Goal: Task Accomplishment & Management: Complete application form

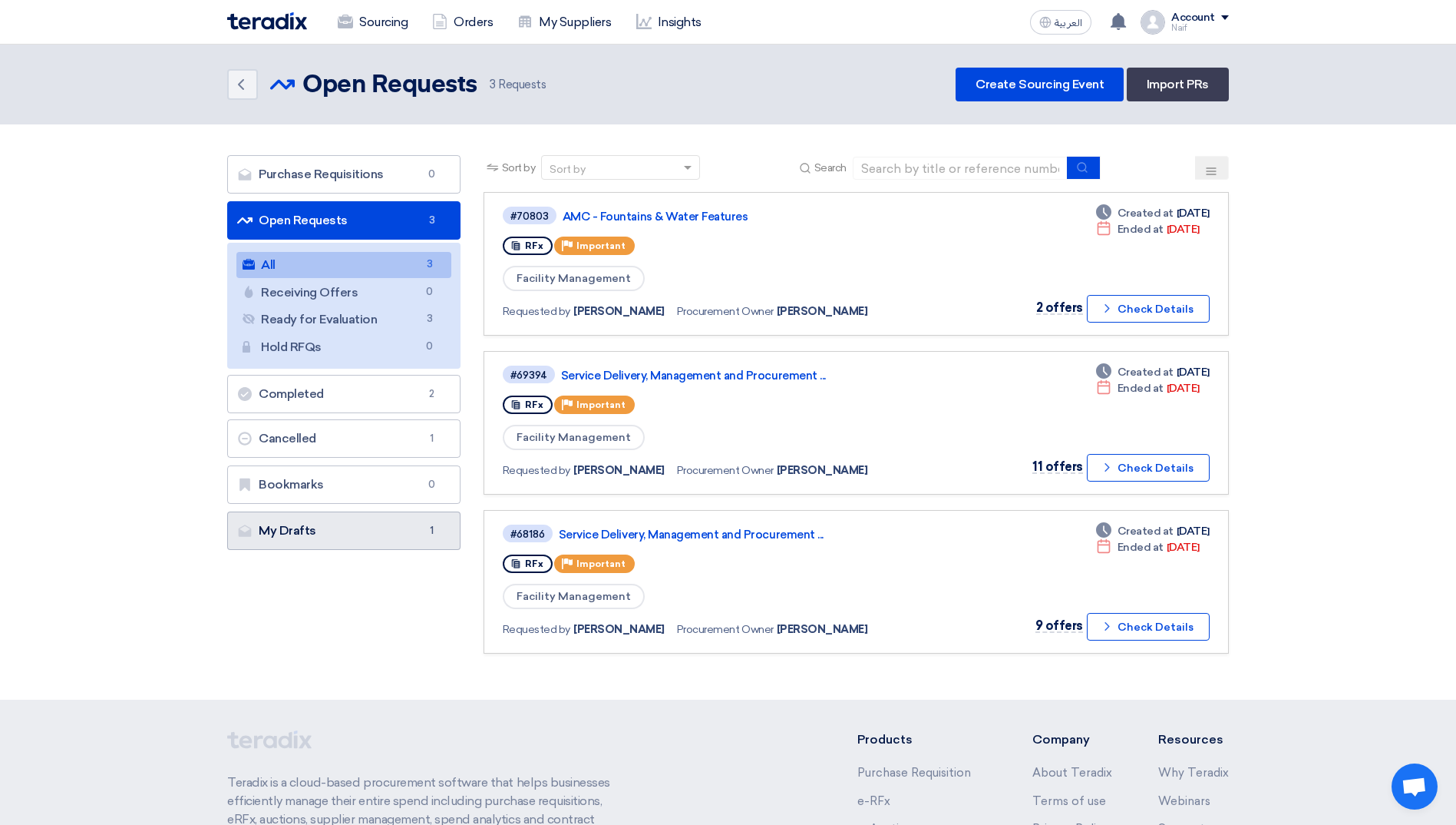
click at [340, 515] on link "My Drafts My Drafts 1" at bounding box center [343, 531] width 233 height 39
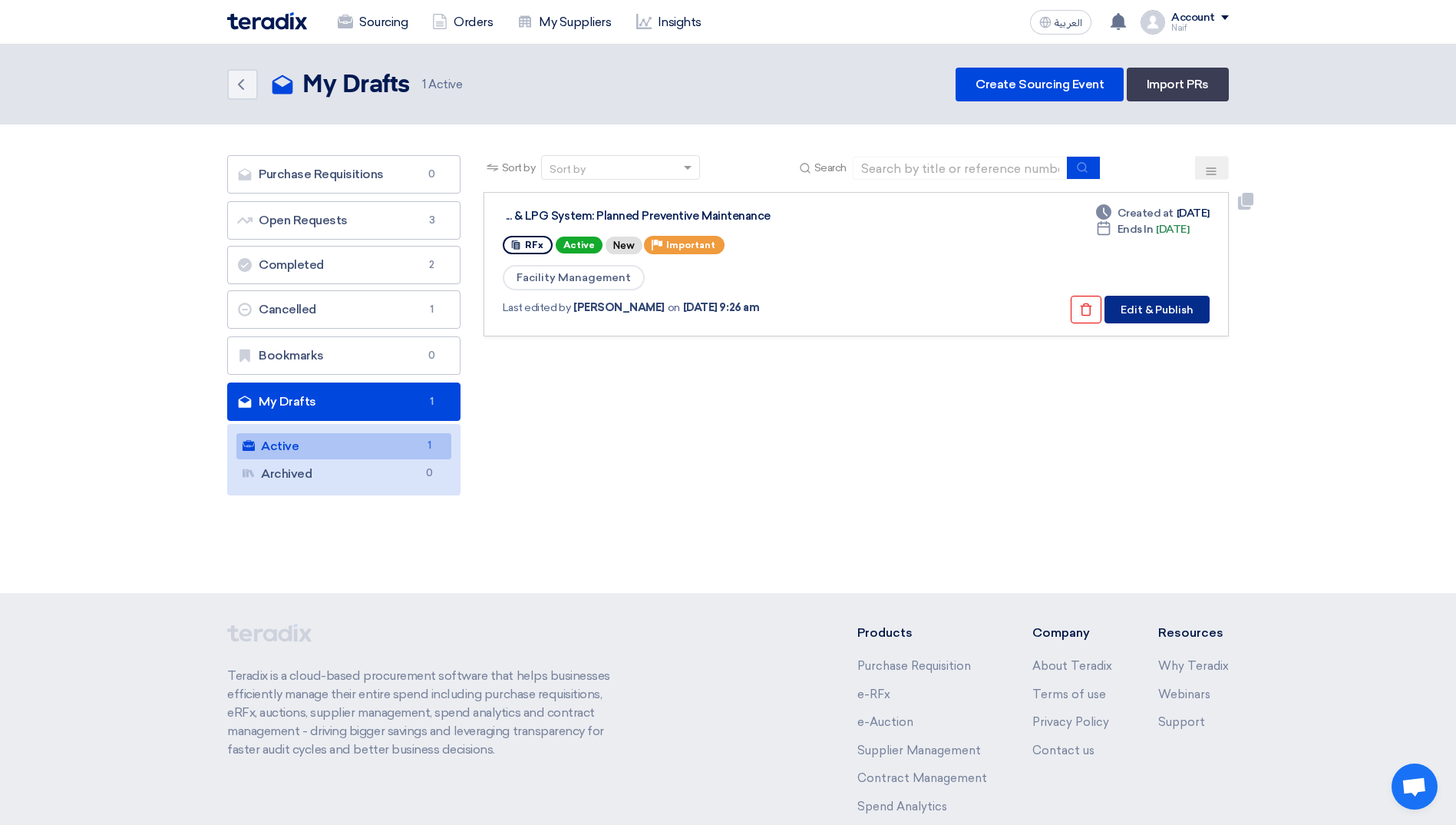
click at [1148, 314] on button "Edit & Publish" at bounding box center [1157, 310] width 105 height 27
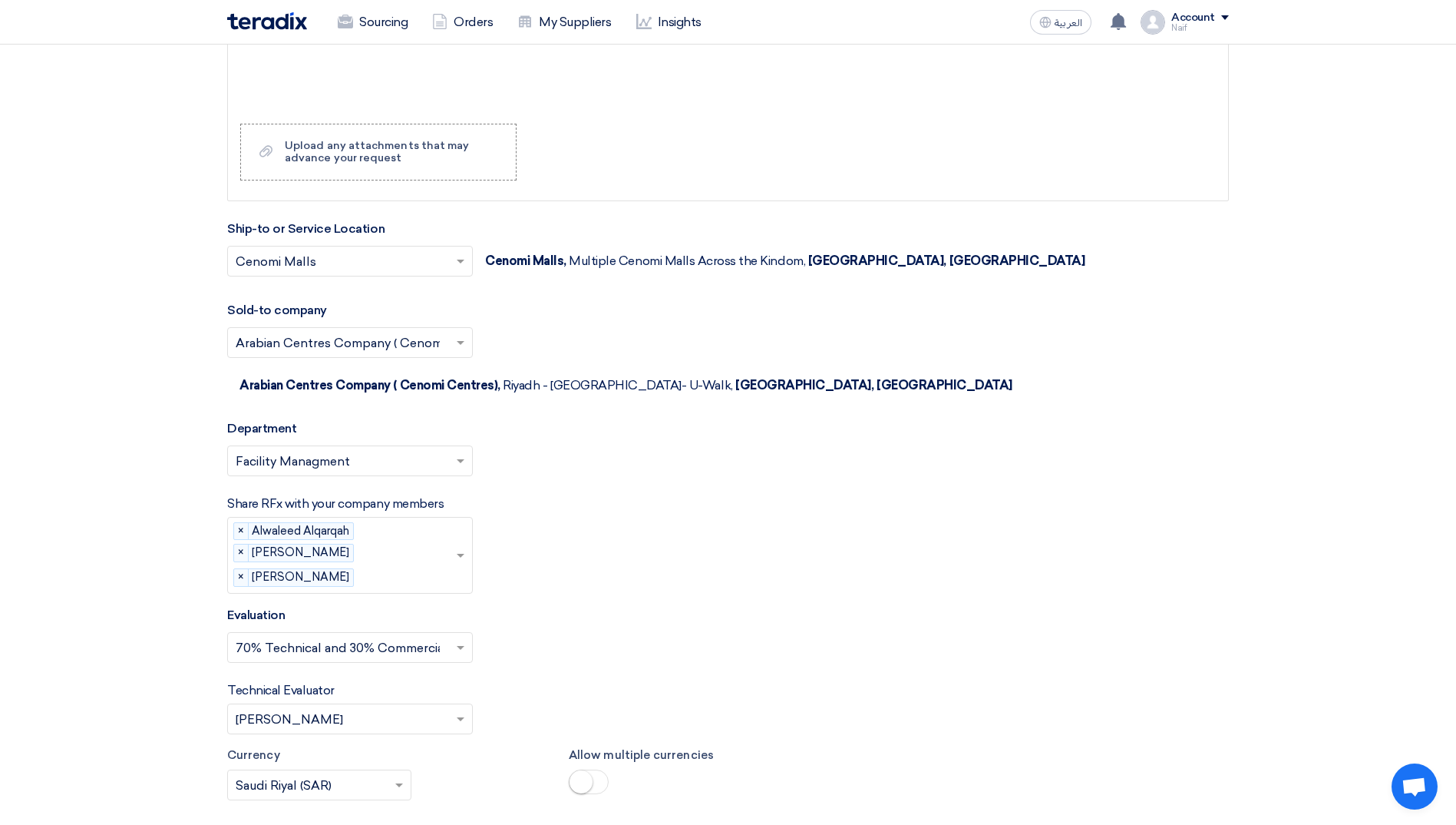
scroll to position [2688, 0]
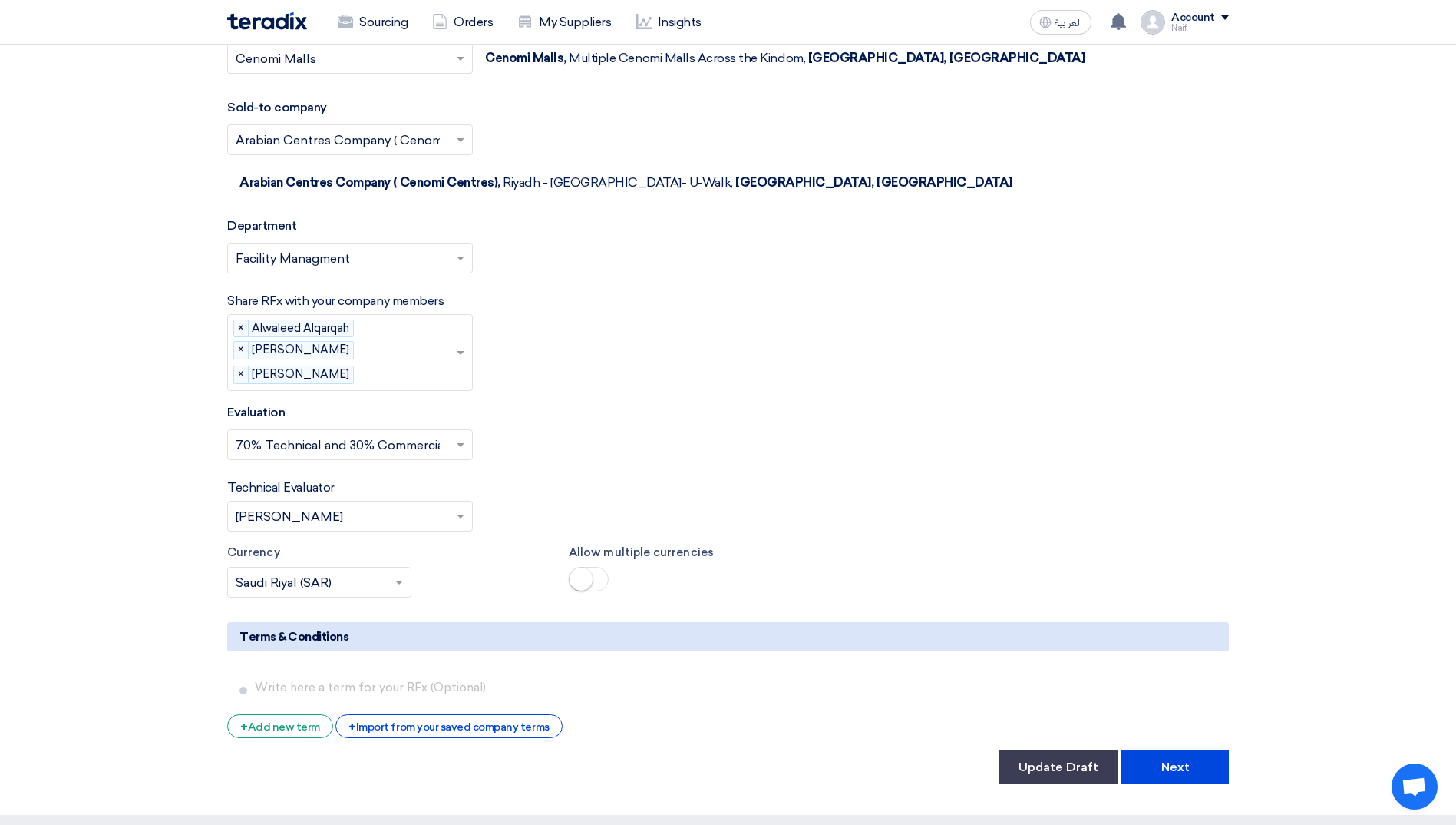
click at [1159, 750] on button "Next" at bounding box center [1175, 767] width 107 height 34
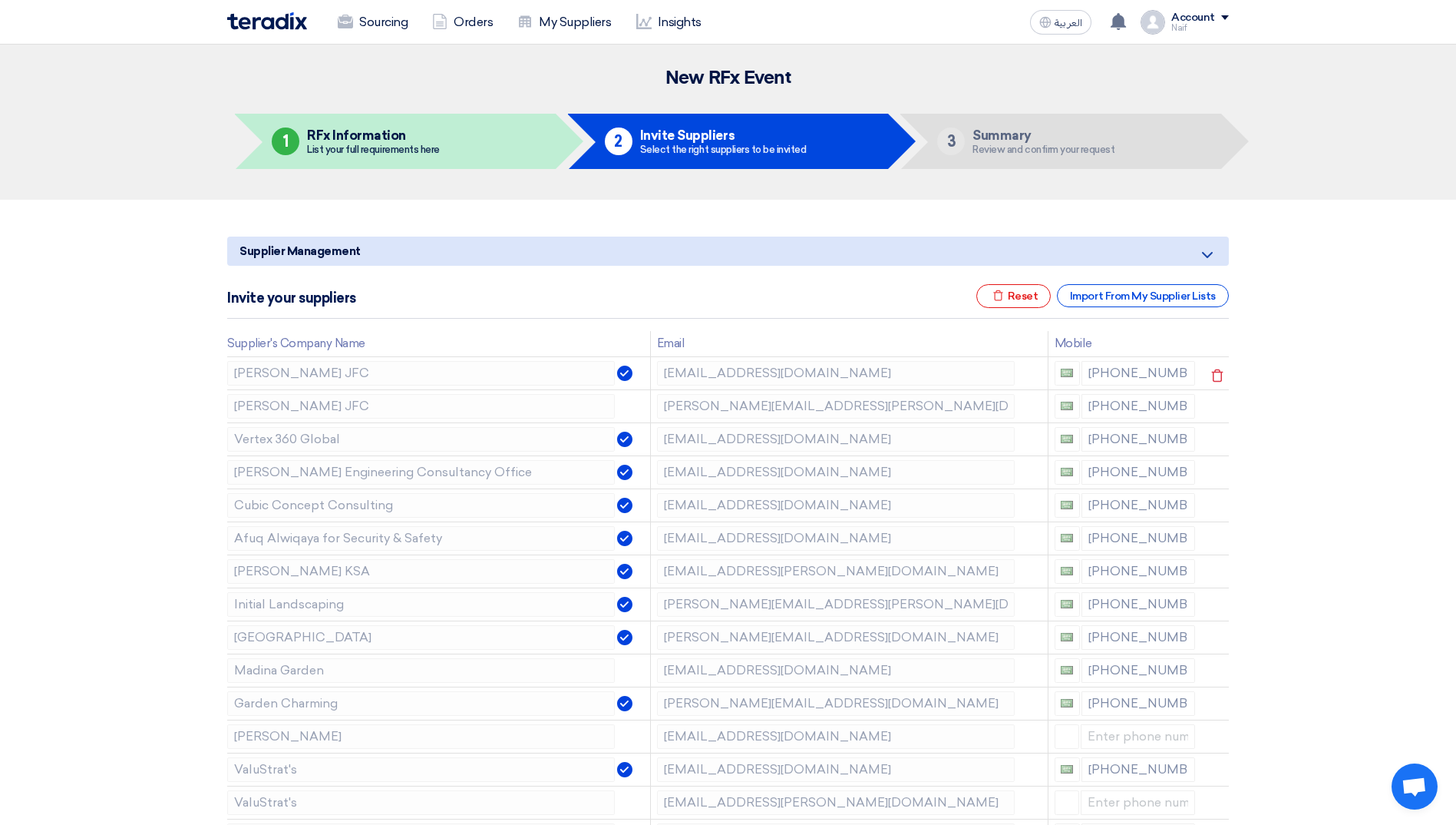
click at [622, 379] on img at bounding box center [625, 373] width 15 height 15
click at [621, 373] on img at bounding box center [625, 373] width 15 height 15
click at [1217, 377] on icon at bounding box center [1217, 375] width 26 height 26
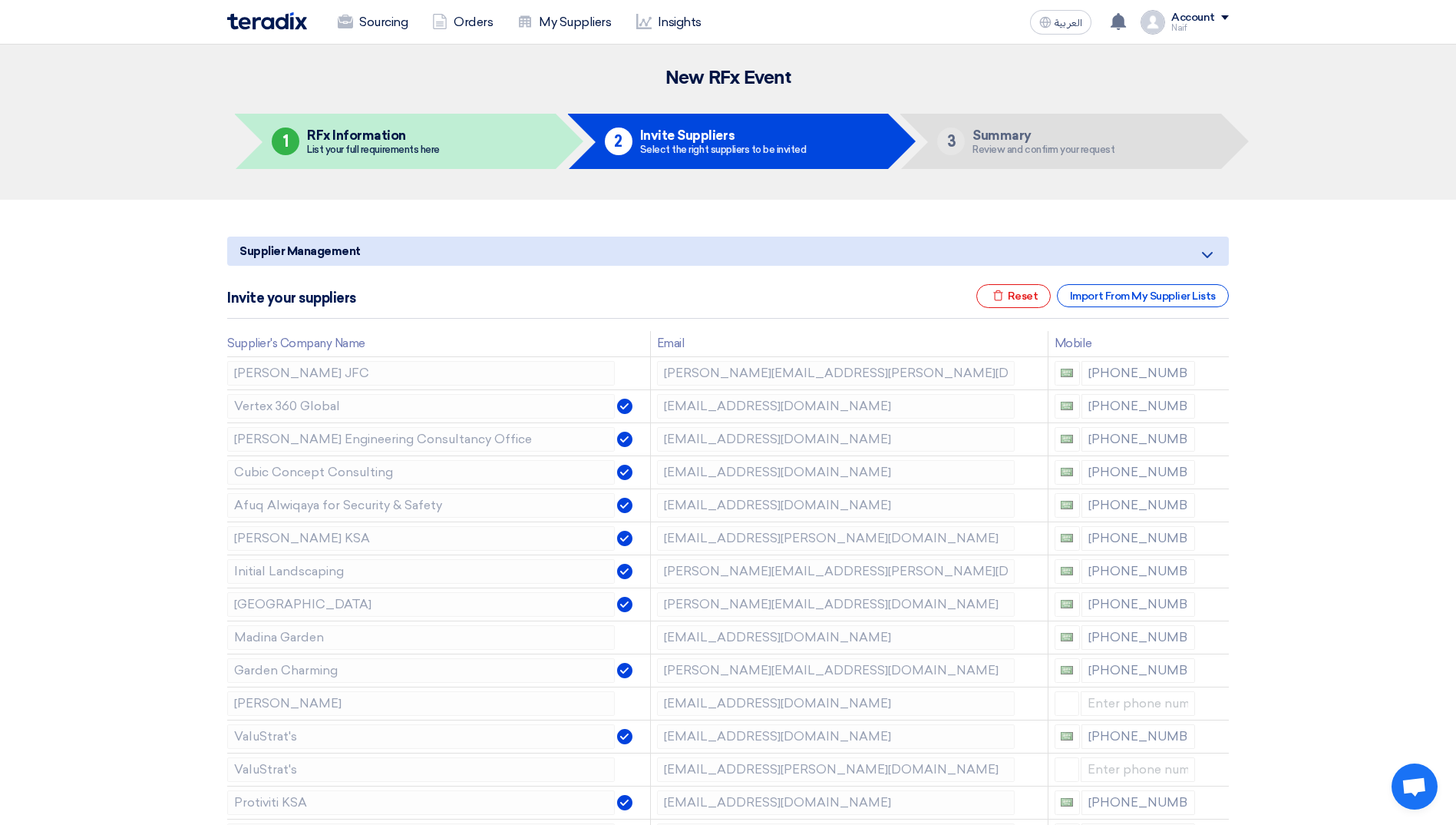
click at [0, 0] on icon at bounding box center [0, 0] width 0 height 0
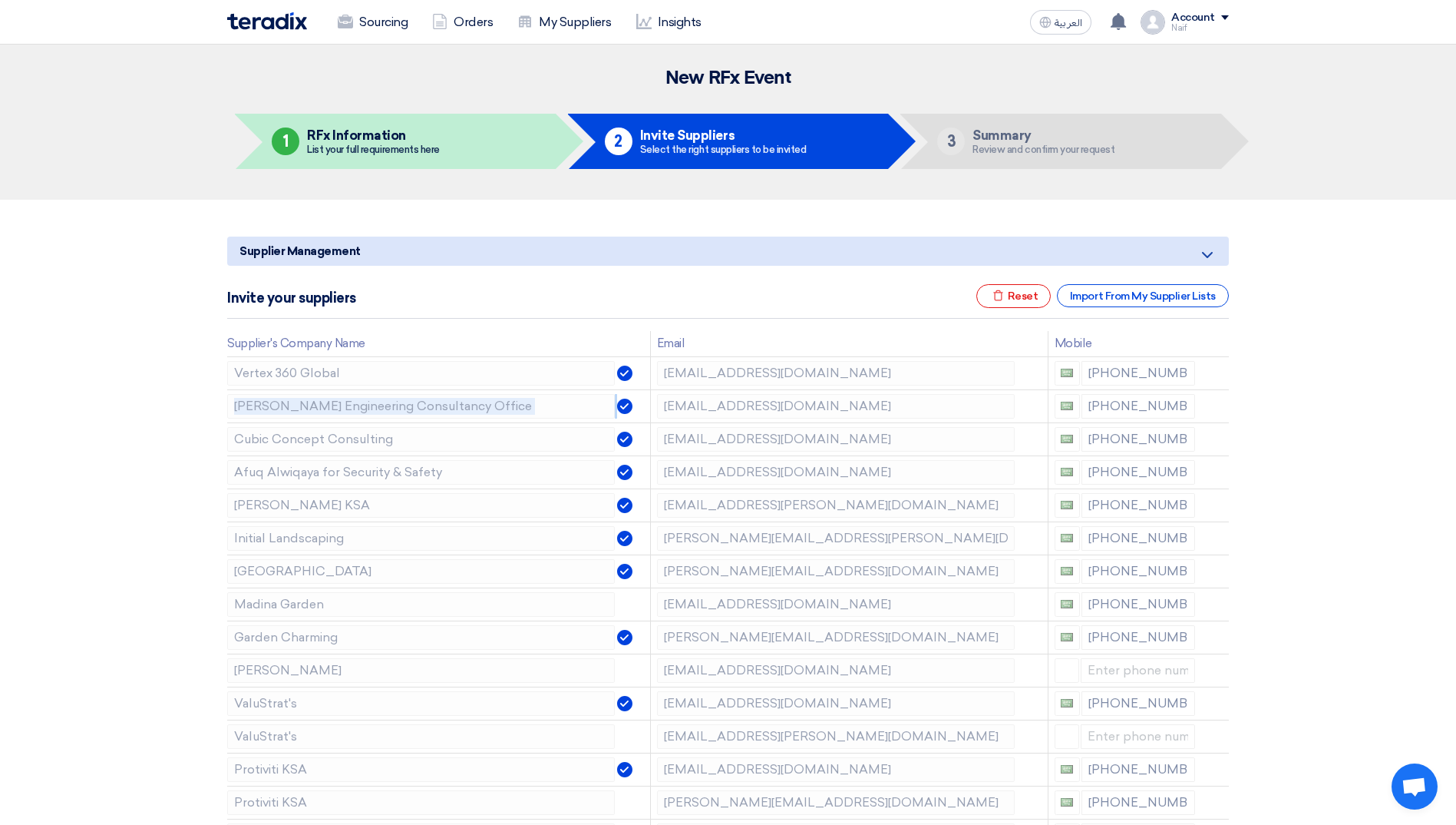
click at [0, 0] on icon at bounding box center [0, 0] width 0 height 0
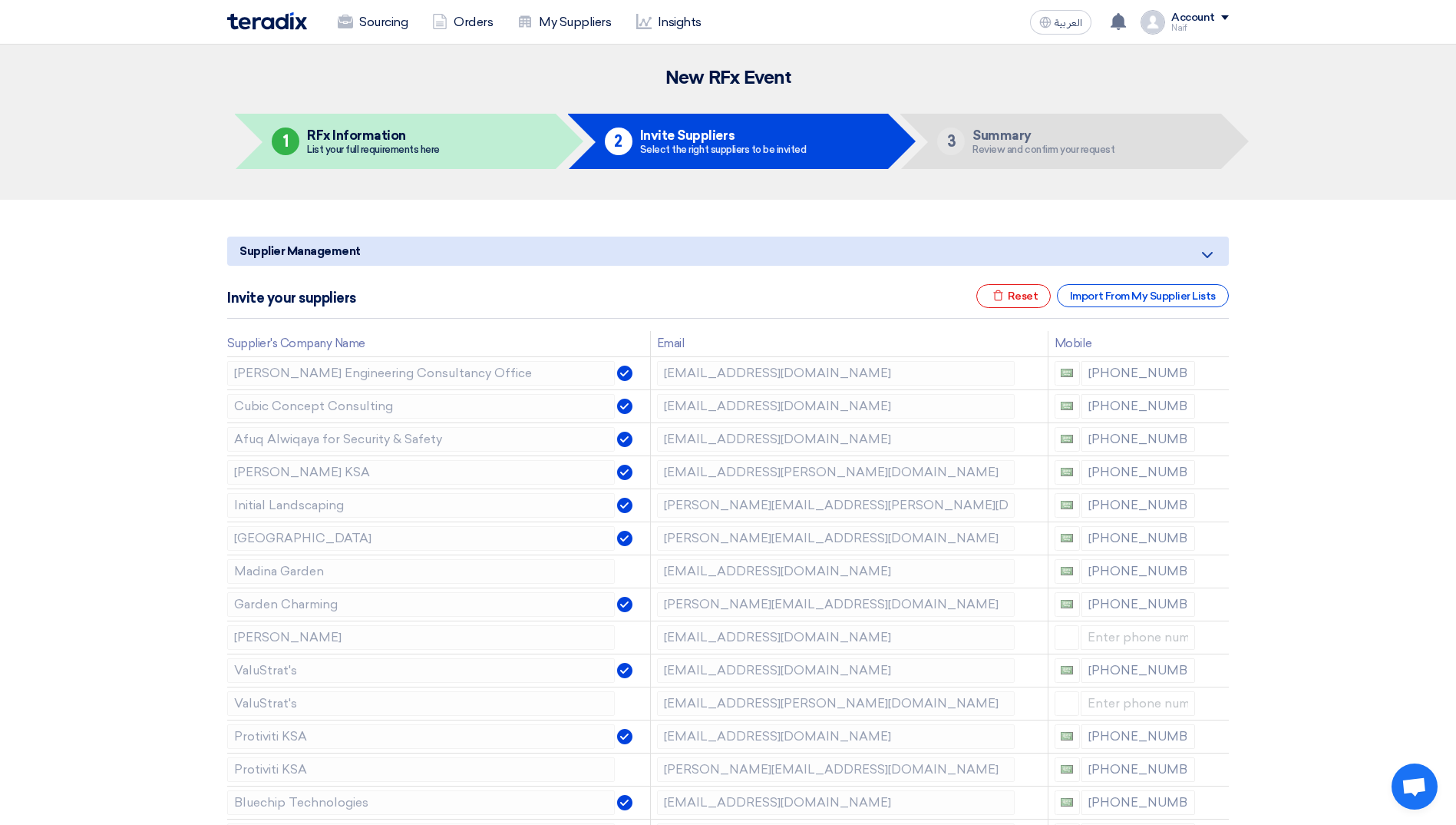
drag, startPoint x: 1217, startPoint y: 377, endPoint x: 1267, endPoint y: 379, distance: 50.0
click at [1221, 376] on icon at bounding box center [1217, 375] width 26 height 26
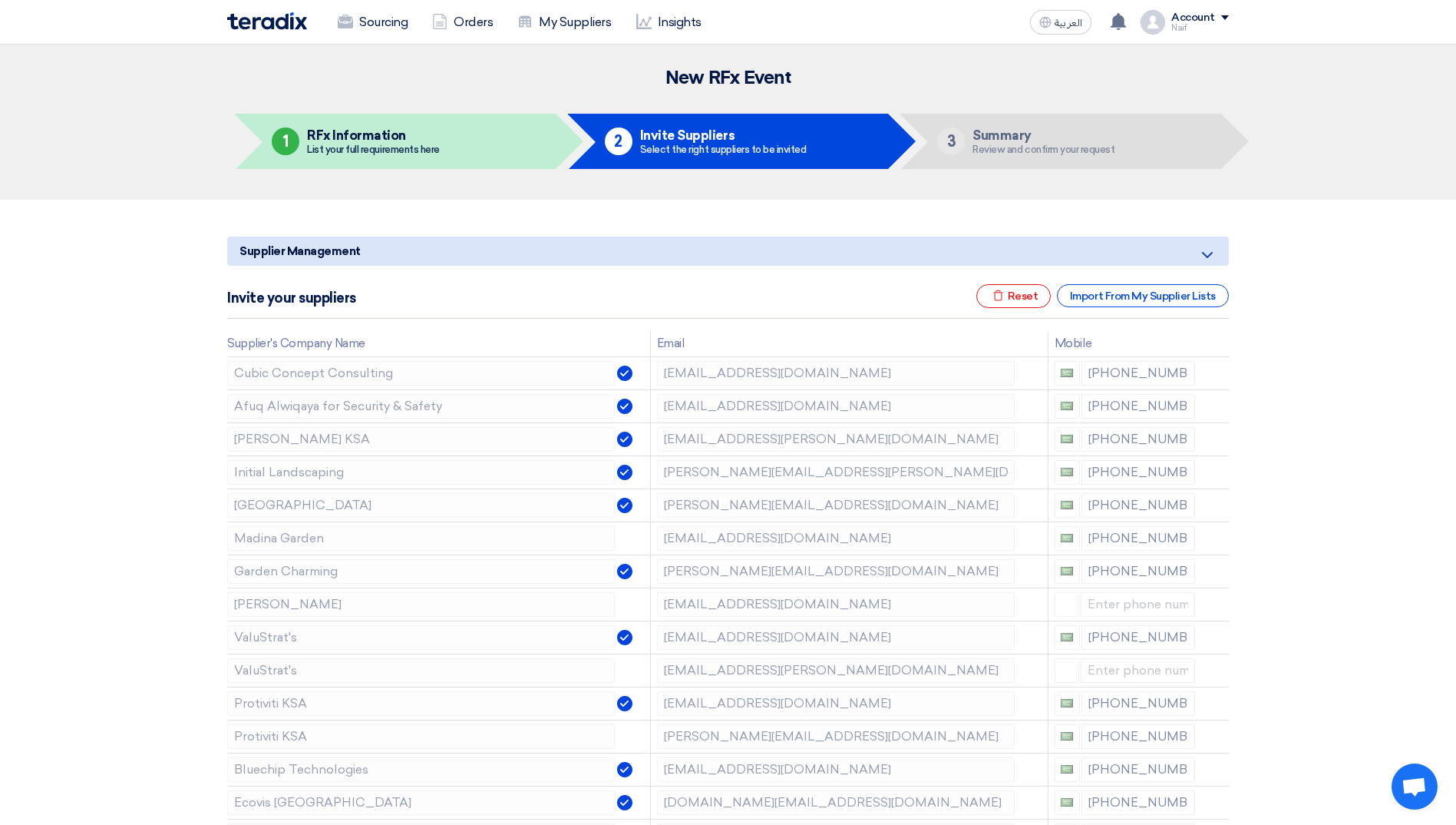
click at [0, 0] on icon at bounding box center [0, 0] width 0 height 0
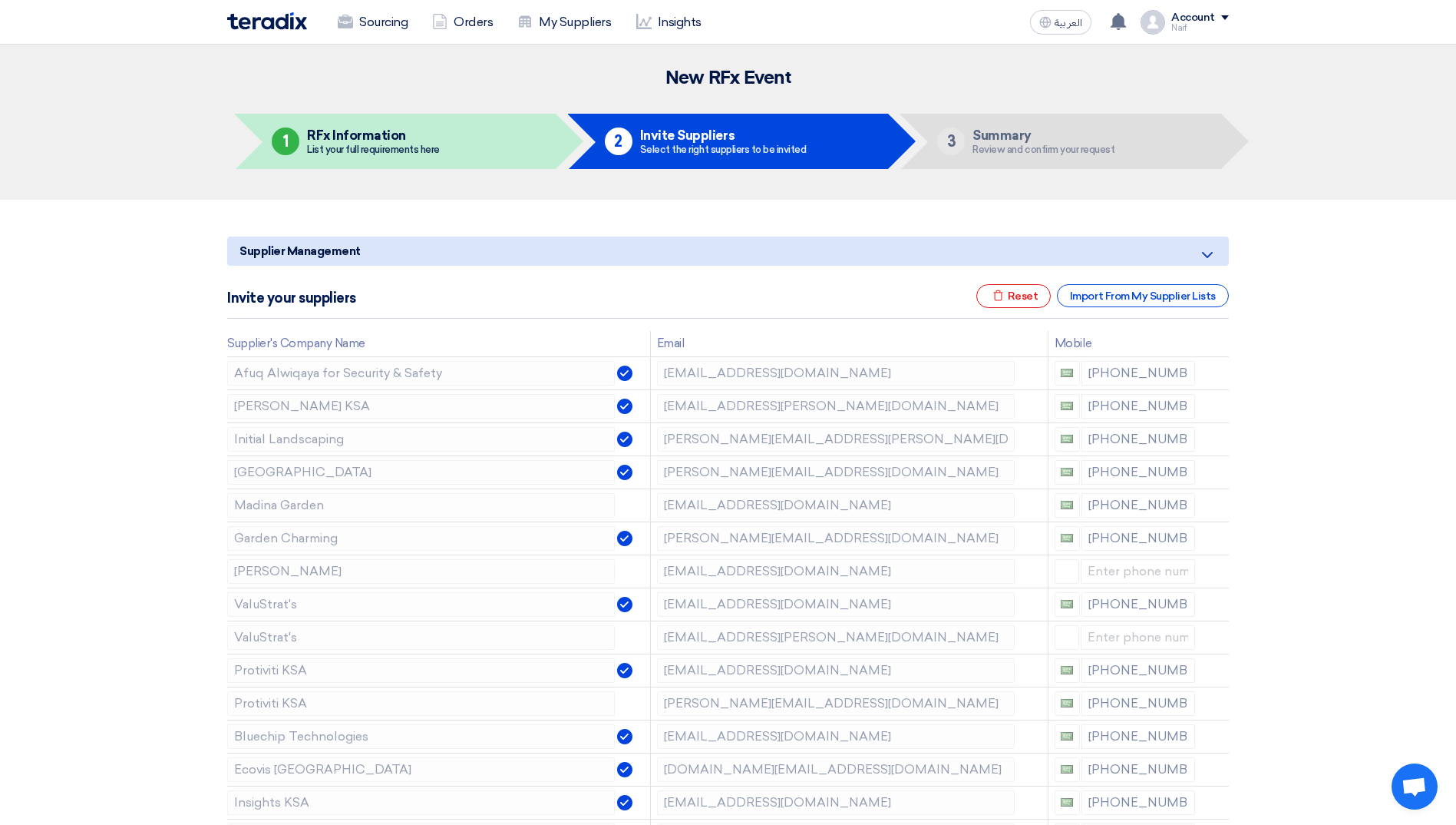
click at [0, 0] on icon at bounding box center [0, 0] width 0 height 0
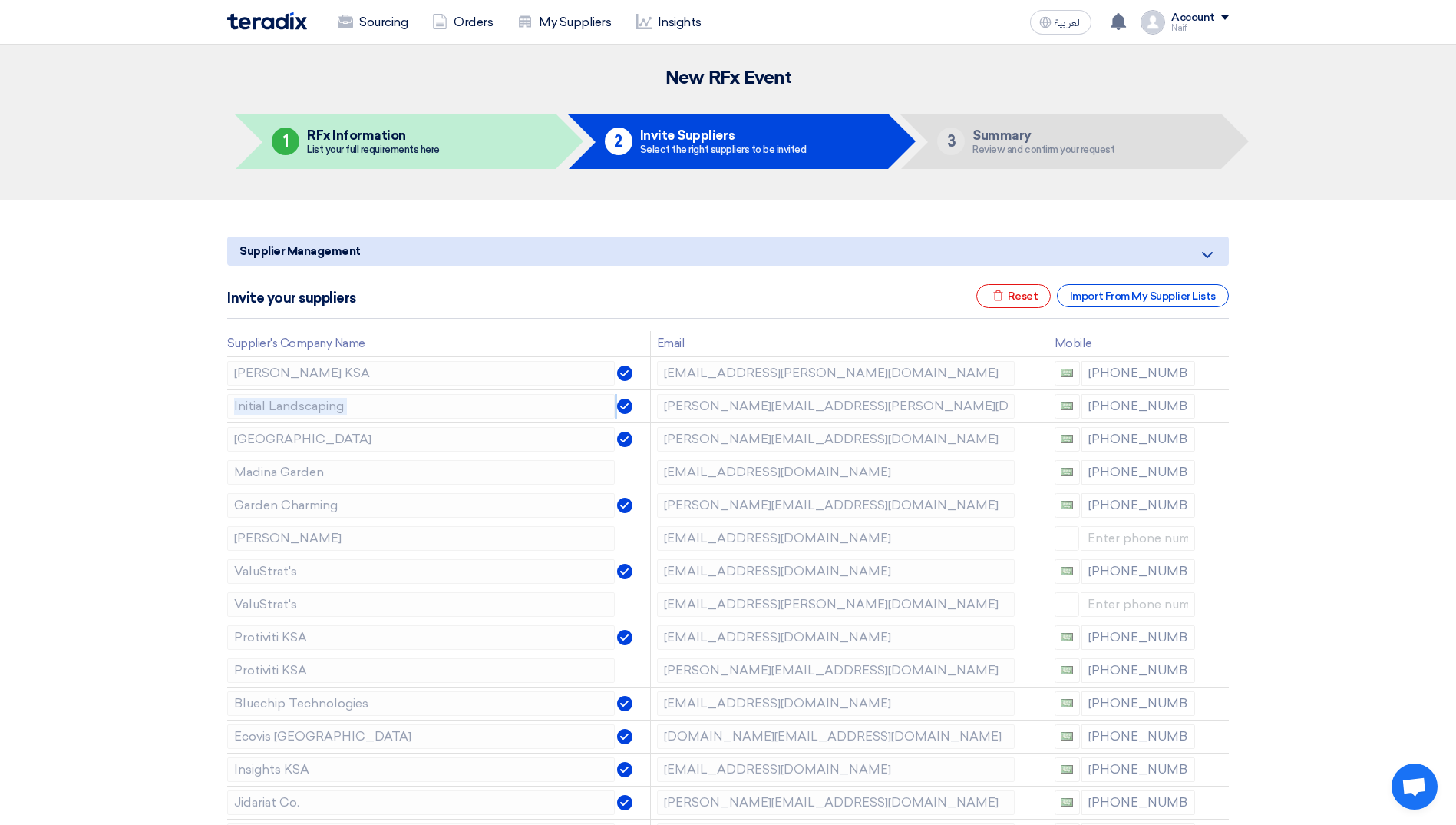
click at [0, 0] on icon at bounding box center [0, 0] width 0 height 0
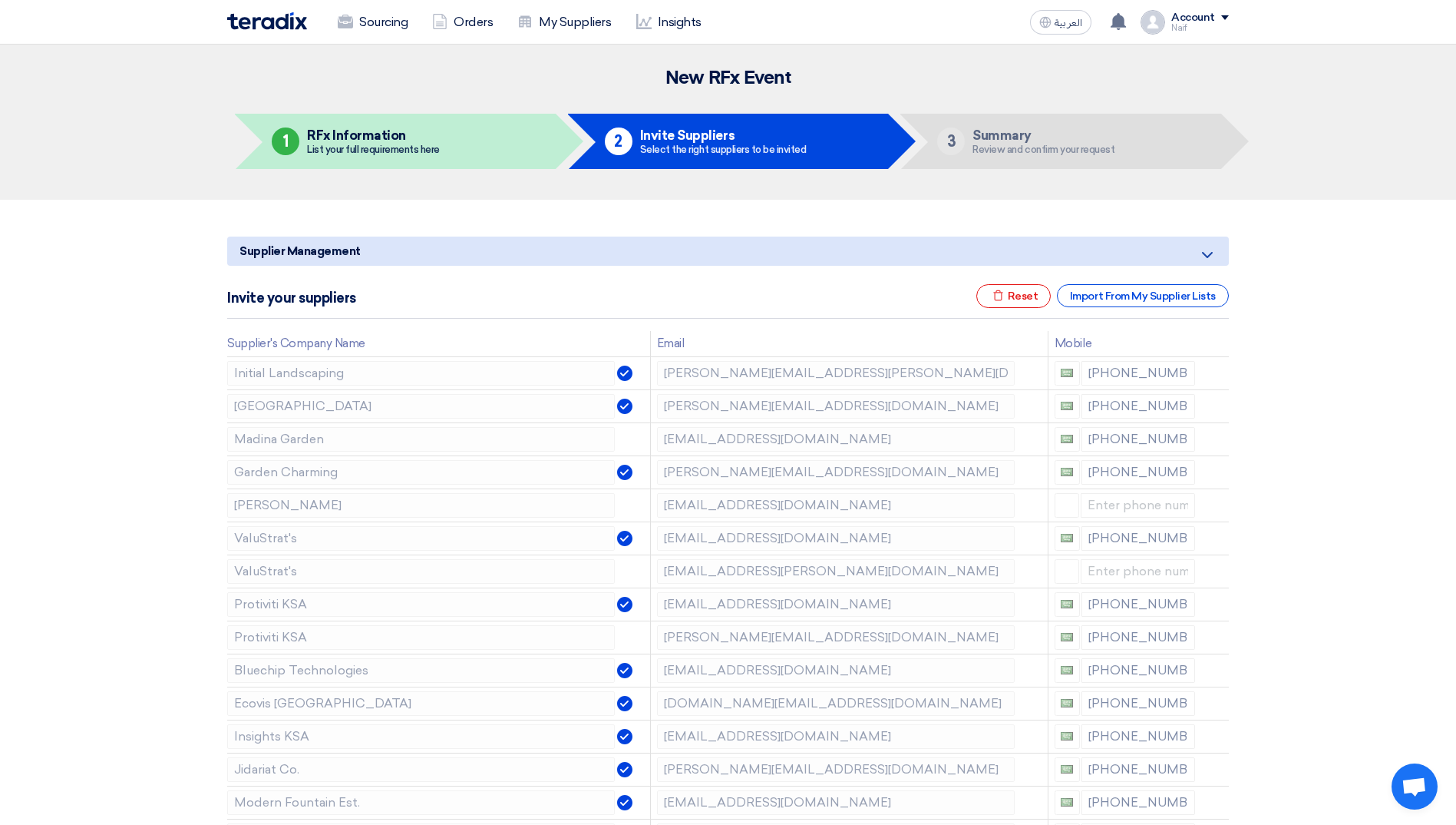
drag, startPoint x: 1221, startPoint y: 376, endPoint x: 1267, endPoint y: 387, distance: 47.3
click at [1211, 375] on icon at bounding box center [1217, 375] width 26 height 26
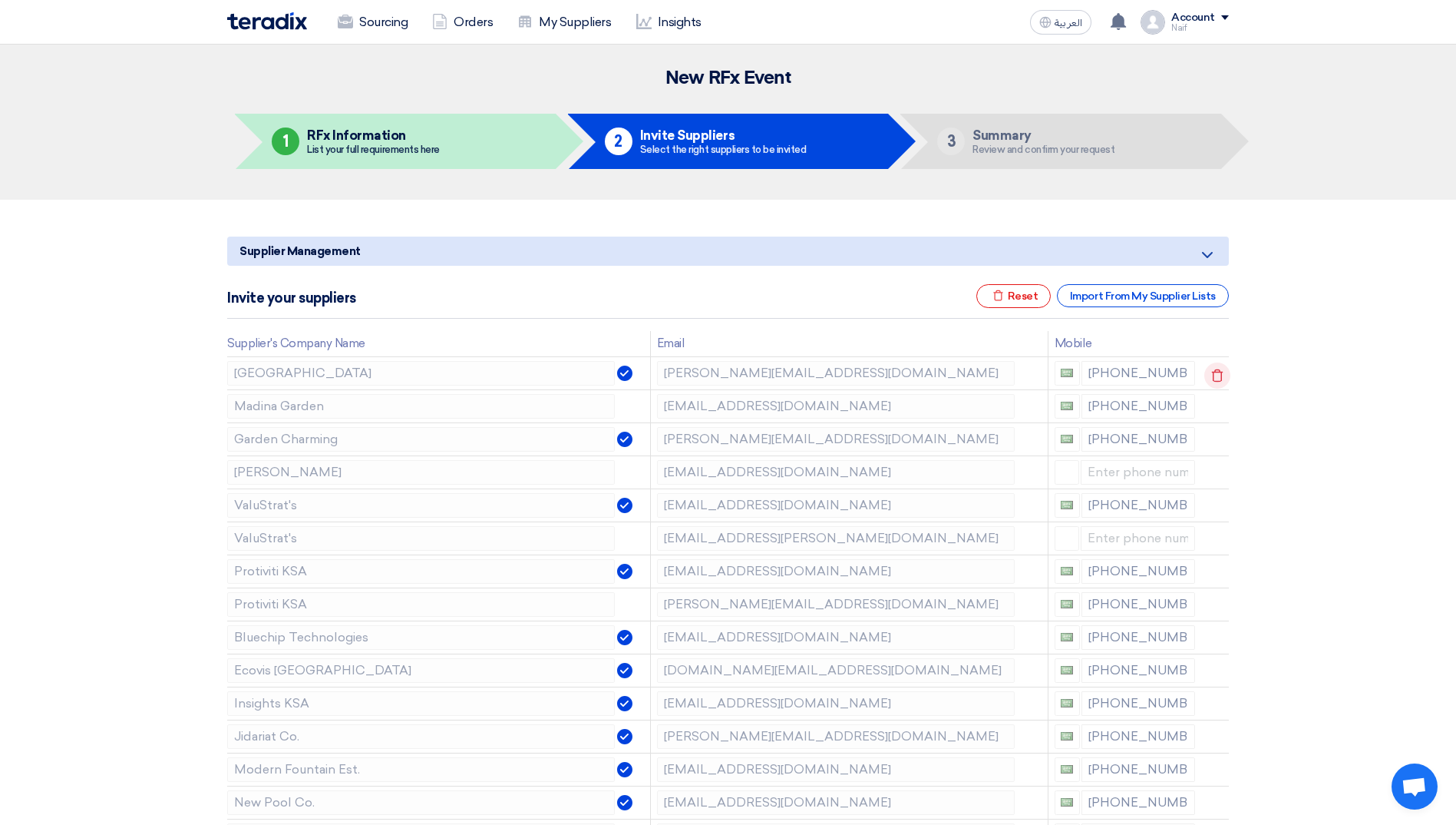
click at [1213, 375] on icon at bounding box center [1217, 375] width 26 height 26
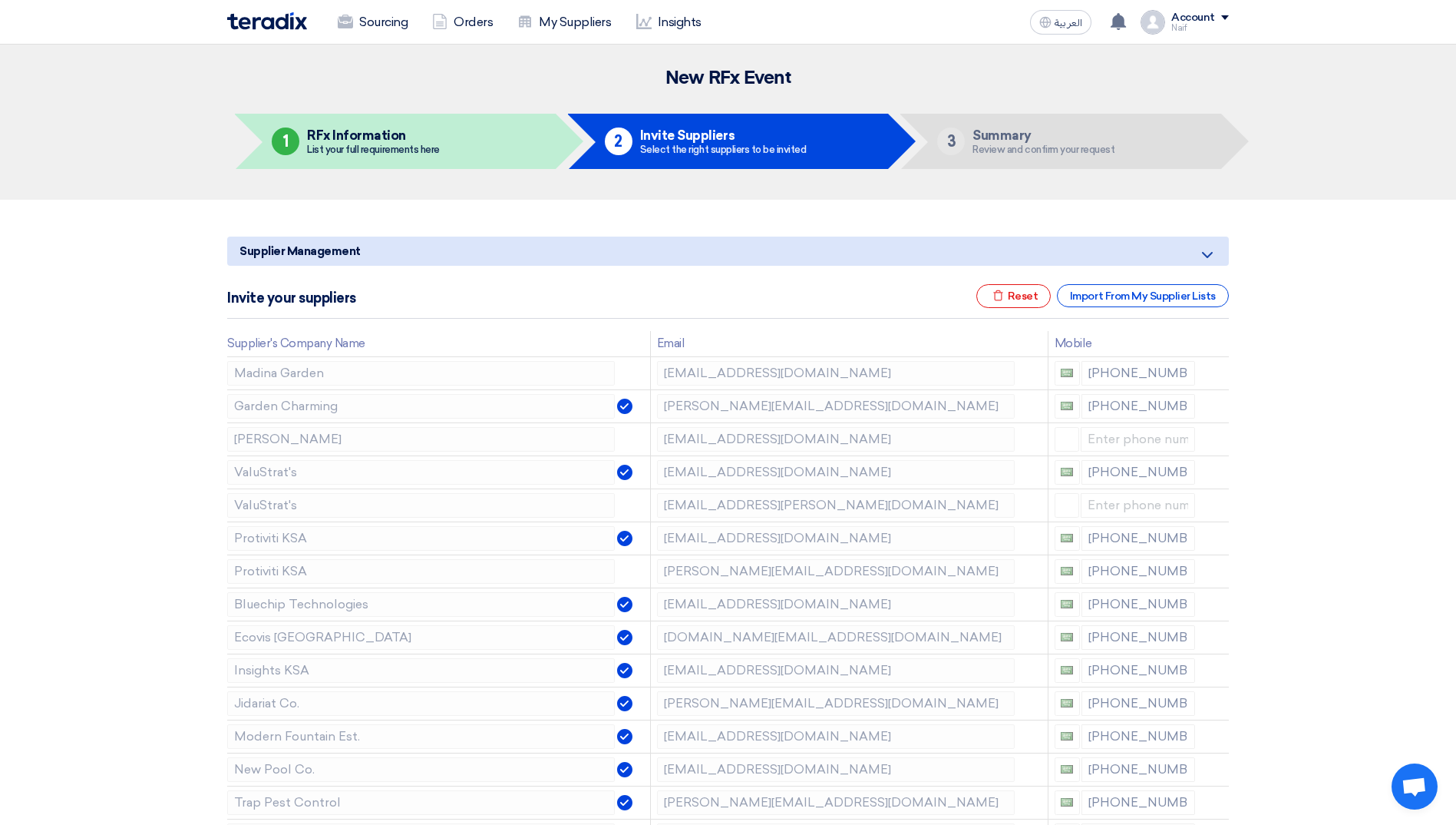
click at [0, 0] on icon at bounding box center [0, 0] width 0 height 0
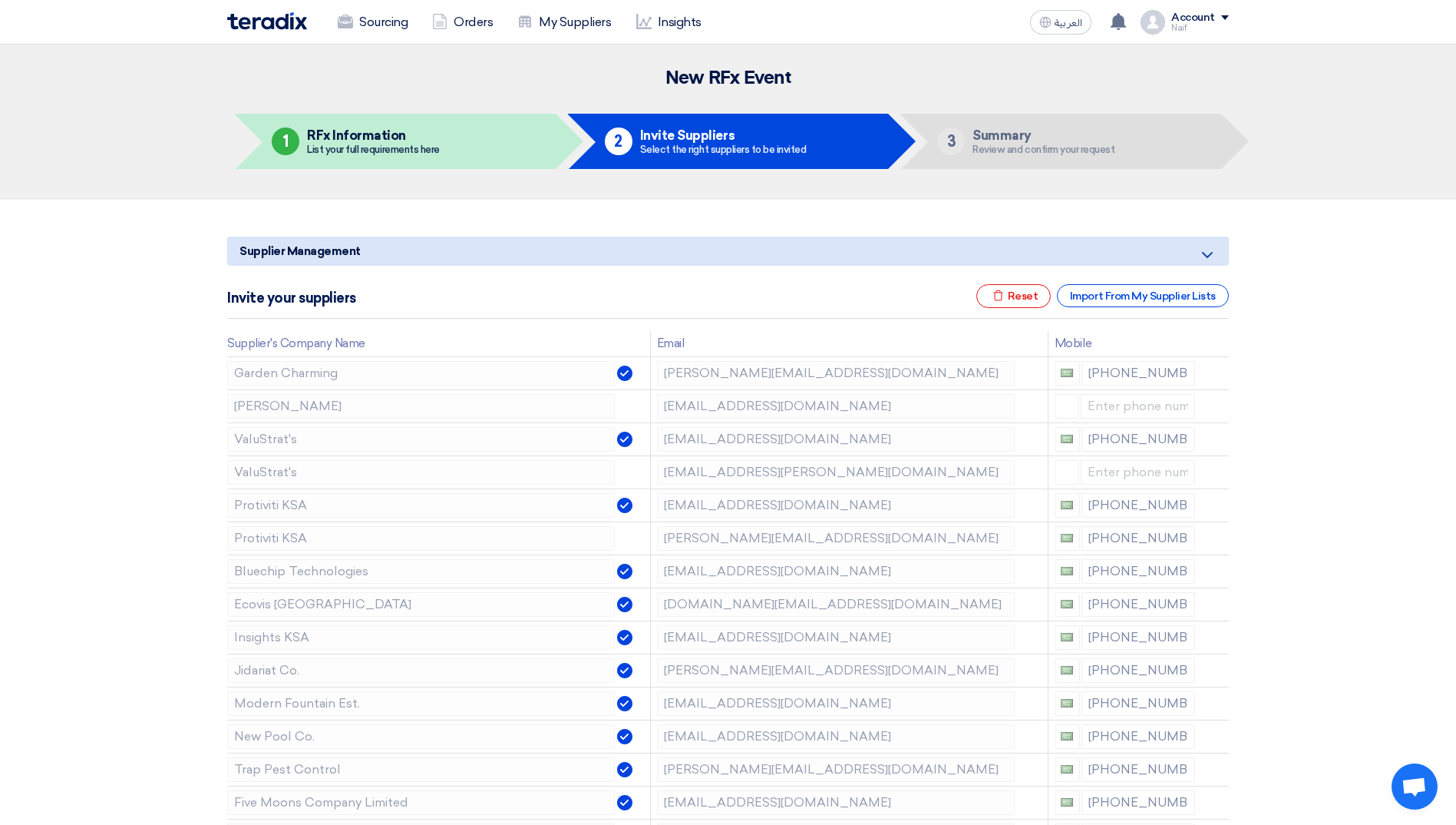
click at [0, 0] on icon at bounding box center [0, 0] width 0 height 0
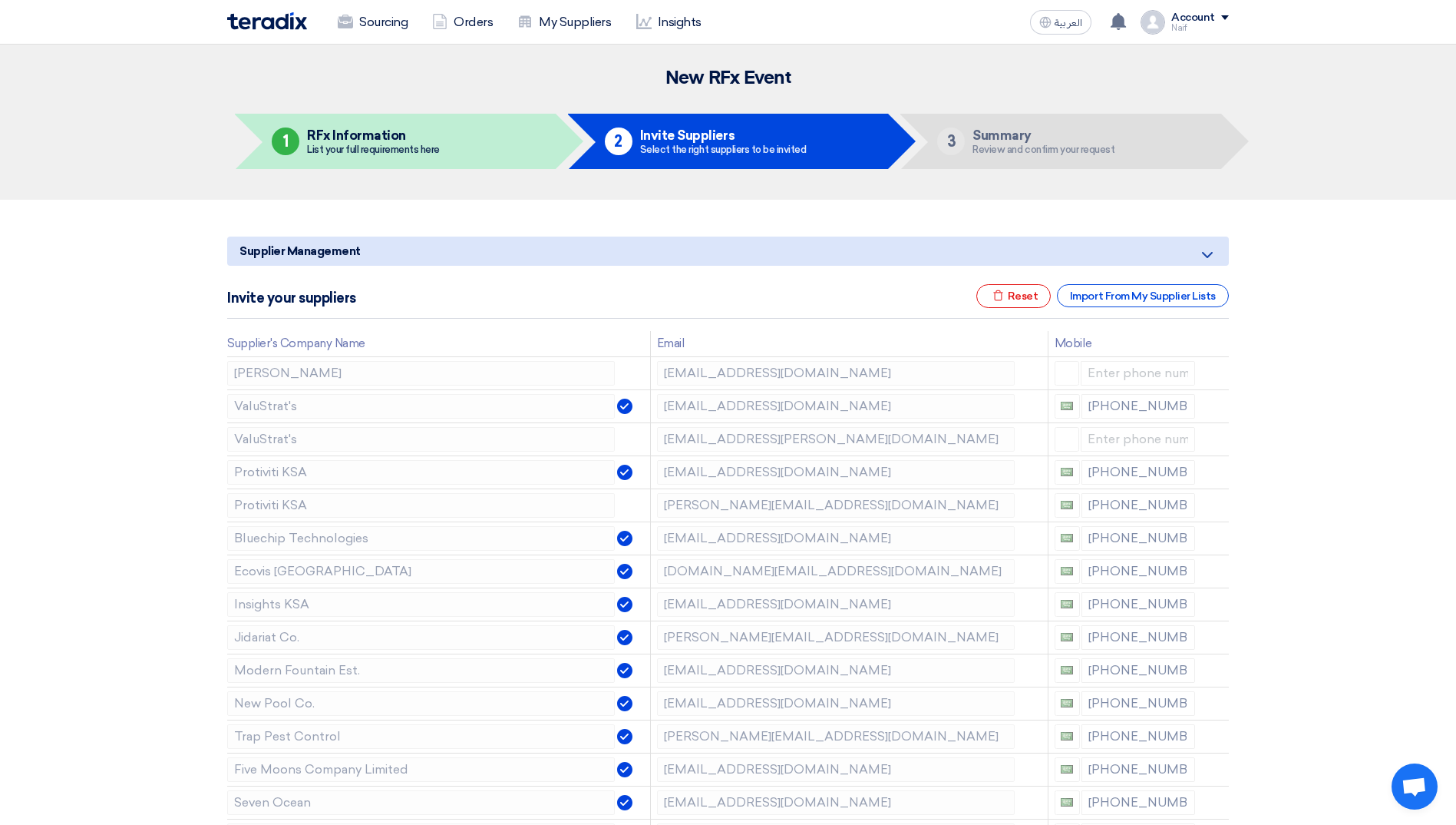
click at [0, 0] on icon at bounding box center [0, 0] width 0 height 0
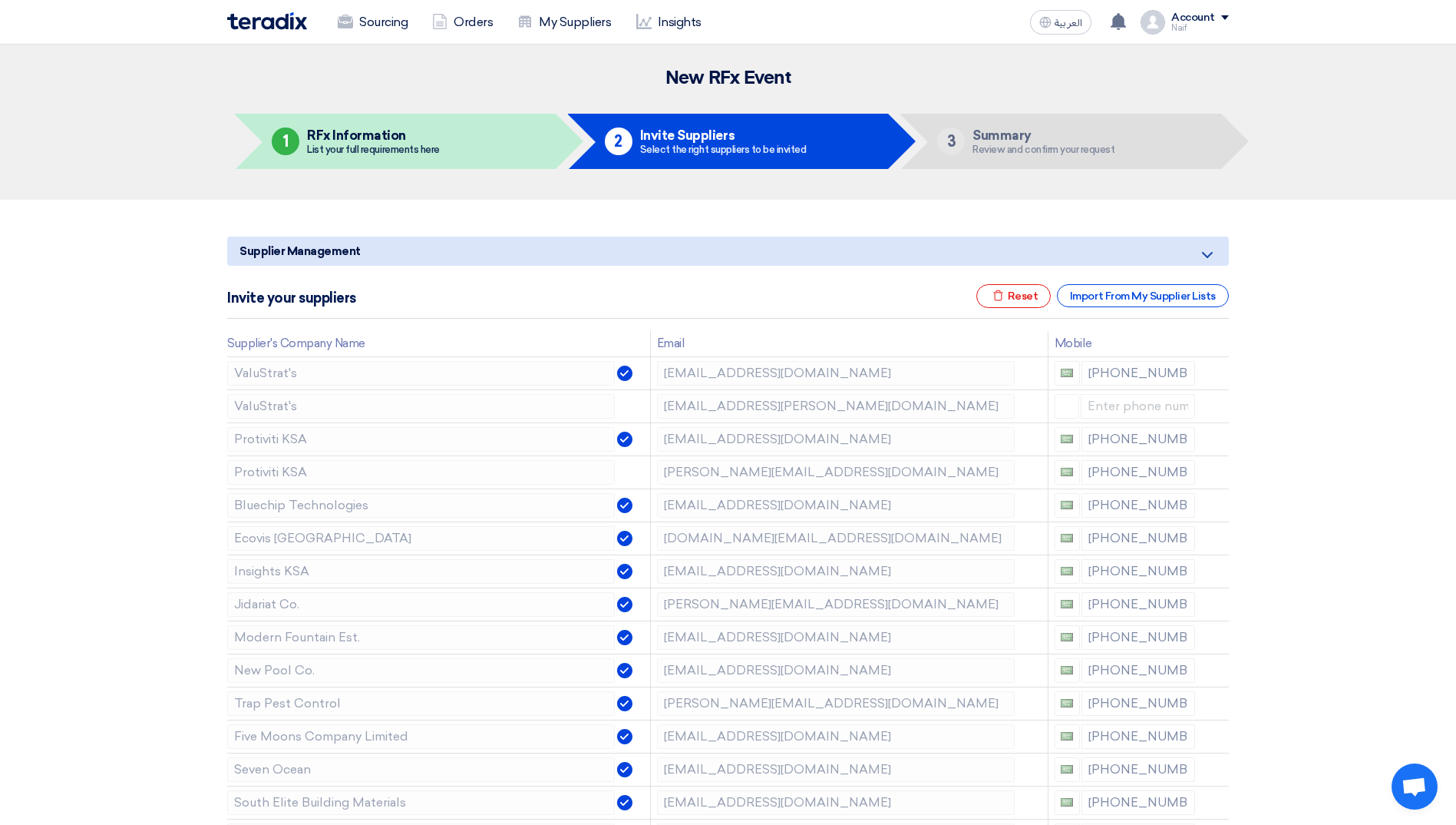
click at [0, 0] on icon at bounding box center [0, 0] width 0 height 0
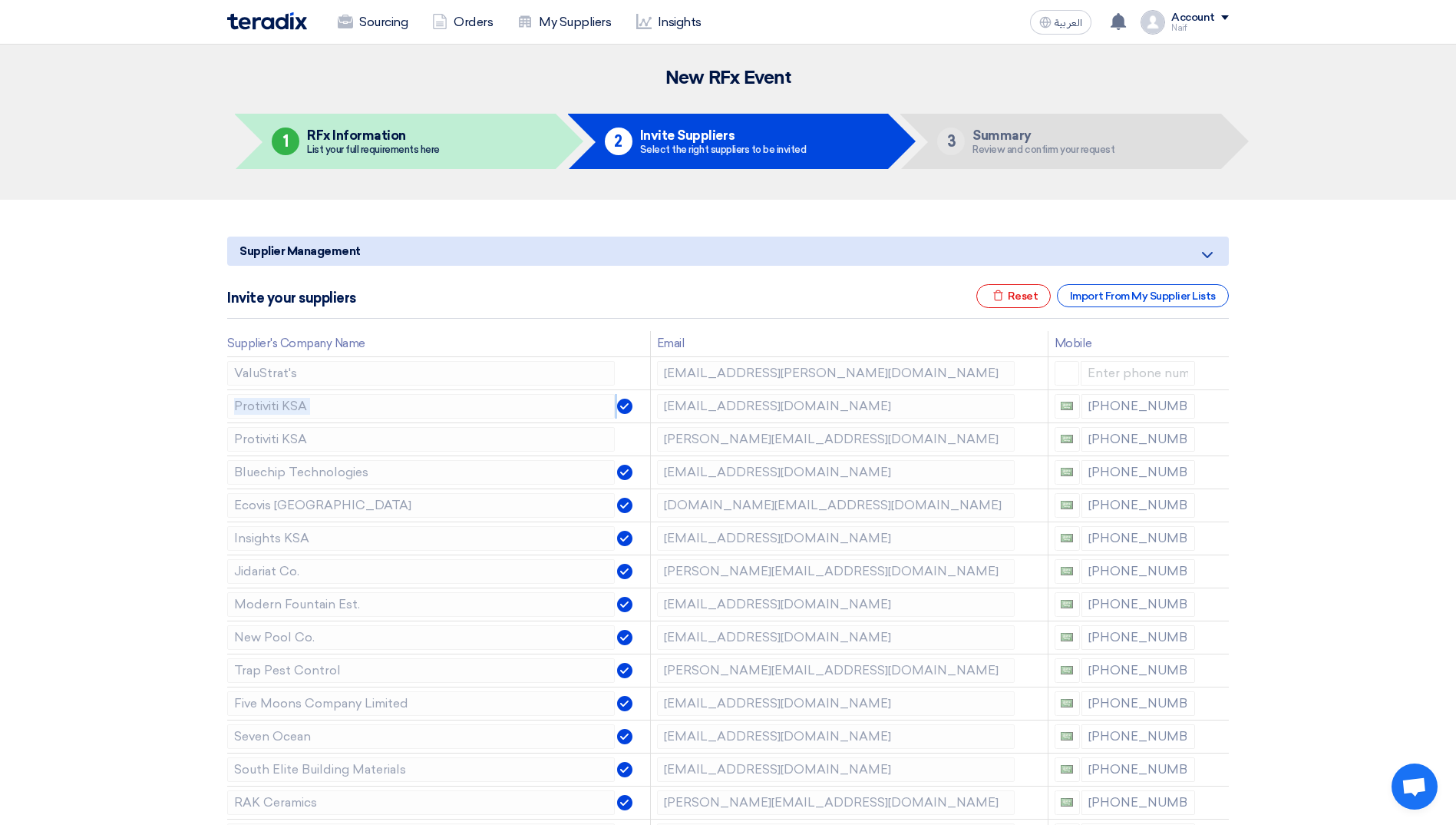
click at [0, 0] on icon at bounding box center [0, 0] width 0 height 0
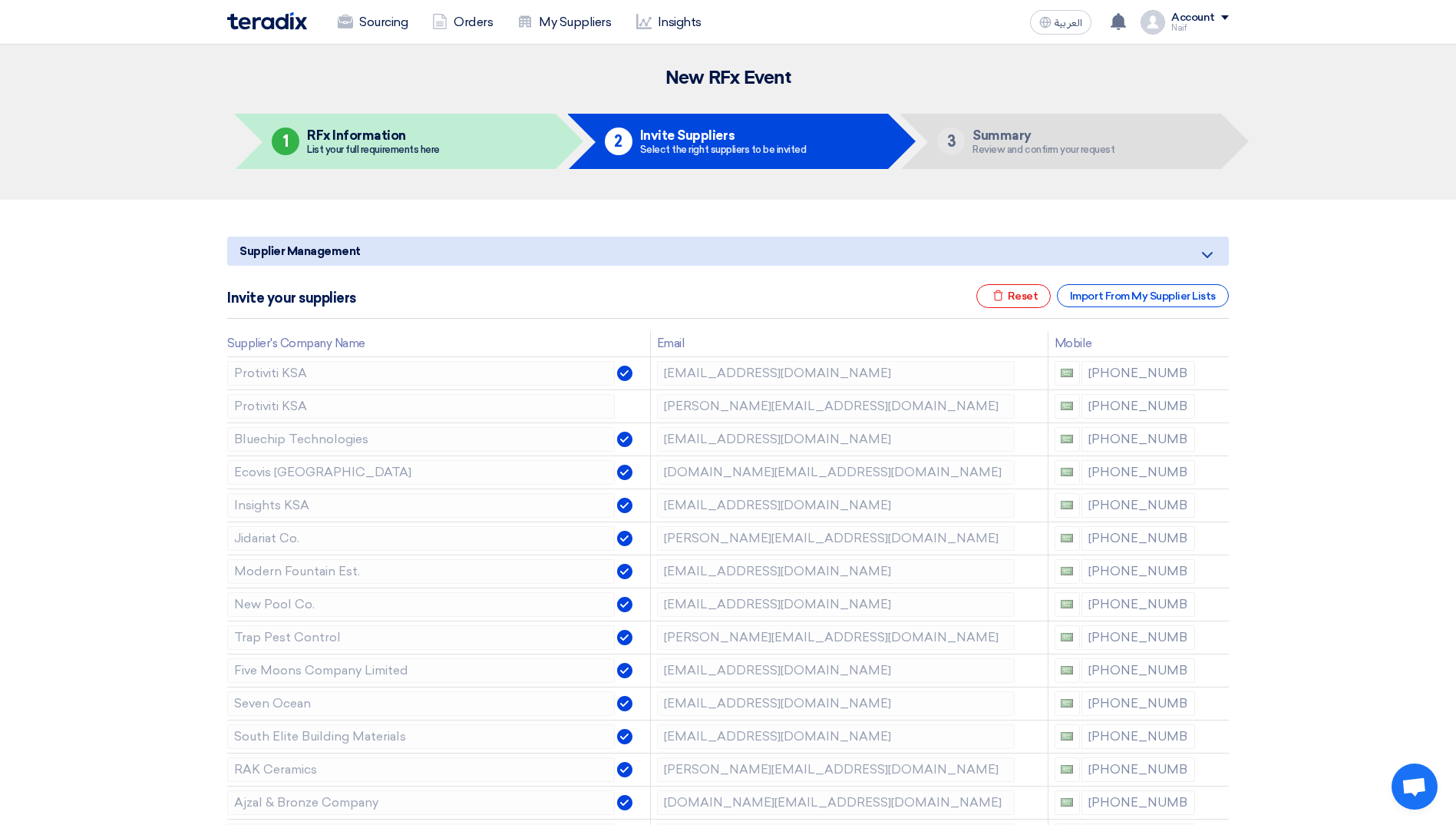
drag, startPoint x: 1213, startPoint y: 375, endPoint x: 1346, endPoint y: 422, distance: 141.1
click at [1214, 368] on icon at bounding box center [1217, 375] width 26 height 26
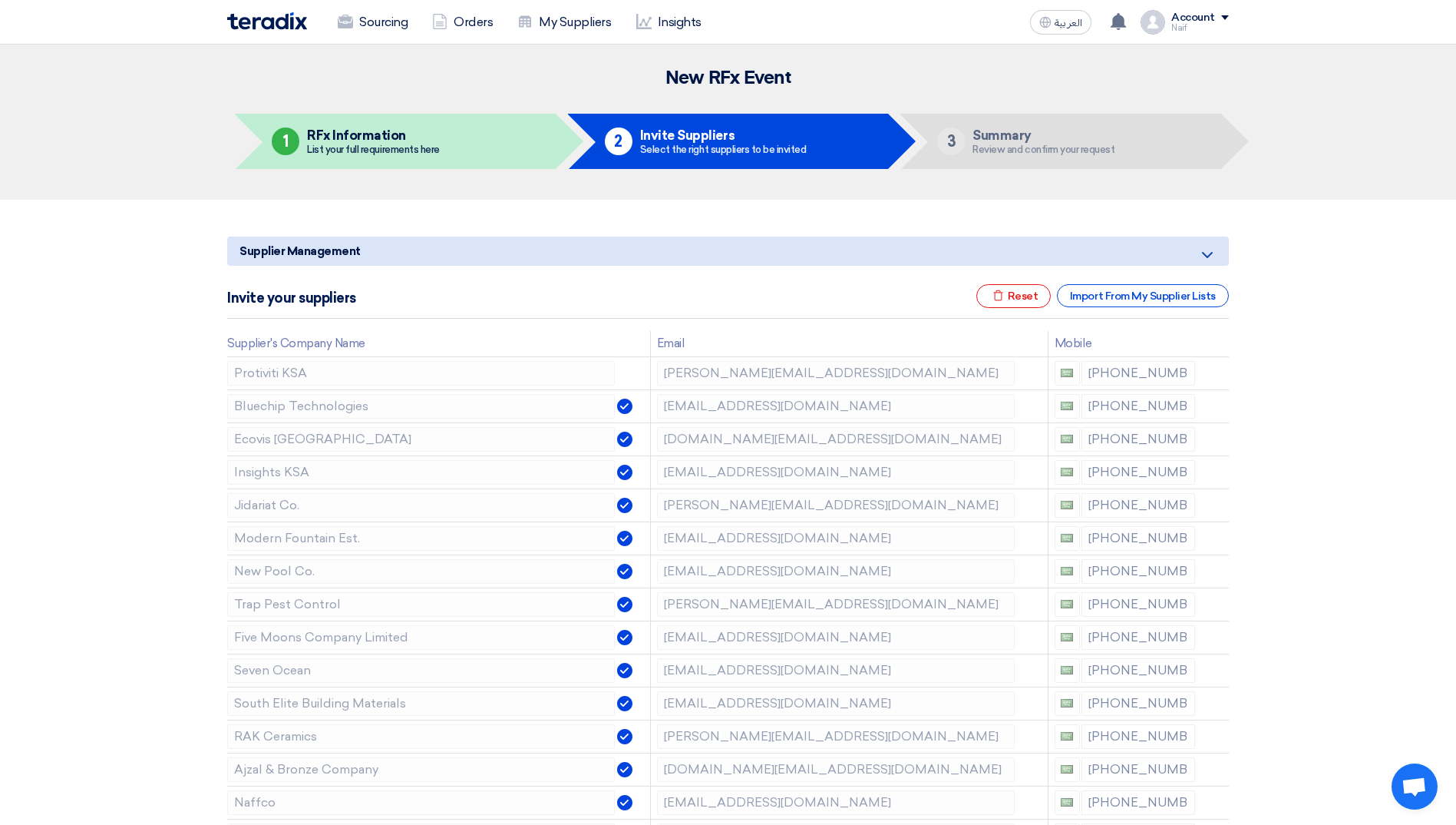
click at [0, 0] on icon at bounding box center [0, 0] width 0 height 0
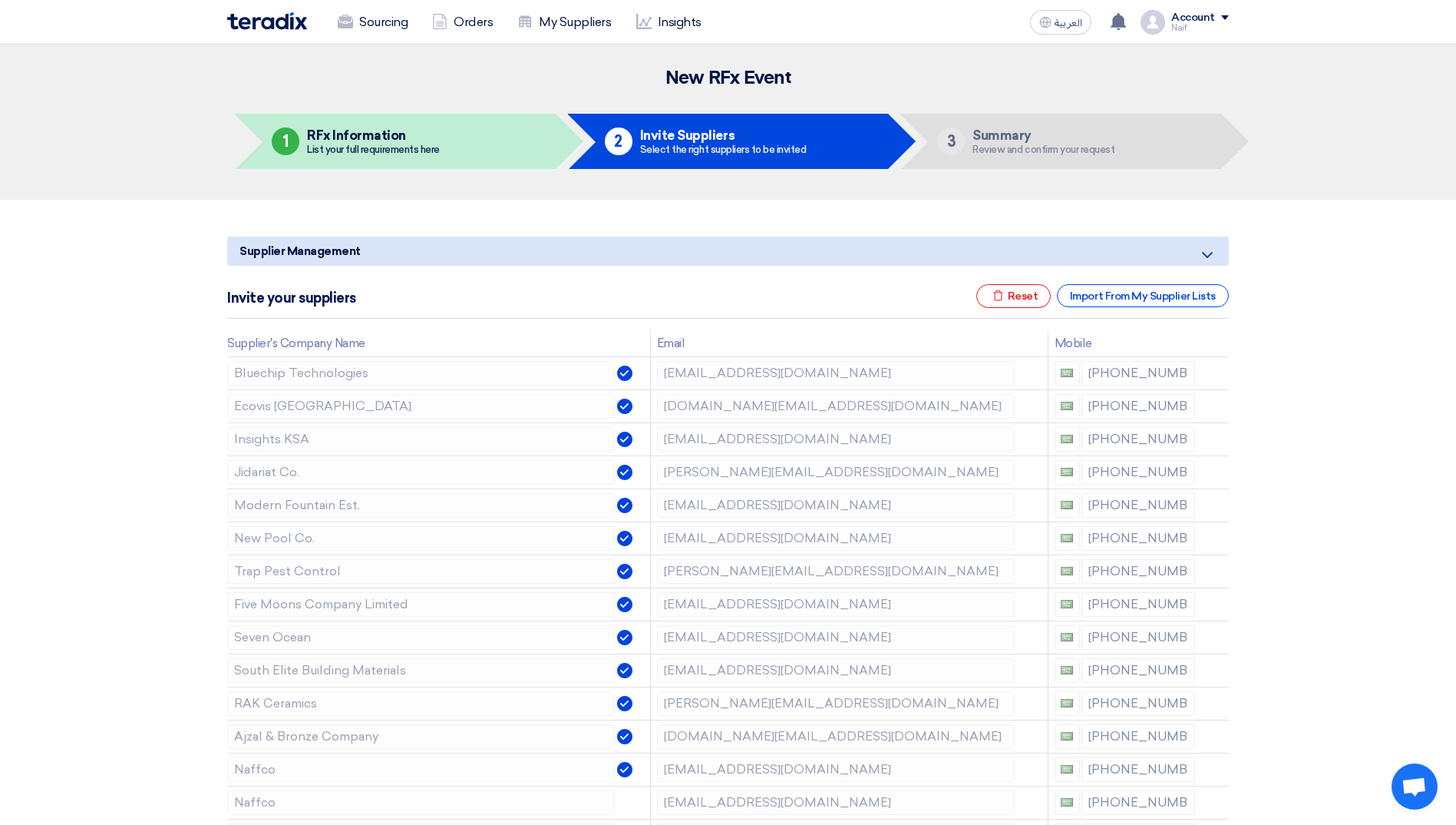
click at [0, 0] on icon at bounding box center [0, 0] width 0 height 0
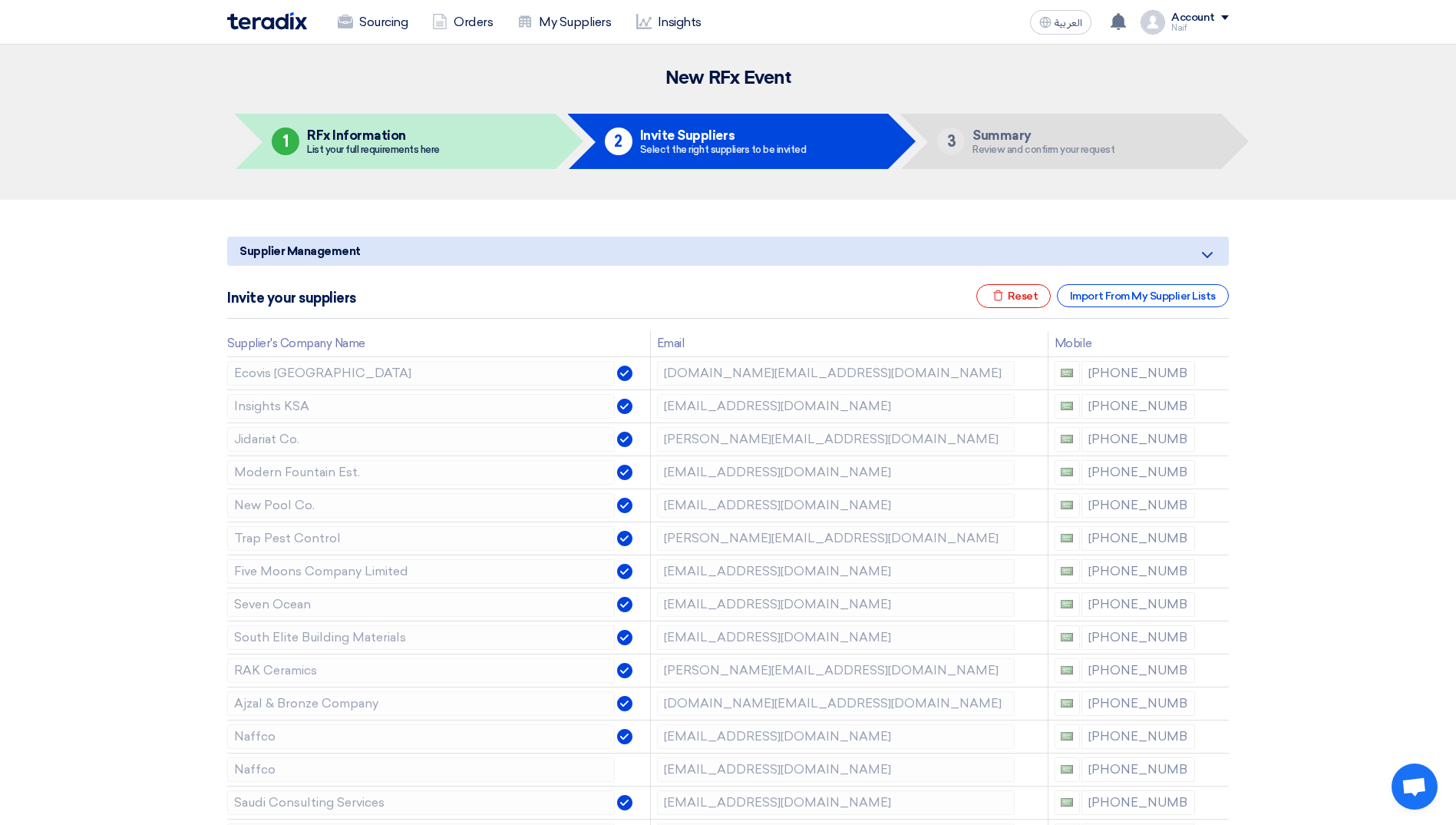
click at [0, 0] on icon at bounding box center [0, 0] width 0 height 0
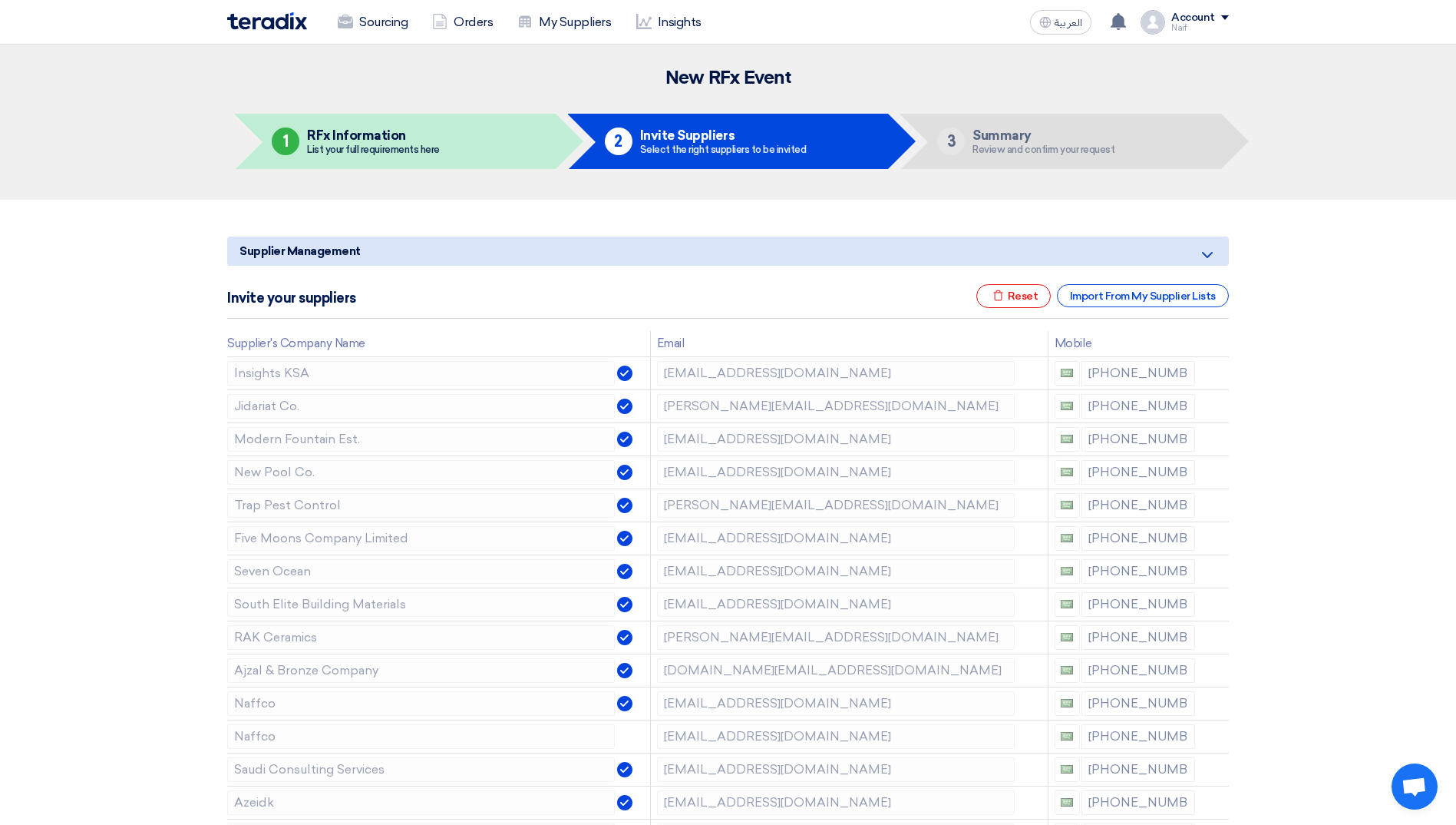
click at [0, 0] on icon at bounding box center [0, 0] width 0 height 0
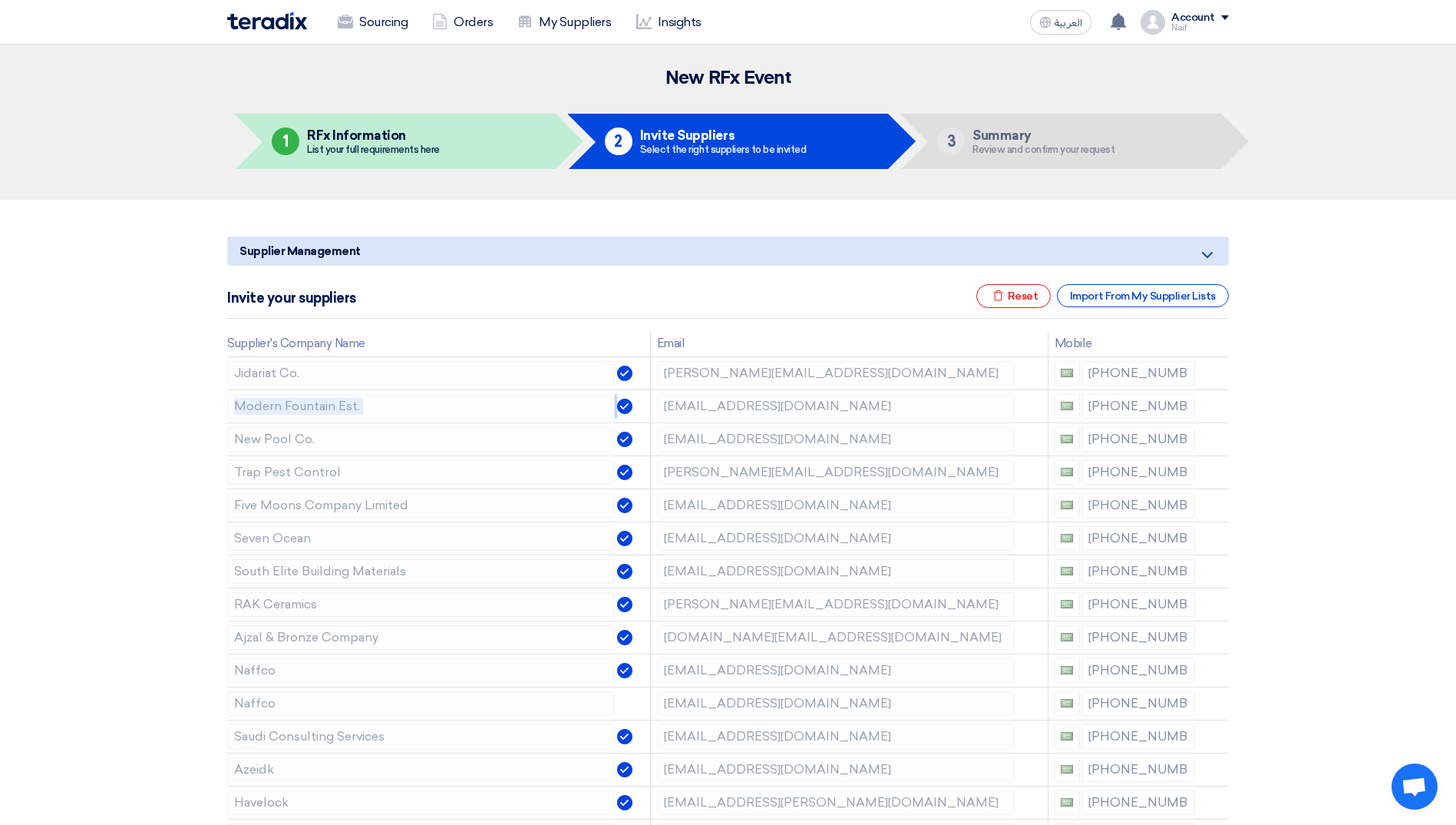
click at [0, 0] on icon at bounding box center [0, 0] width 0 height 0
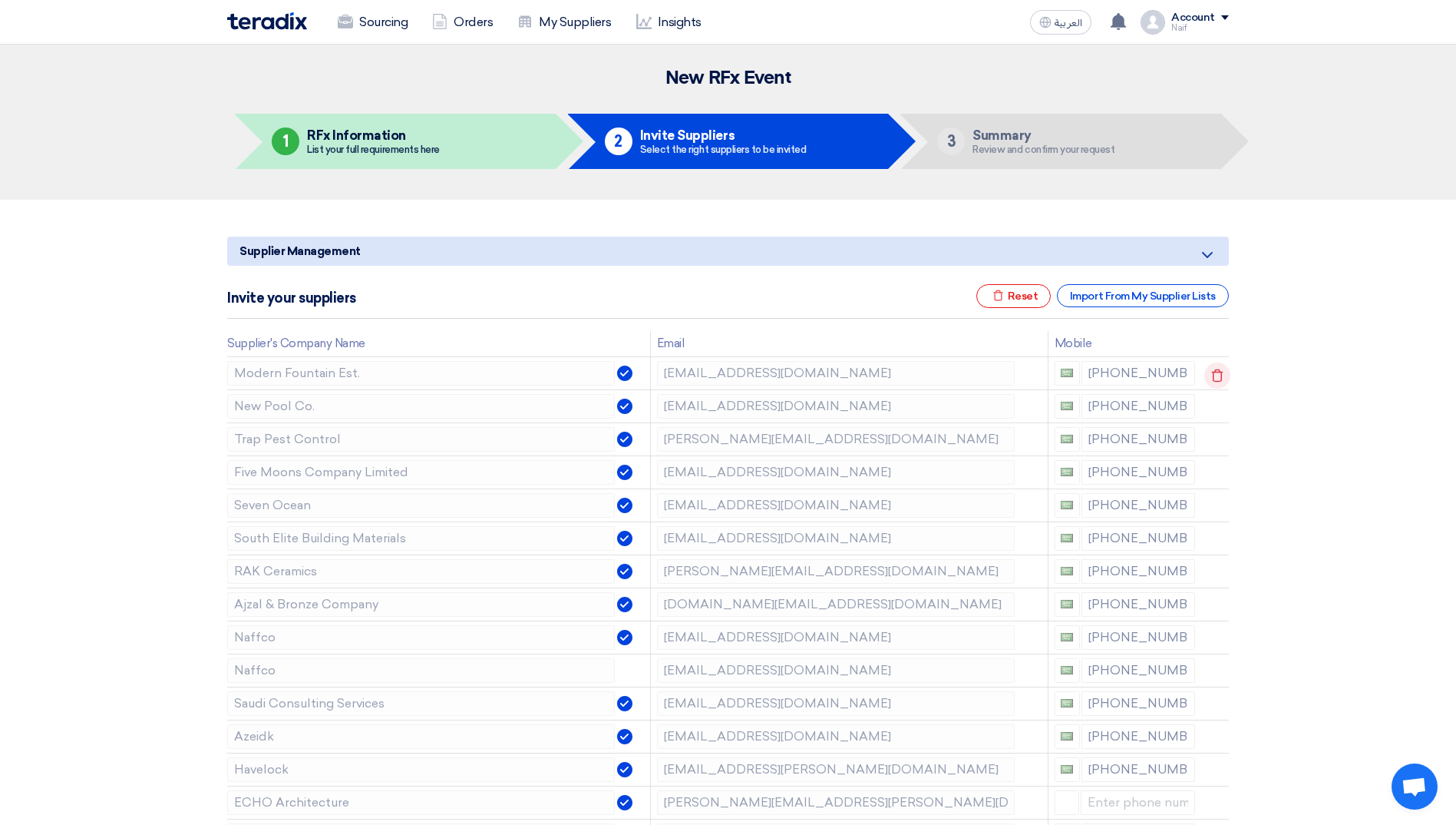
drag, startPoint x: 1214, startPoint y: 368, endPoint x: 1219, endPoint y: 375, distance: 8.6
click at [1219, 375] on use at bounding box center [1218, 375] width 11 height 13
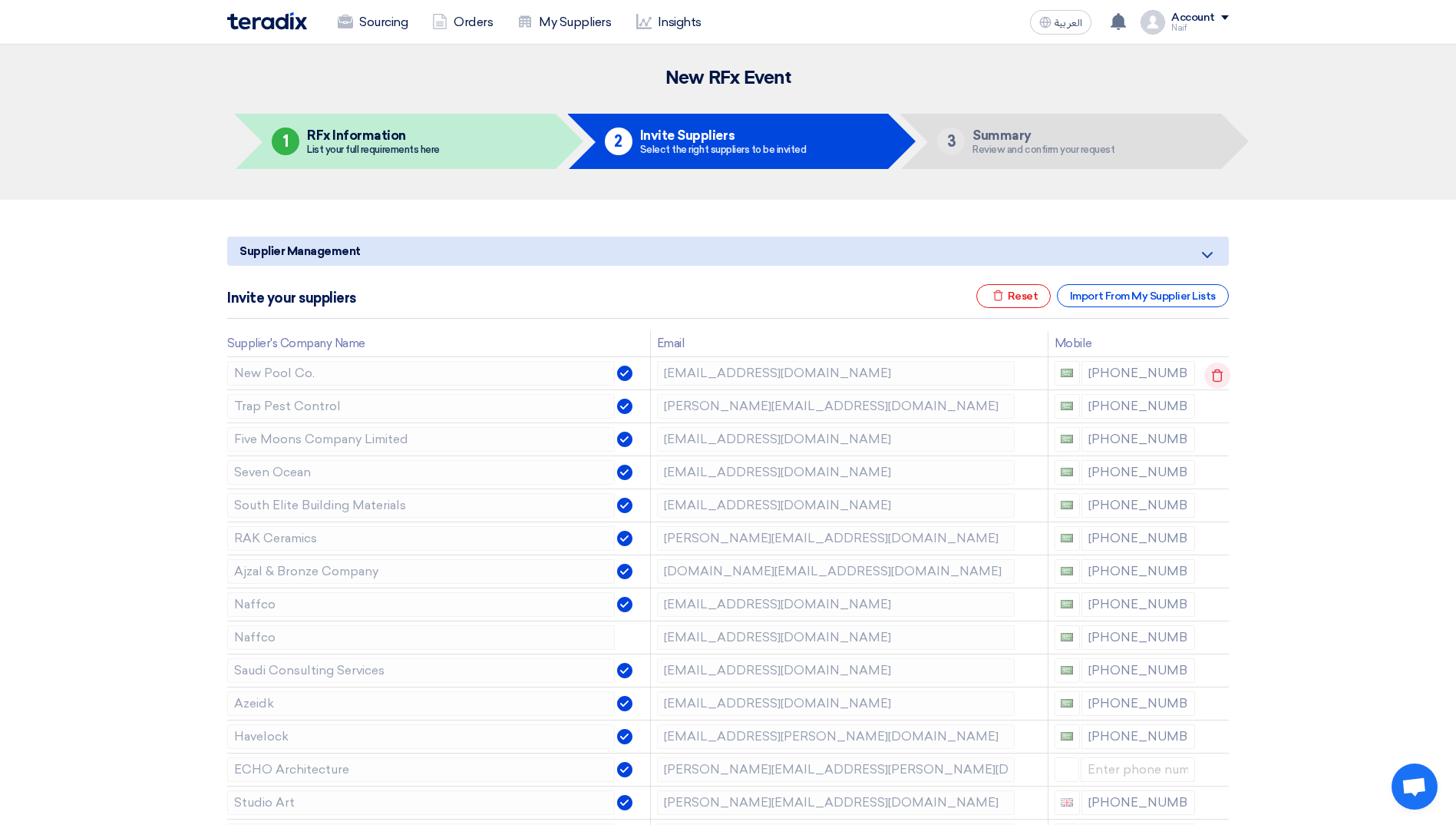
click at [1216, 380] on icon at bounding box center [1217, 375] width 26 height 26
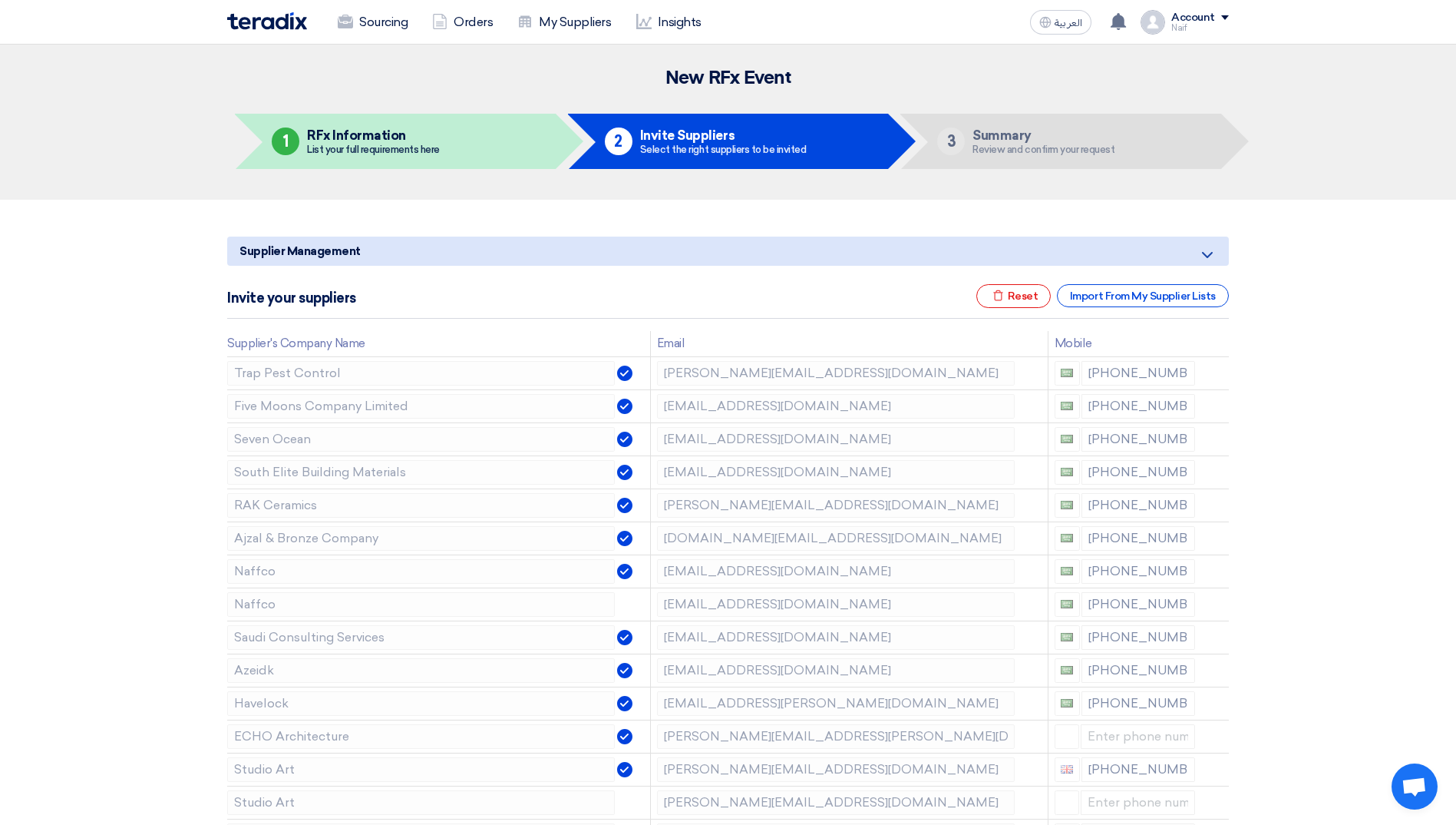
click at [0, 0] on icon at bounding box center [0, 0] width 0 height 0
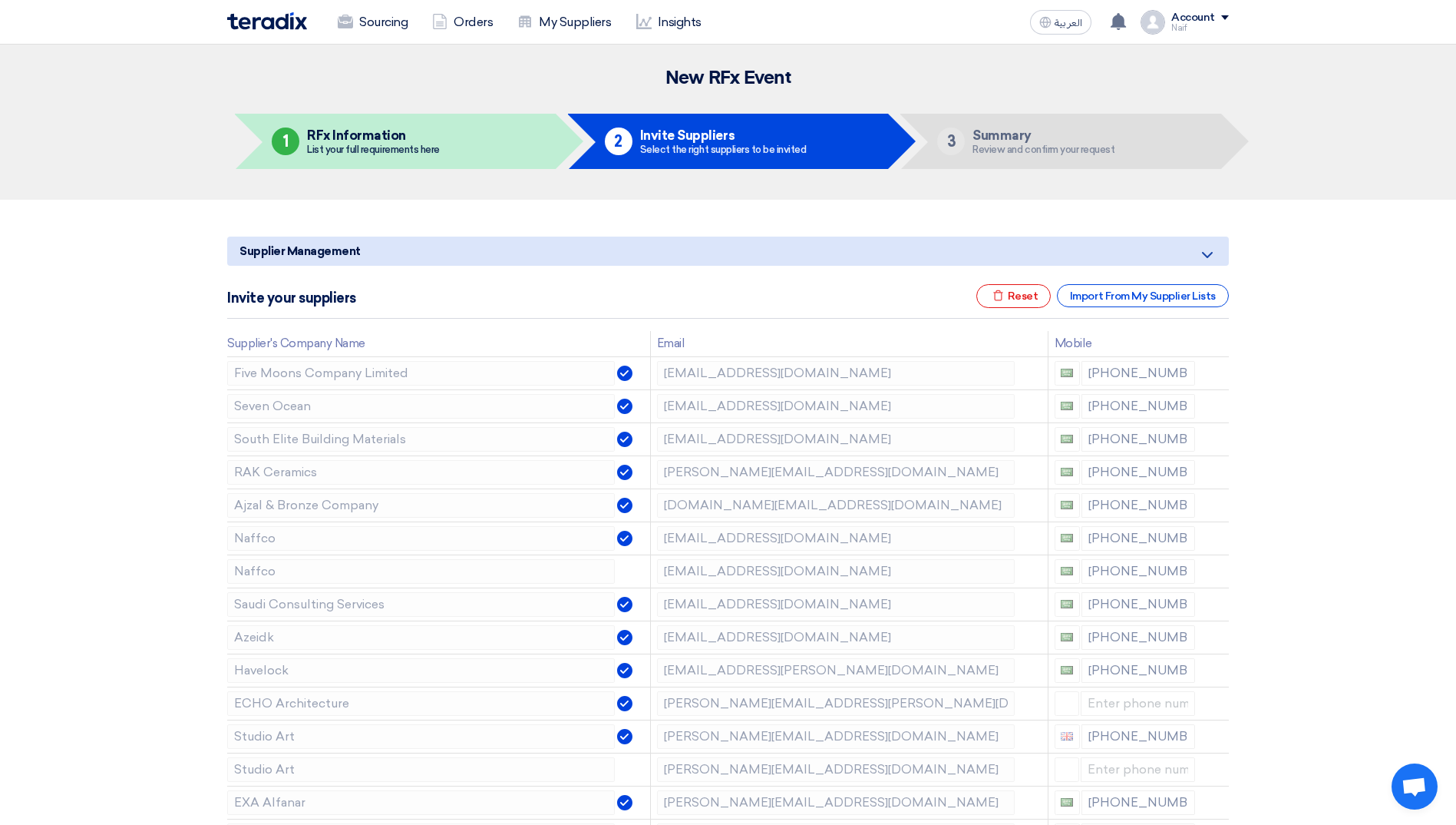
click at [0, 0] on icon at bounding box center [0, 0] width 0 height 0
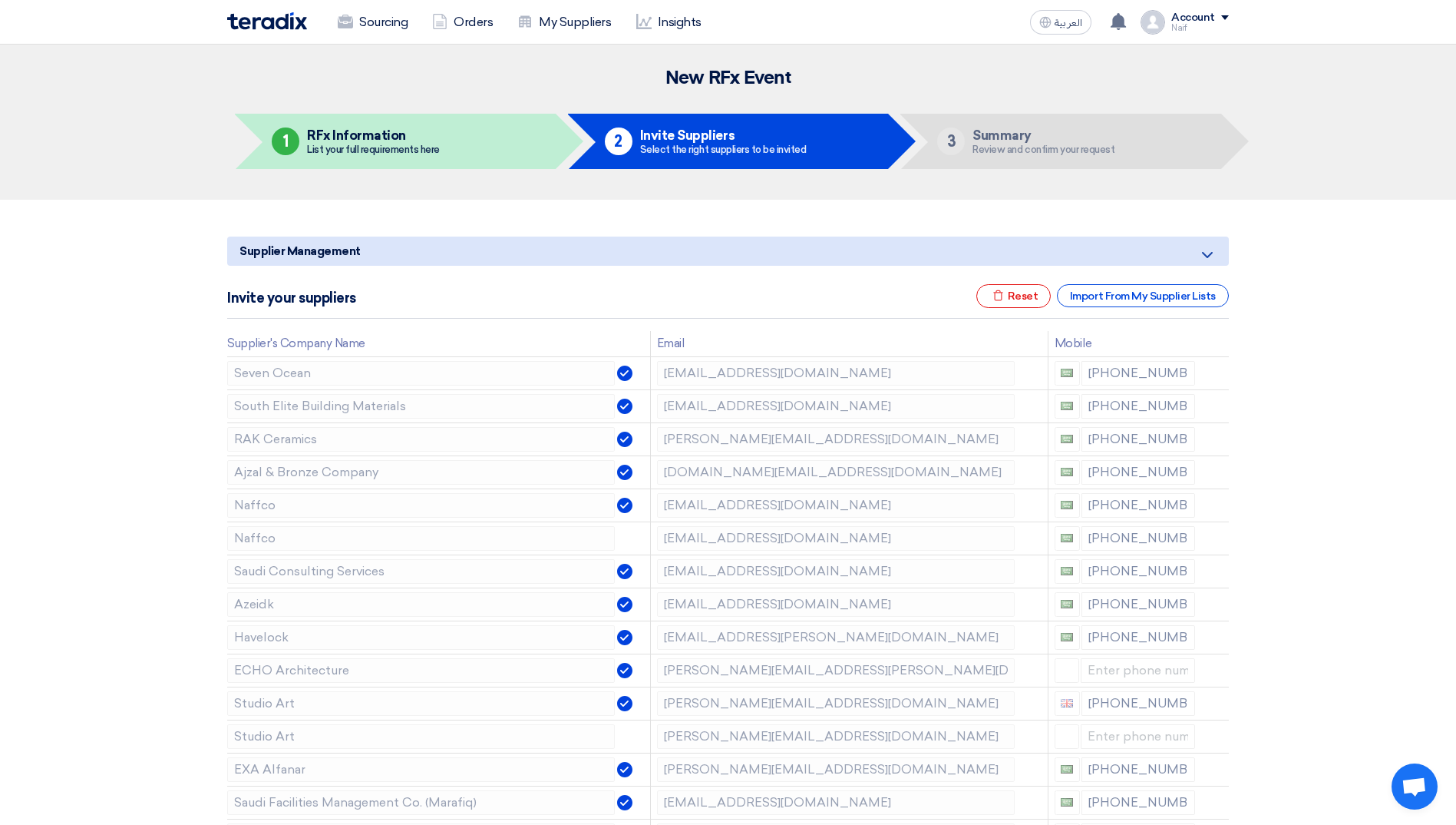
click at [0, 0] on icon at bounding box center [0, 0] width 0 height 0
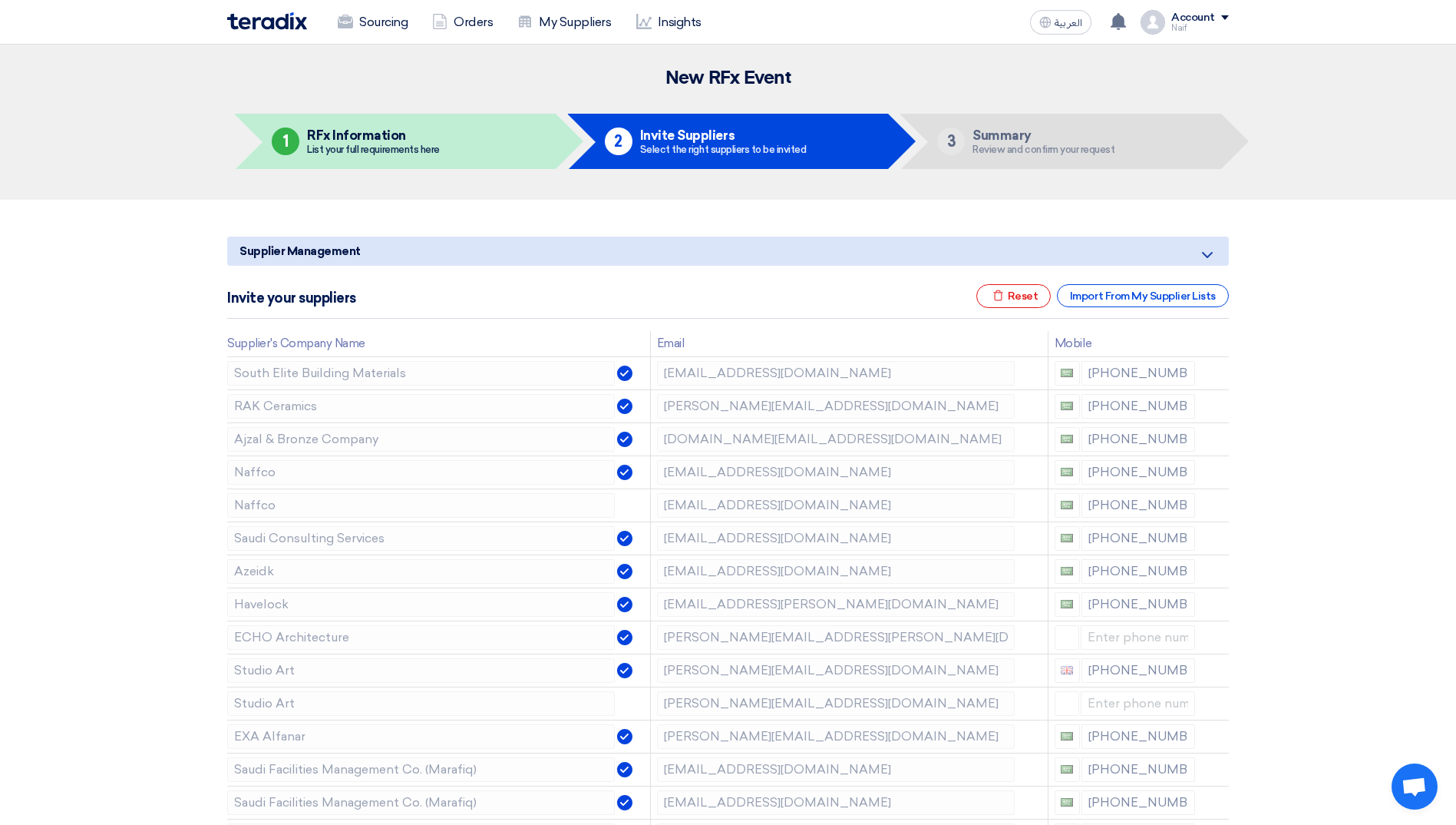
click at [0, 0] on icon at bounding box center [0, 0] width 0 height 0
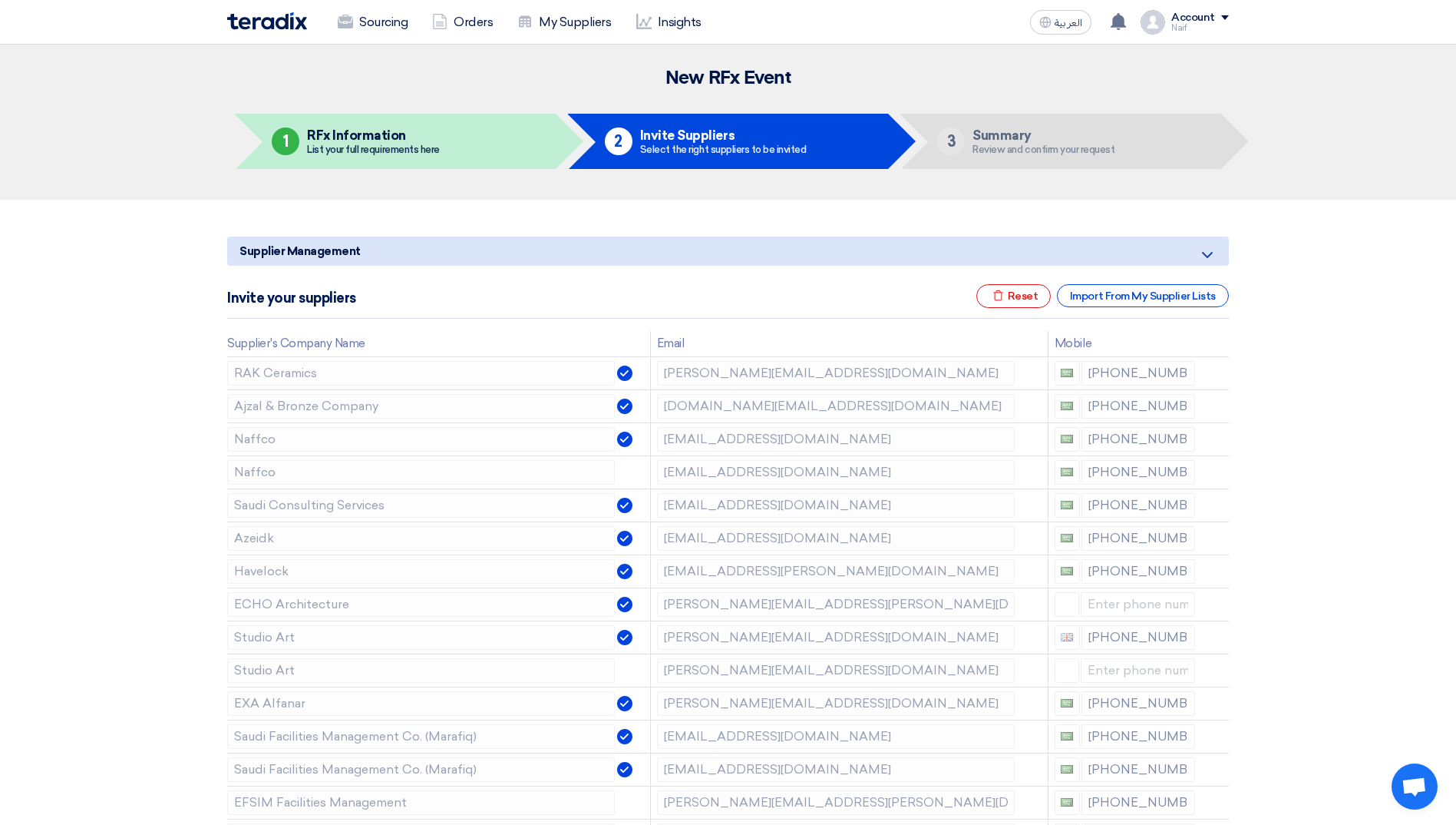
click at [0, 0] on icon at bounding box center [0, 0] width 0 height 0
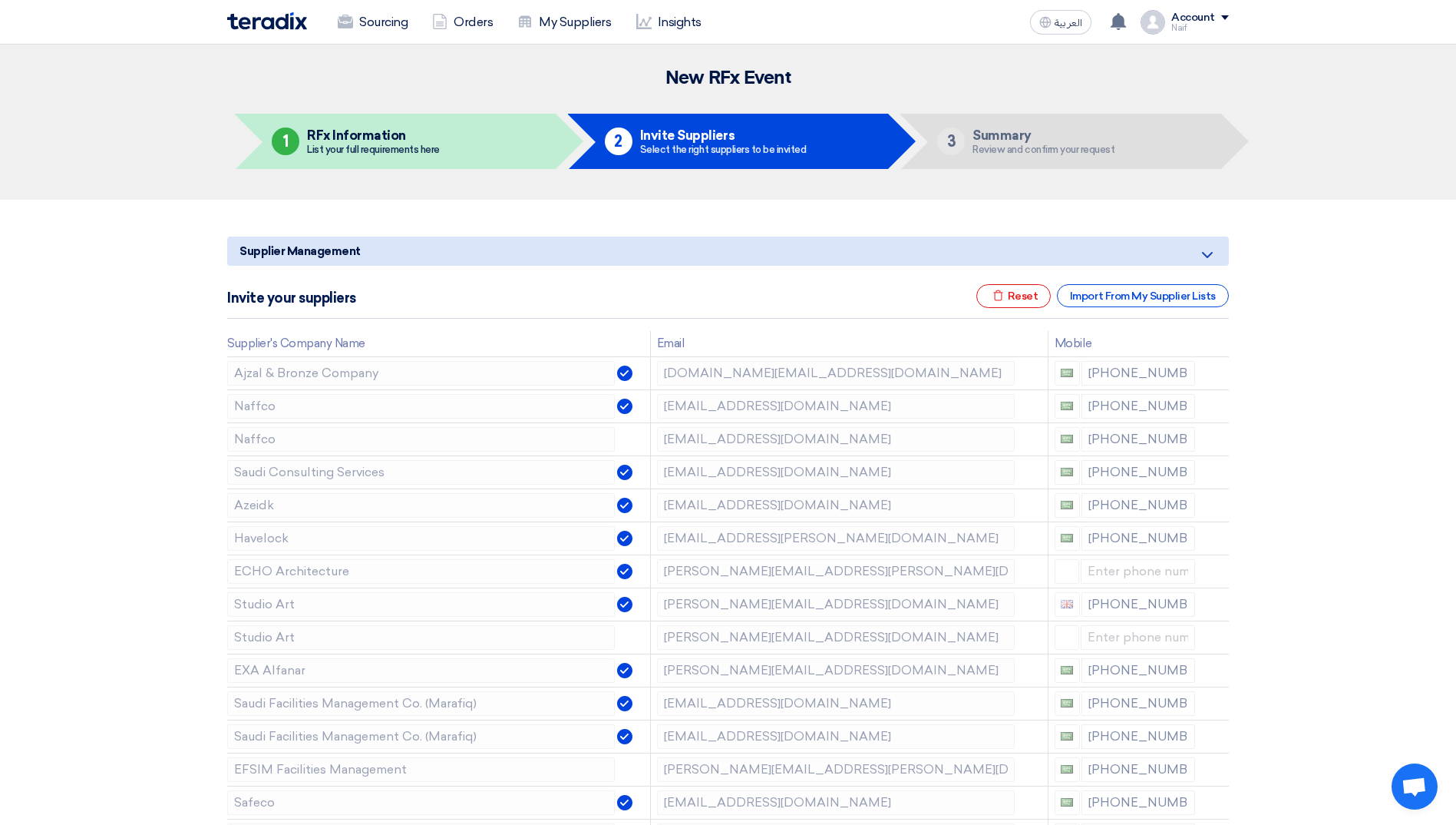
click at [0, 0] on icon at bounding box center [0, 0] width 0 height 0
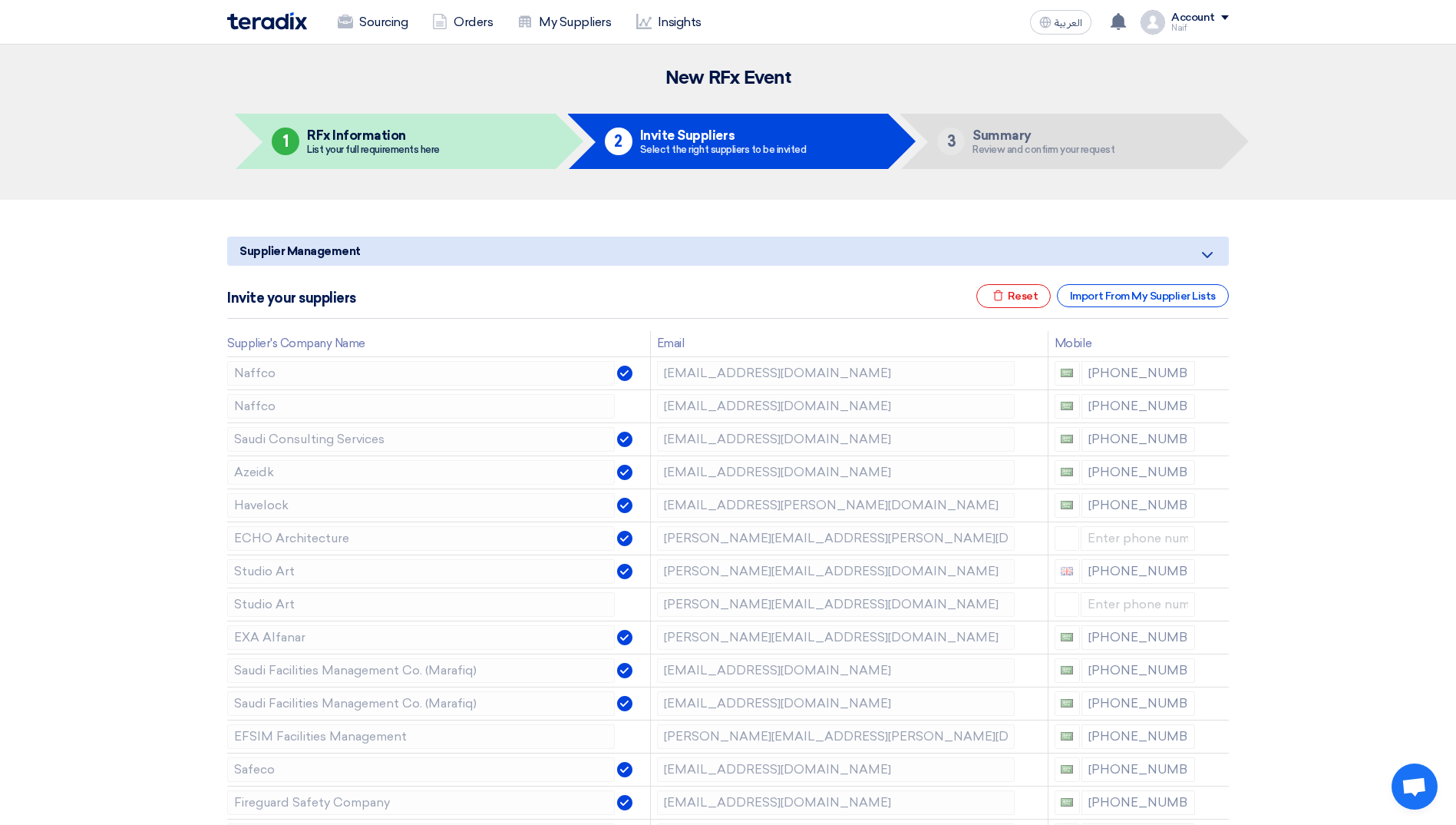
click at [0, 0] on icon at bounding box center [0, 0] width 0 height 0
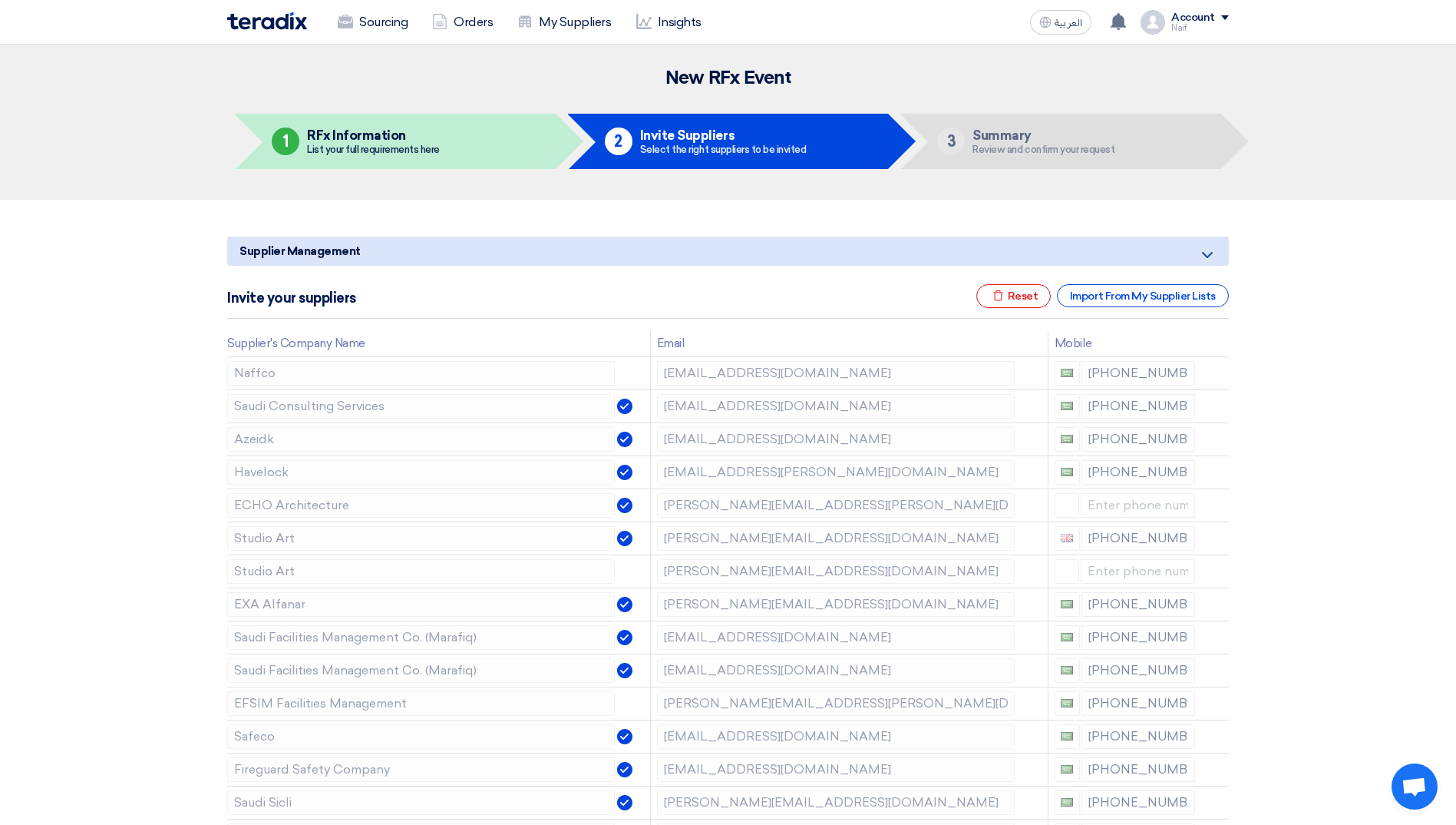
click at [0, 0] on icon at bounding box center [0, 0] width 0 height 0
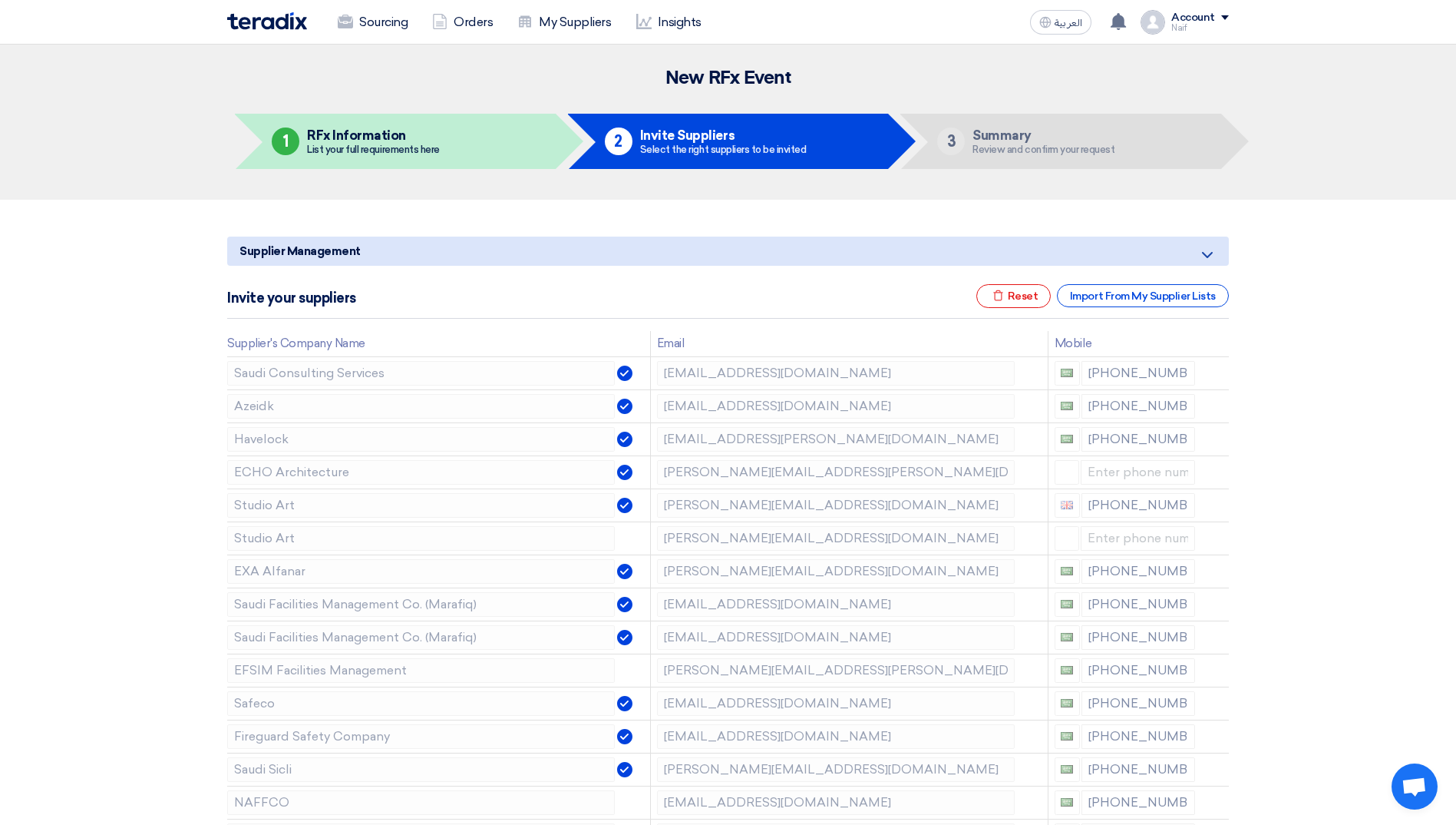
click at [0, 0] on icon at bounding box center [0, 0] width 0 height 0
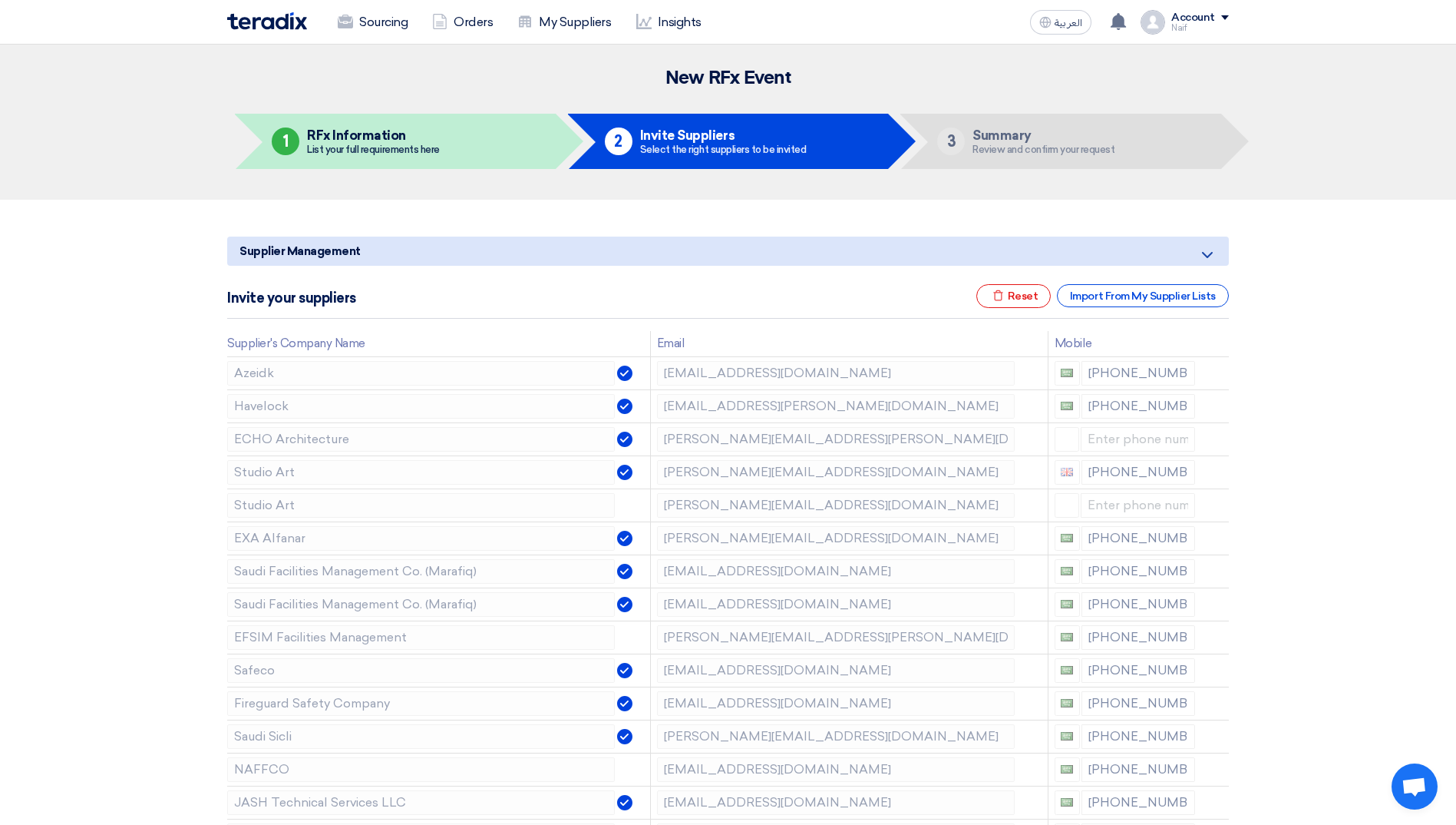
click at [0, 0] on icon at bounding box center [0, 0] width 0 height 0
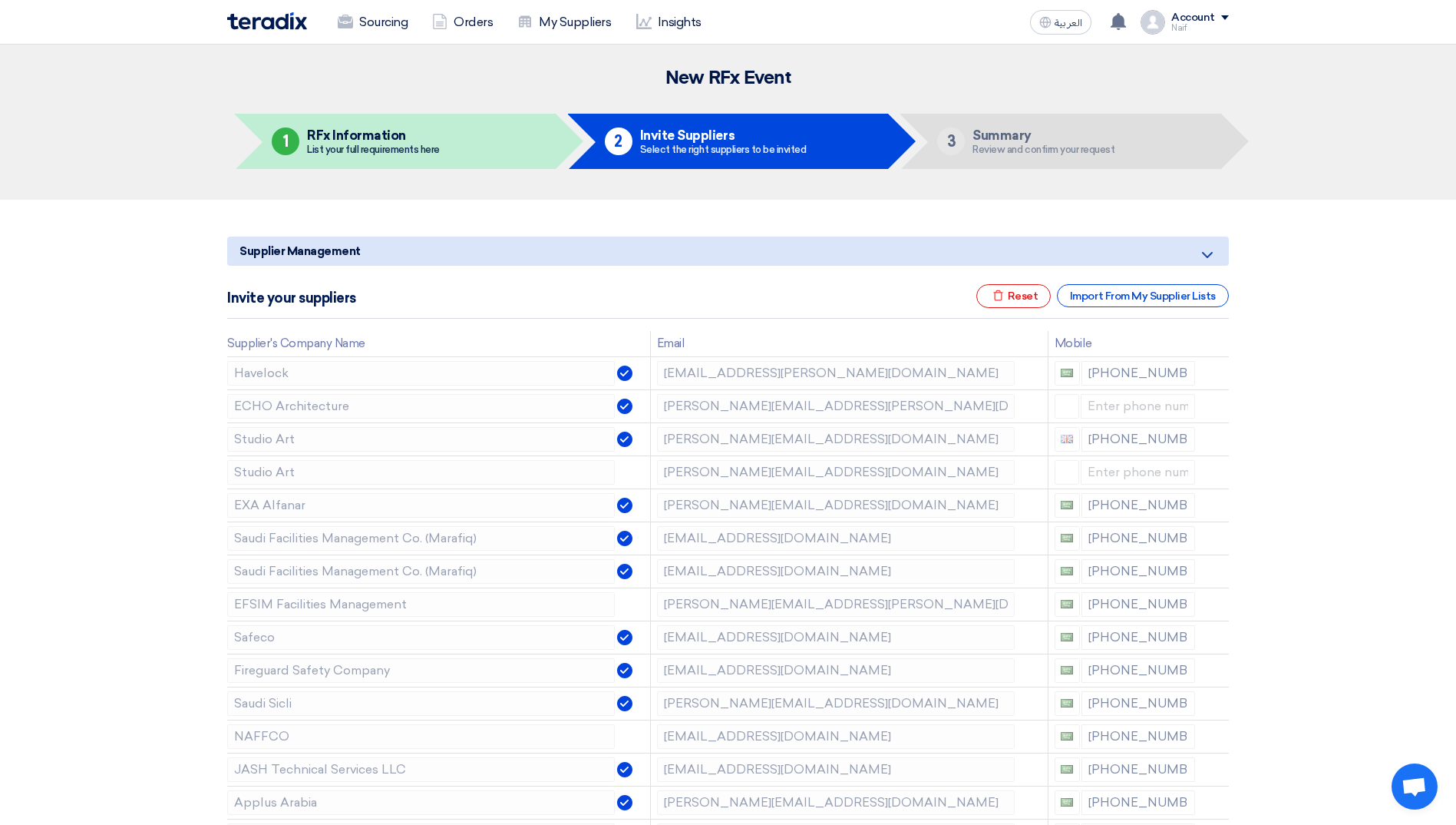
click at [0, 0] on icon at bounding box center [0, 0] width 0 height 0
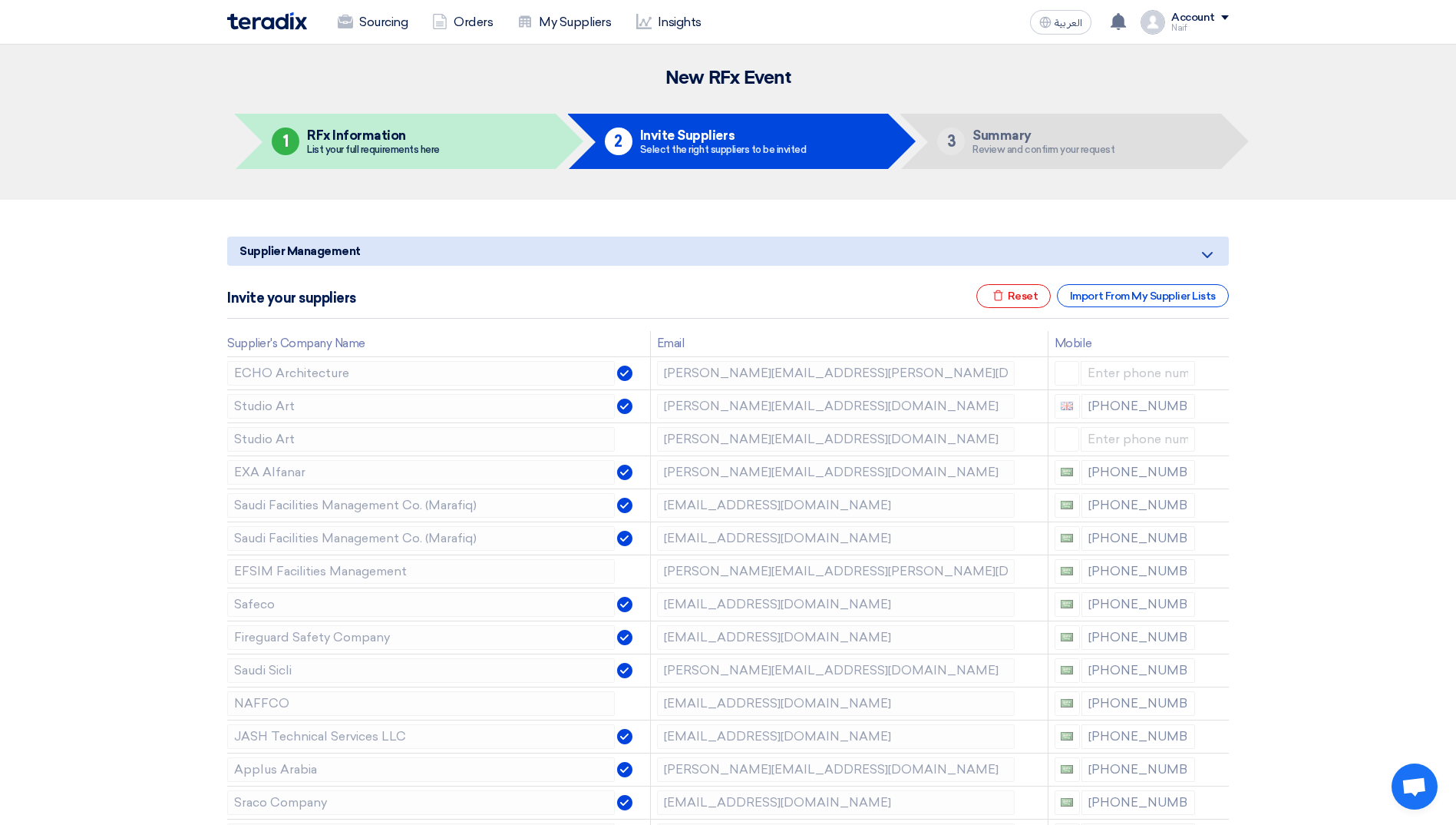
click at [0, 0] on icon at bounding box center [0, 0] width 0 height 0
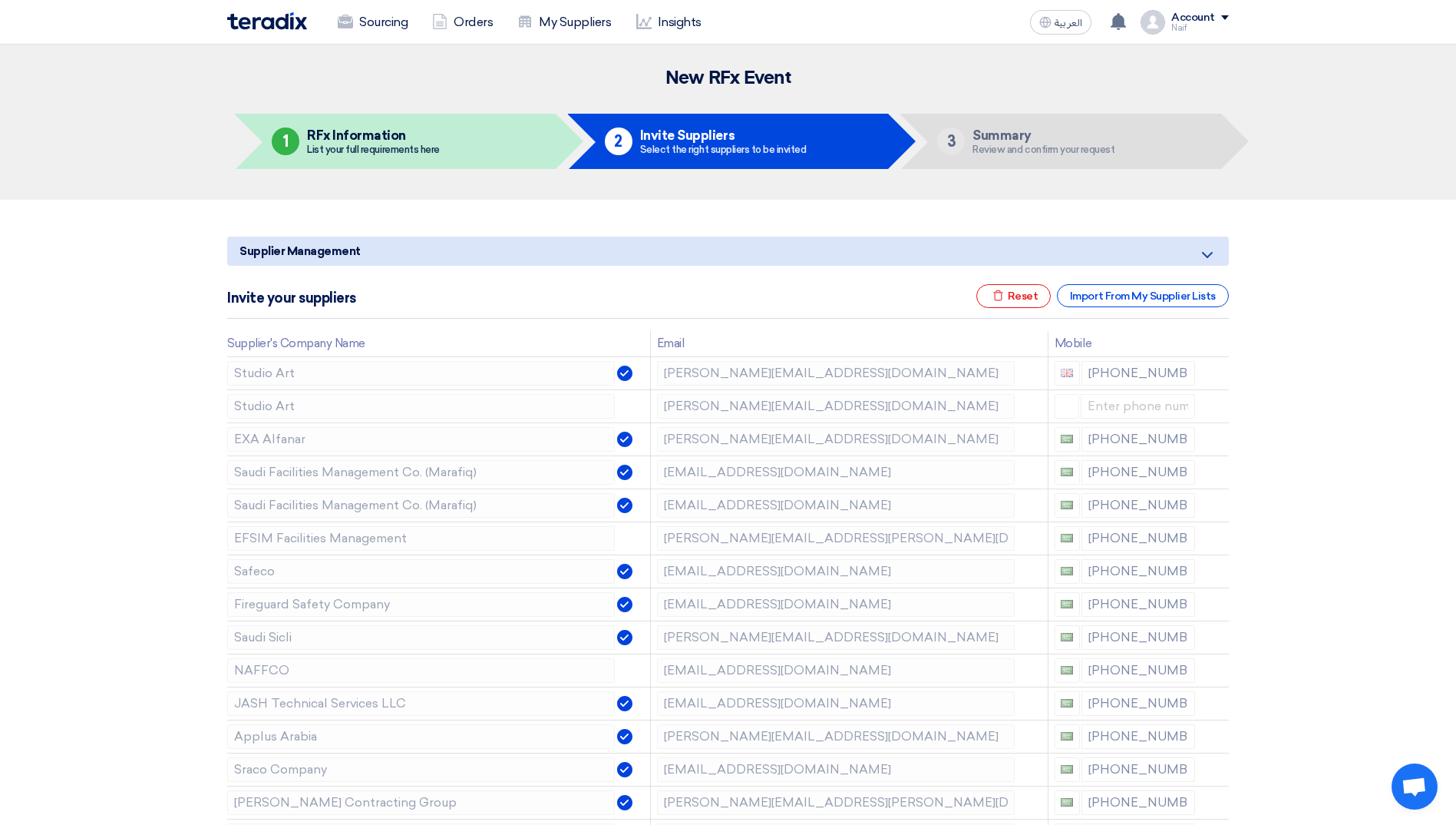
click at [0, 0] on icon at bounding box center [0, 0] width 0 height 0
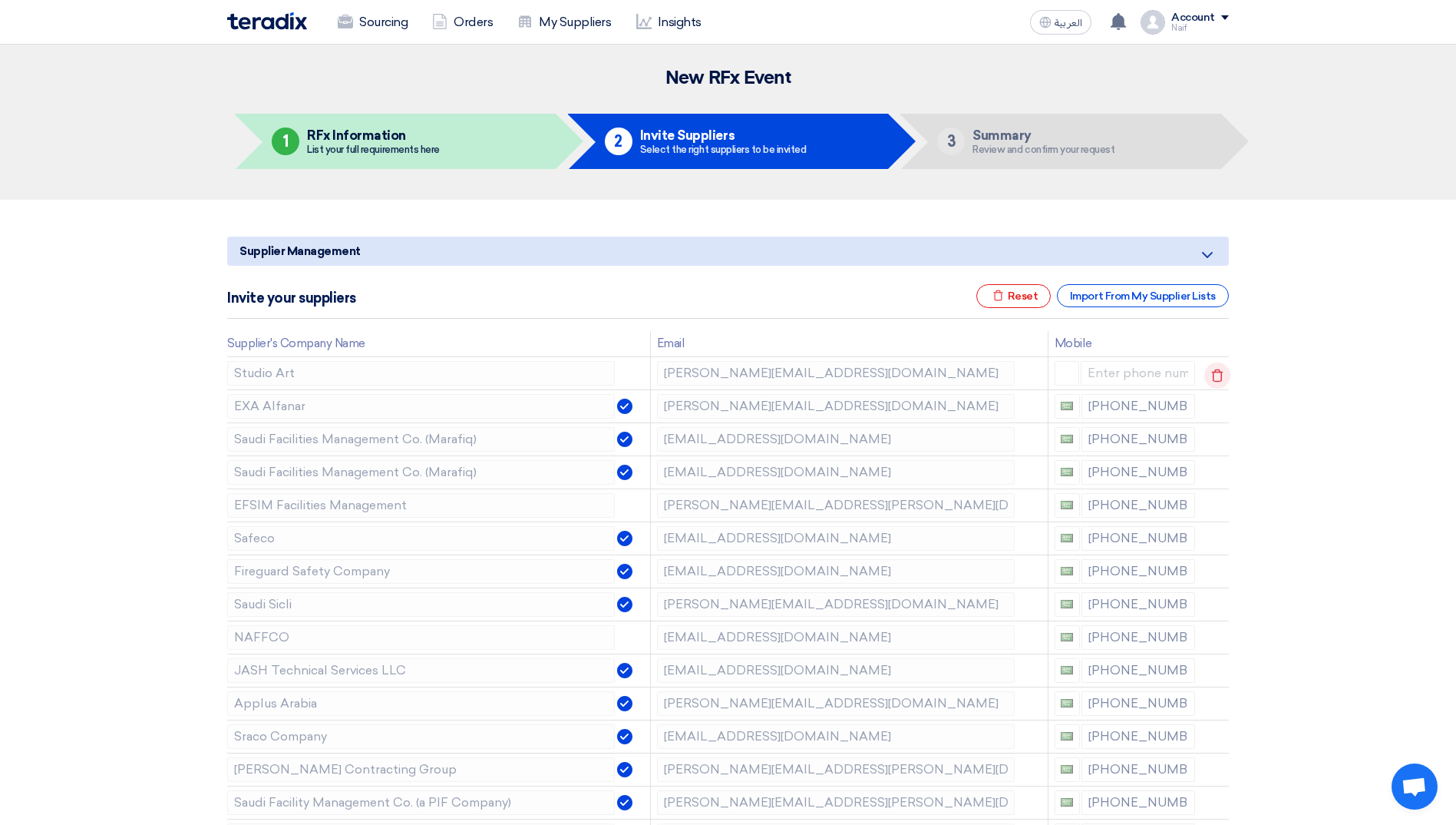
click at [1216, 380] on icon at bounding box center [1217, 375] width 26 height 26
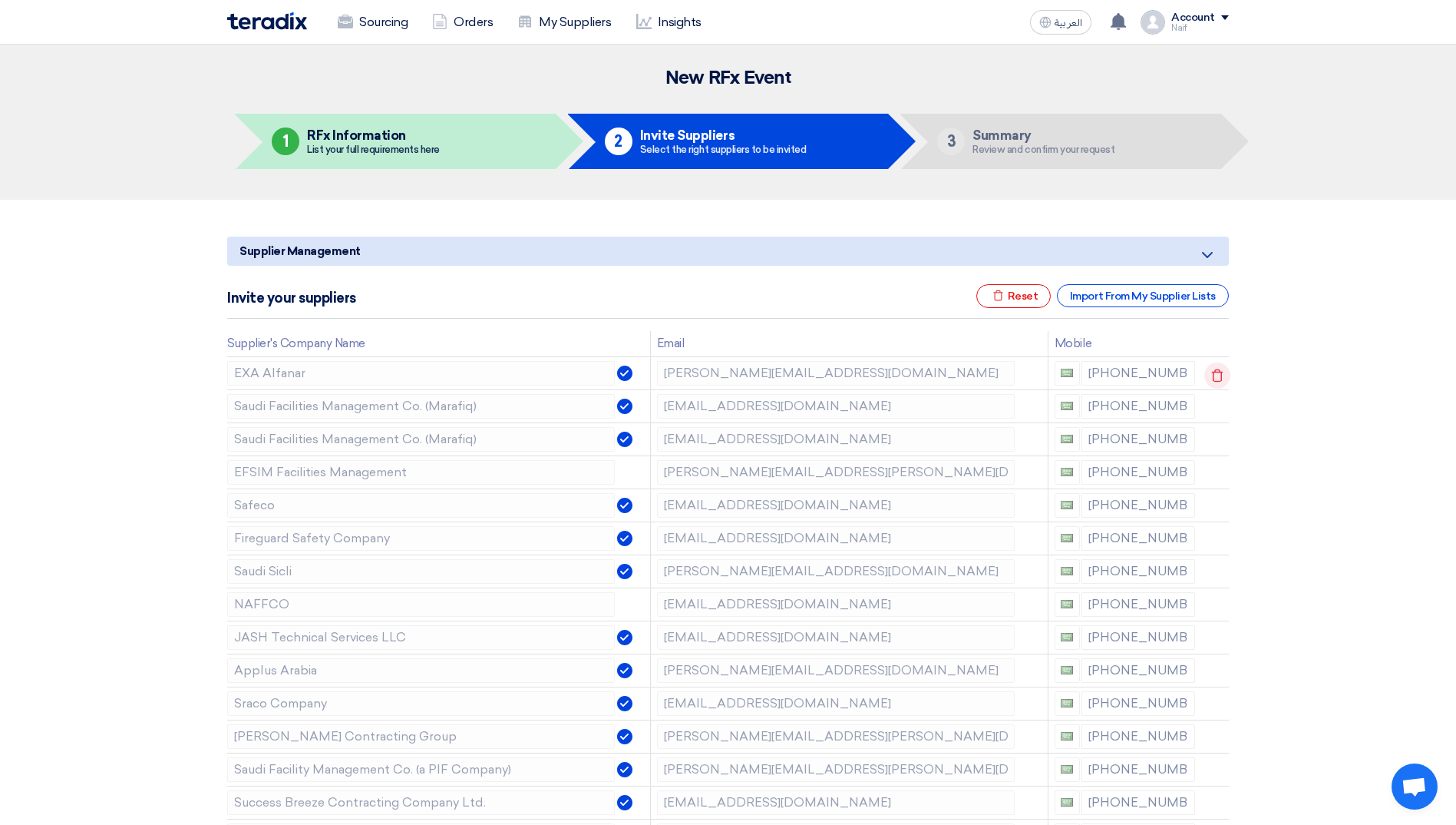
click at [1221, 376] on icon at bounding box center [1217, 375] width 26 height 26
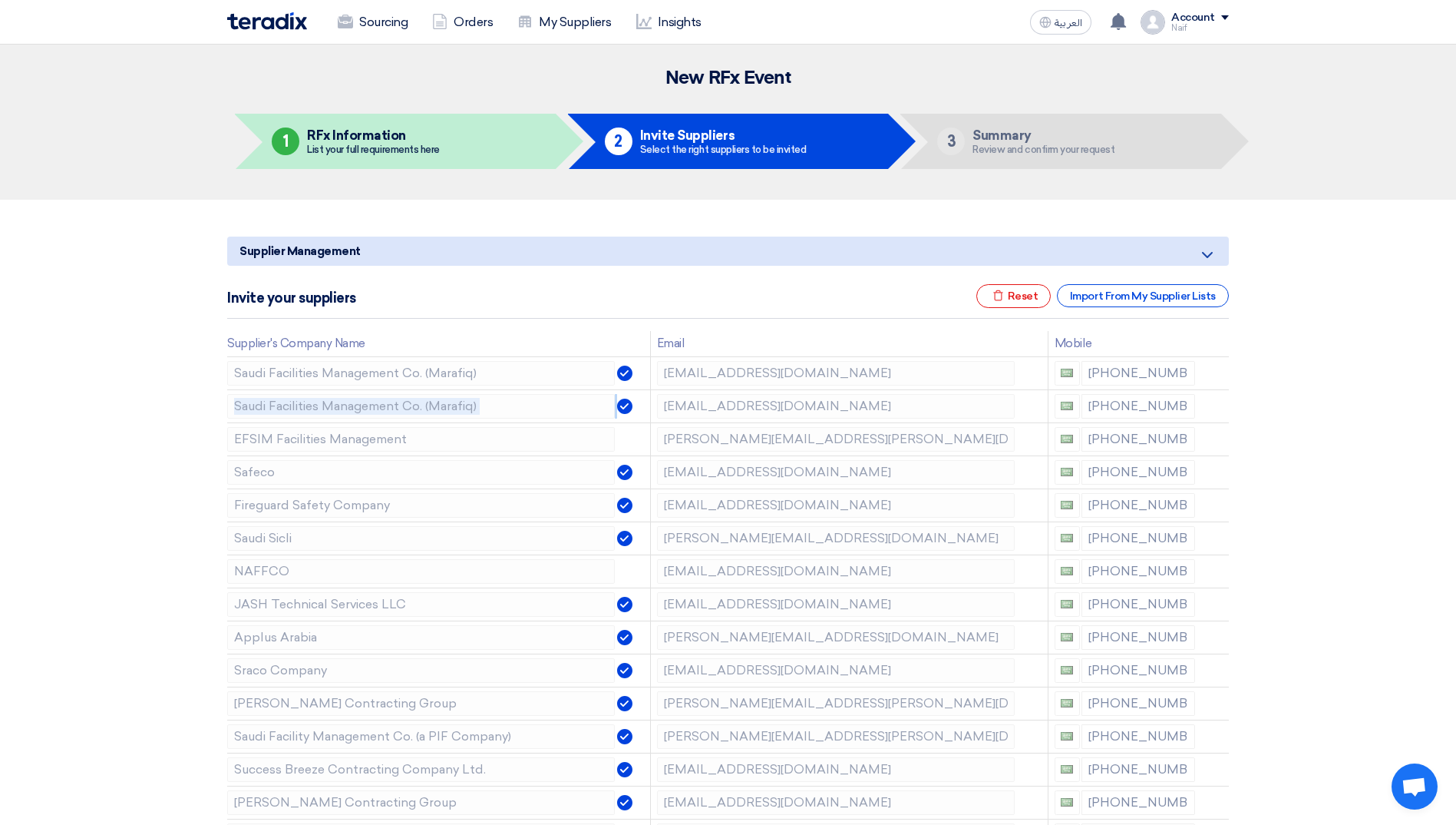
click at [0, 0] on icon at bounding box center [0, 0] width 0 height 0
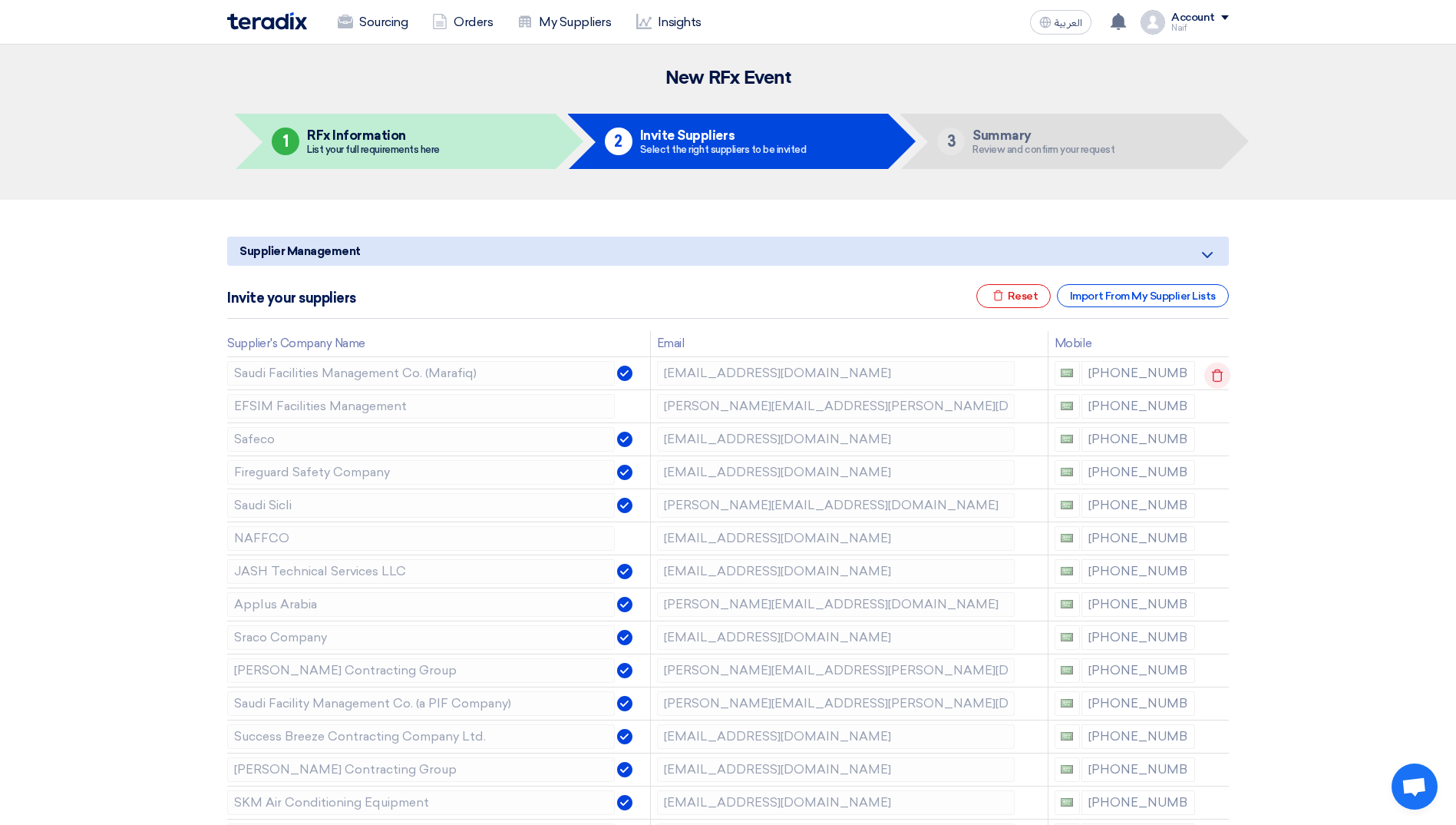
click at [1221, 376] on td at bounding box center [1215, 373] width 27 height 33
click at [1221, 376] on icon at bounding box center [1217, 375] width 26 height 26
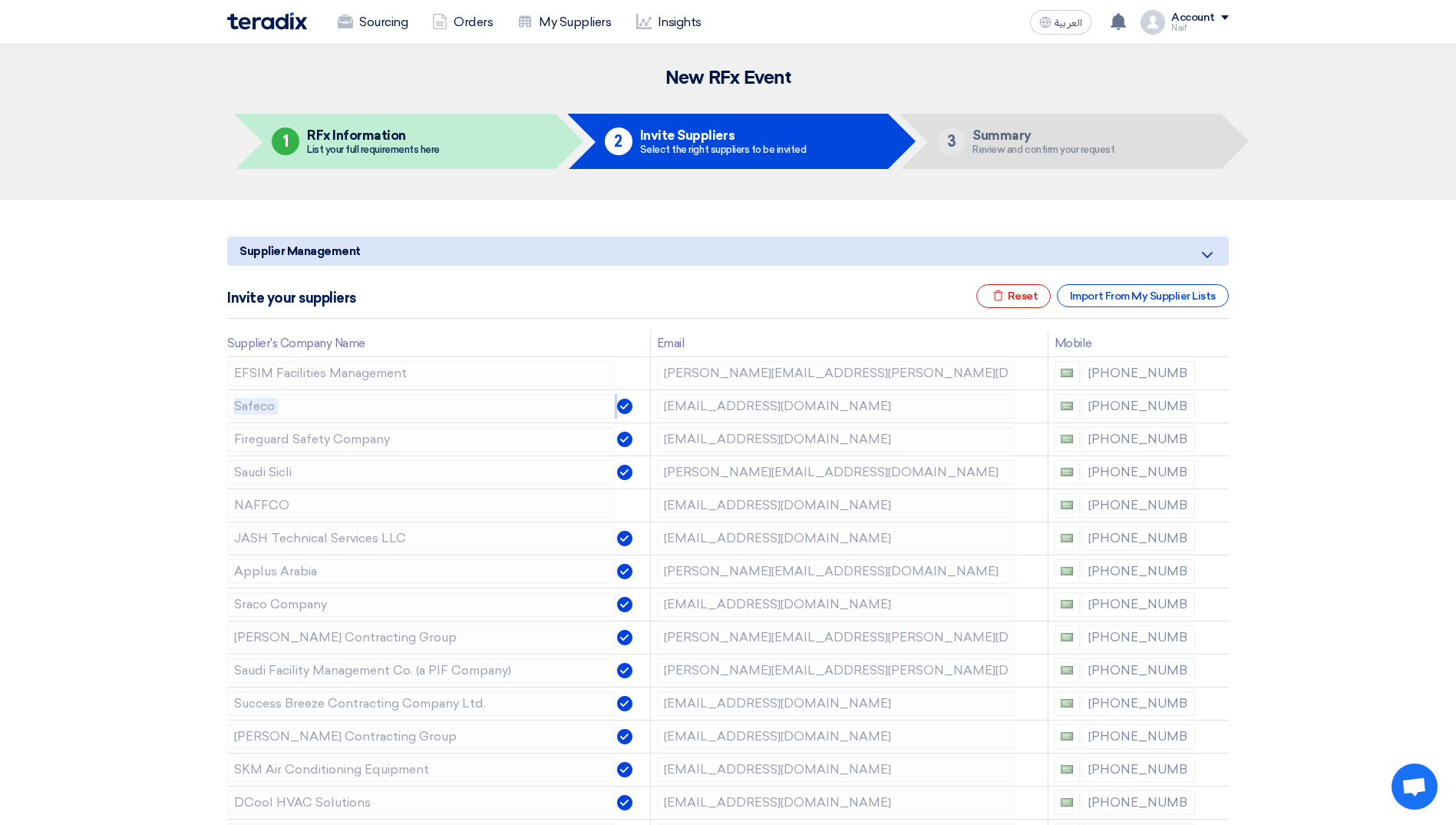
click at [0, 0] on icon at bounding box center [0, 0] width 0 height 0
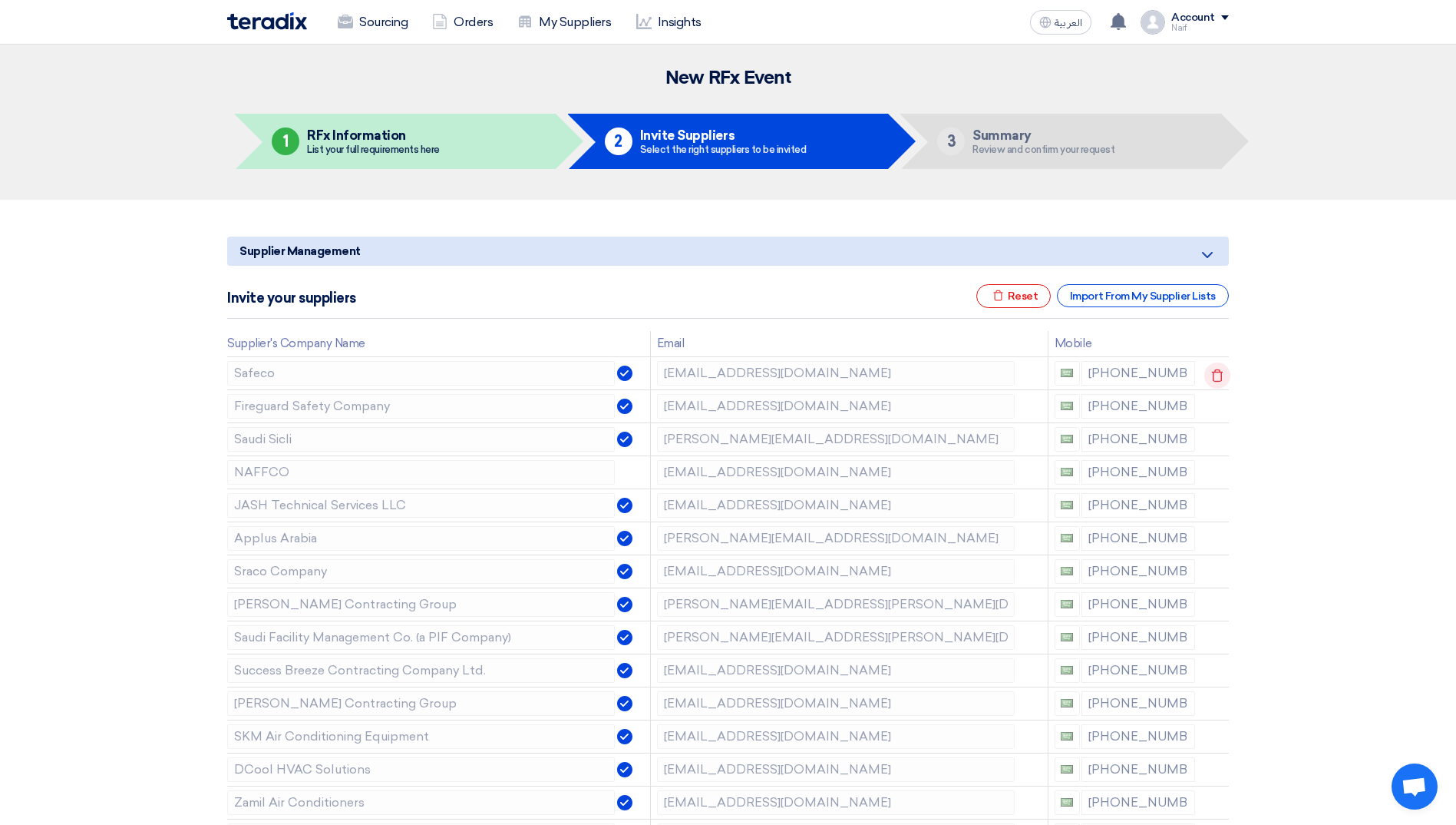
click at [1221, 376] on td at bounding box center [1215, 373] width 27 height 33
click at [1221, 376] on icon at bounding box center [1217, 375] width 26 height 26
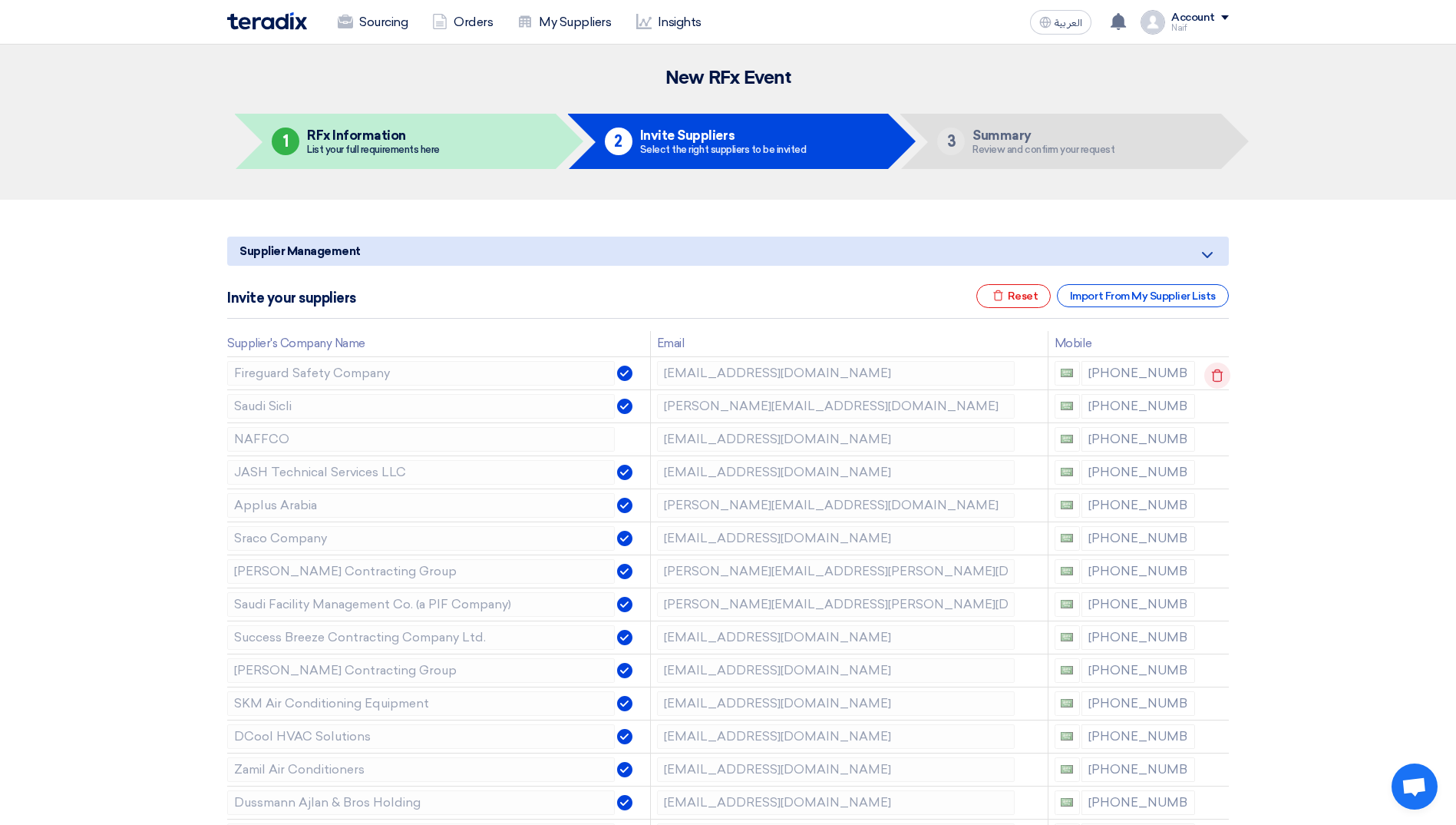
click at [1221, 376] on td at bounding box center [1215, 373] width 27 height 33
click at [1221, 376] on icon at bounding box center [1217, 375] width 26 height 26
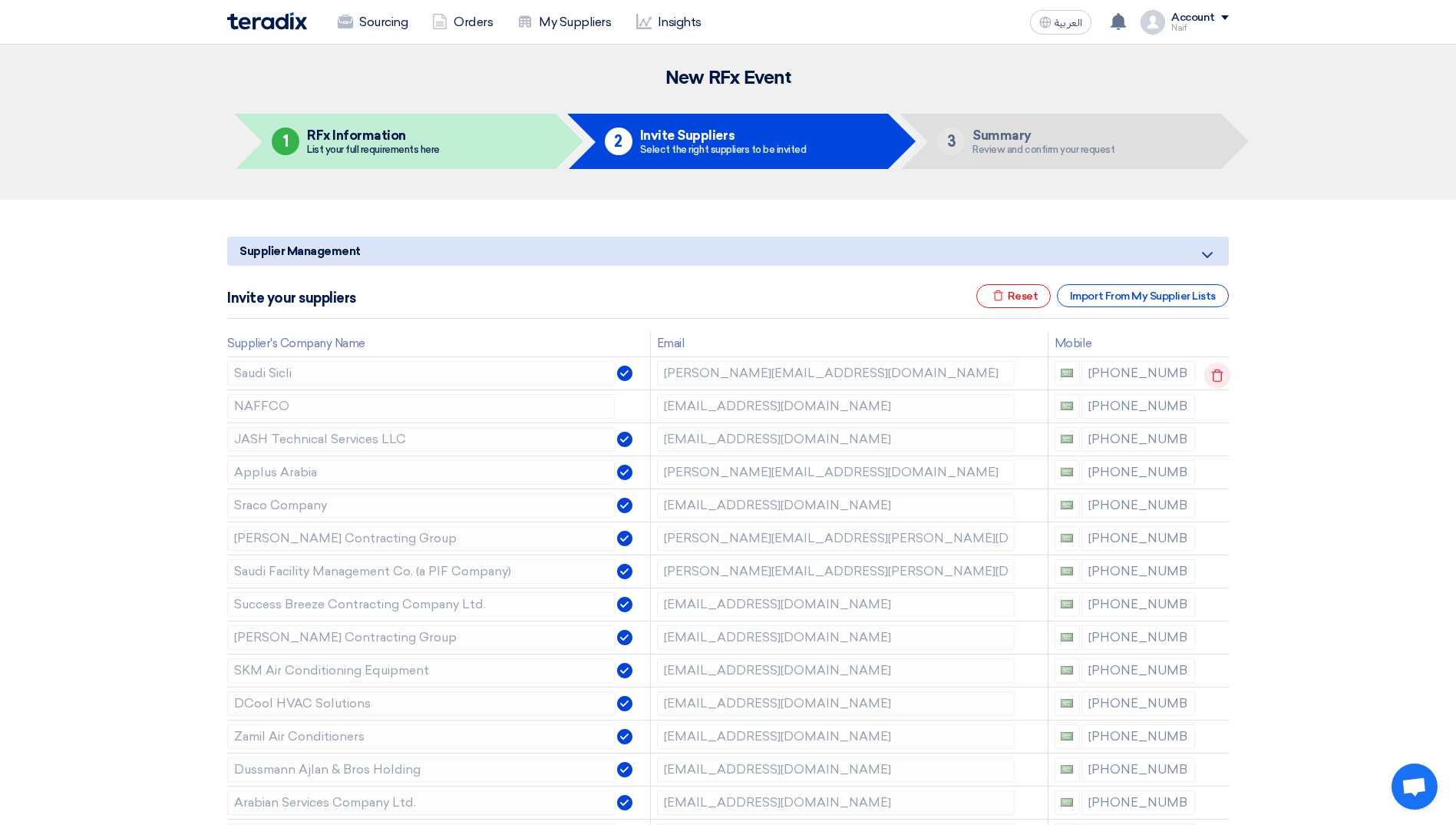
click at [1221, 376] on td at bounding box center [1215, 373] width 27 height 33
click at [1221, 376] on icon at bounding box center [1217, 375] width 26 height 26
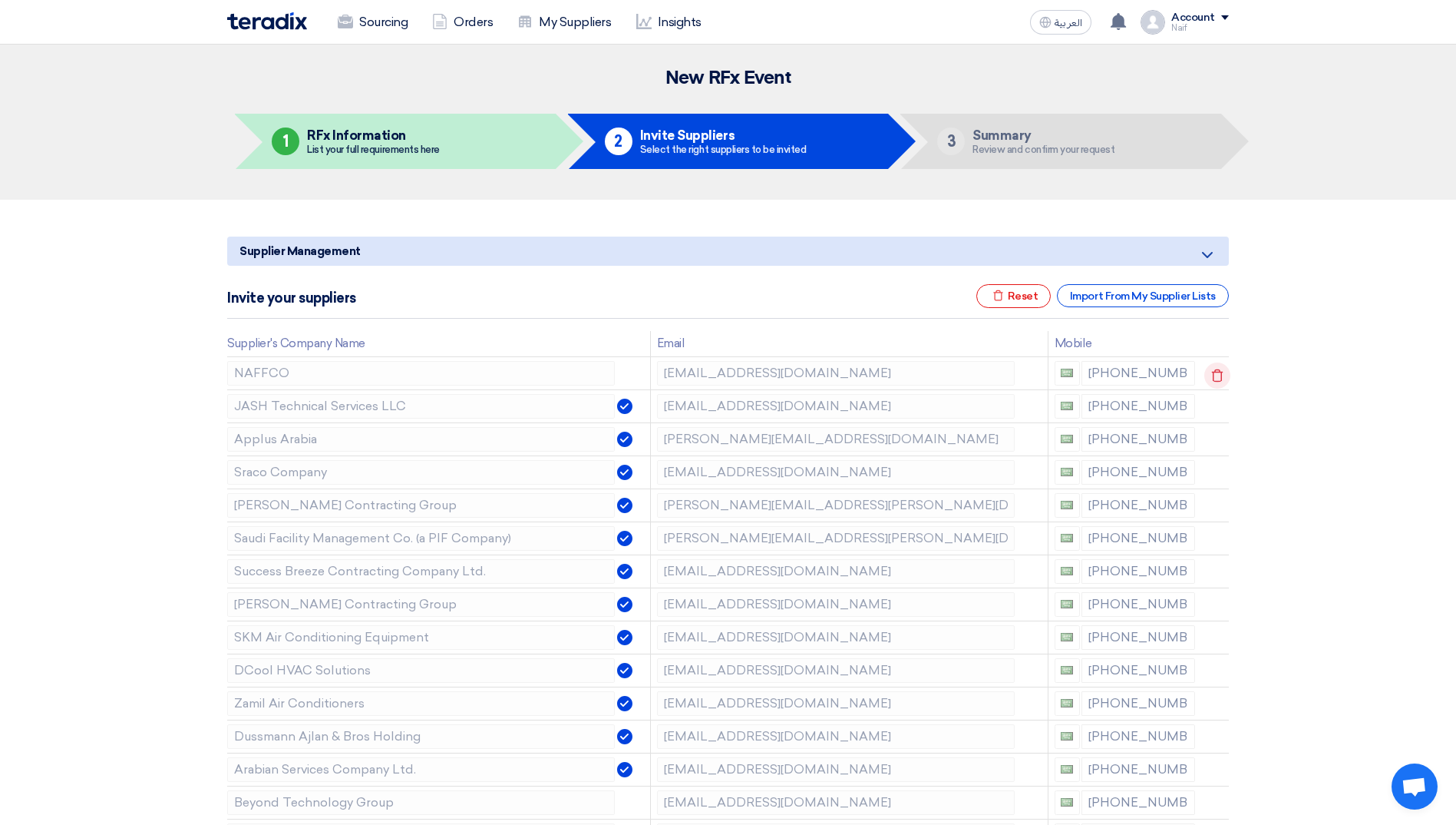
click at [1221, 376] on td at bounding box center [1215, 373] width 27 height 33
click at [1221, 376] on icon at bounding box center [1217, 375] width 26 height 26
click at [1221, 376] on td at bounding box center [1215, 373] width 27 height 33
click at [1221, 376] on icon at bounding box center [1217, 375] width 26 height 26
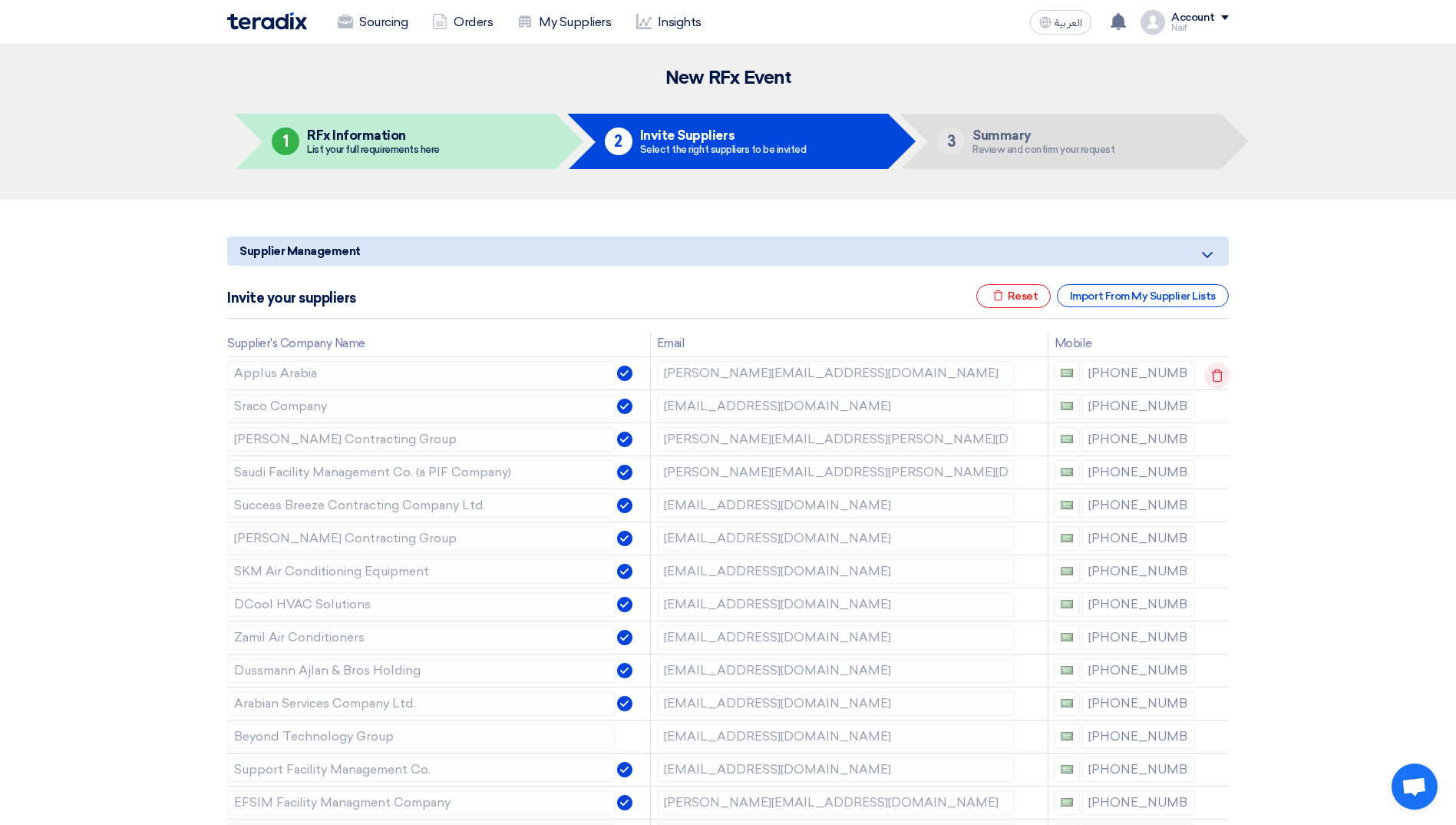
click at [1221, 376] on icon at bounding box center [1217, 375] width 26 height 26
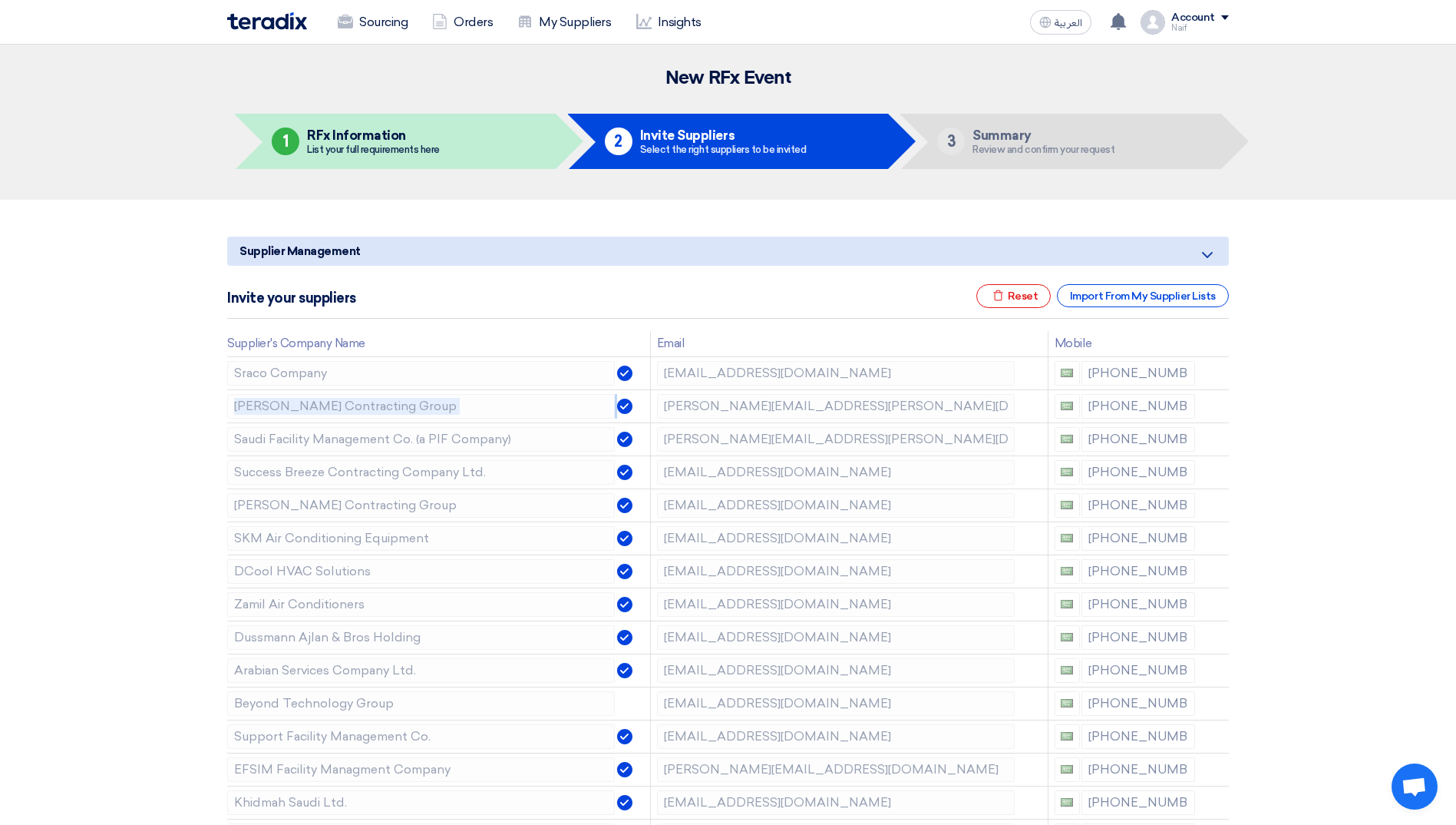
click at [0, 0] on icon at bounding box center [0, 0] width 0 height 0
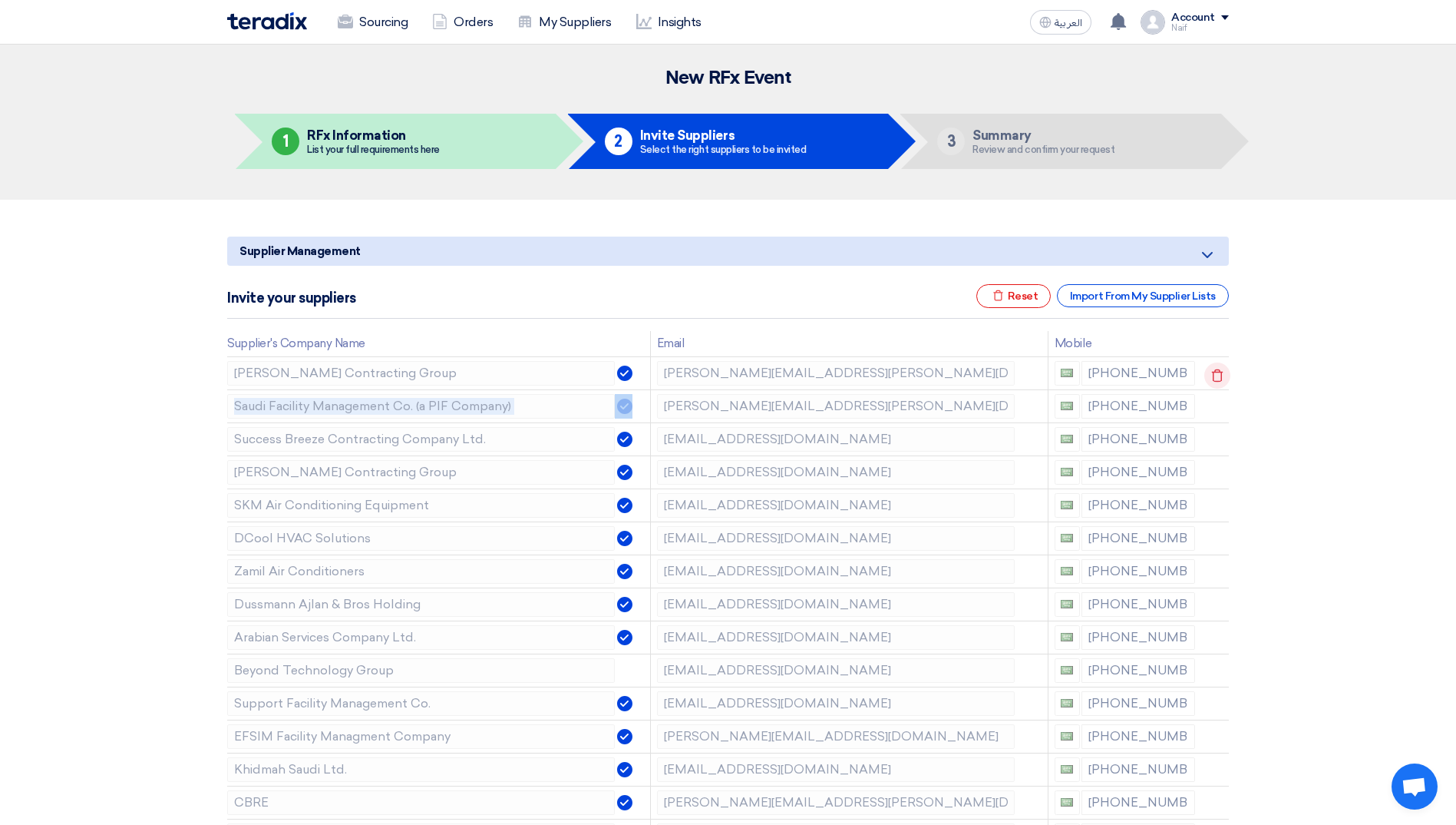
click at [1221, 376] on td at bounding box center [1215, 373] width 27 height 33
click at [1221, 376] on icon at bounding box center [1217, 375] width 26 height 26
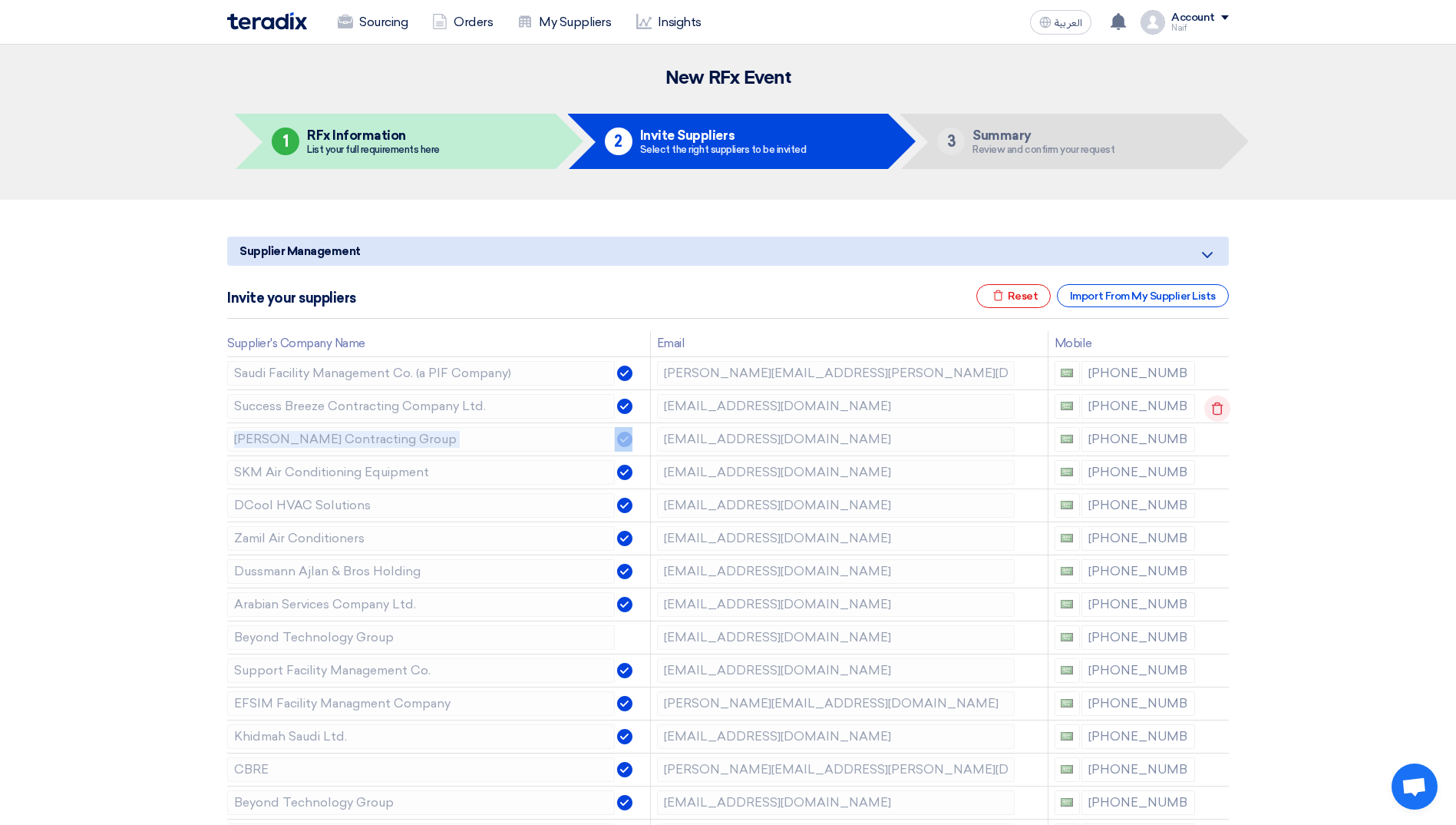
click at [1221, 395] on icon at bounding box center [1217, 408] width 26 height 26
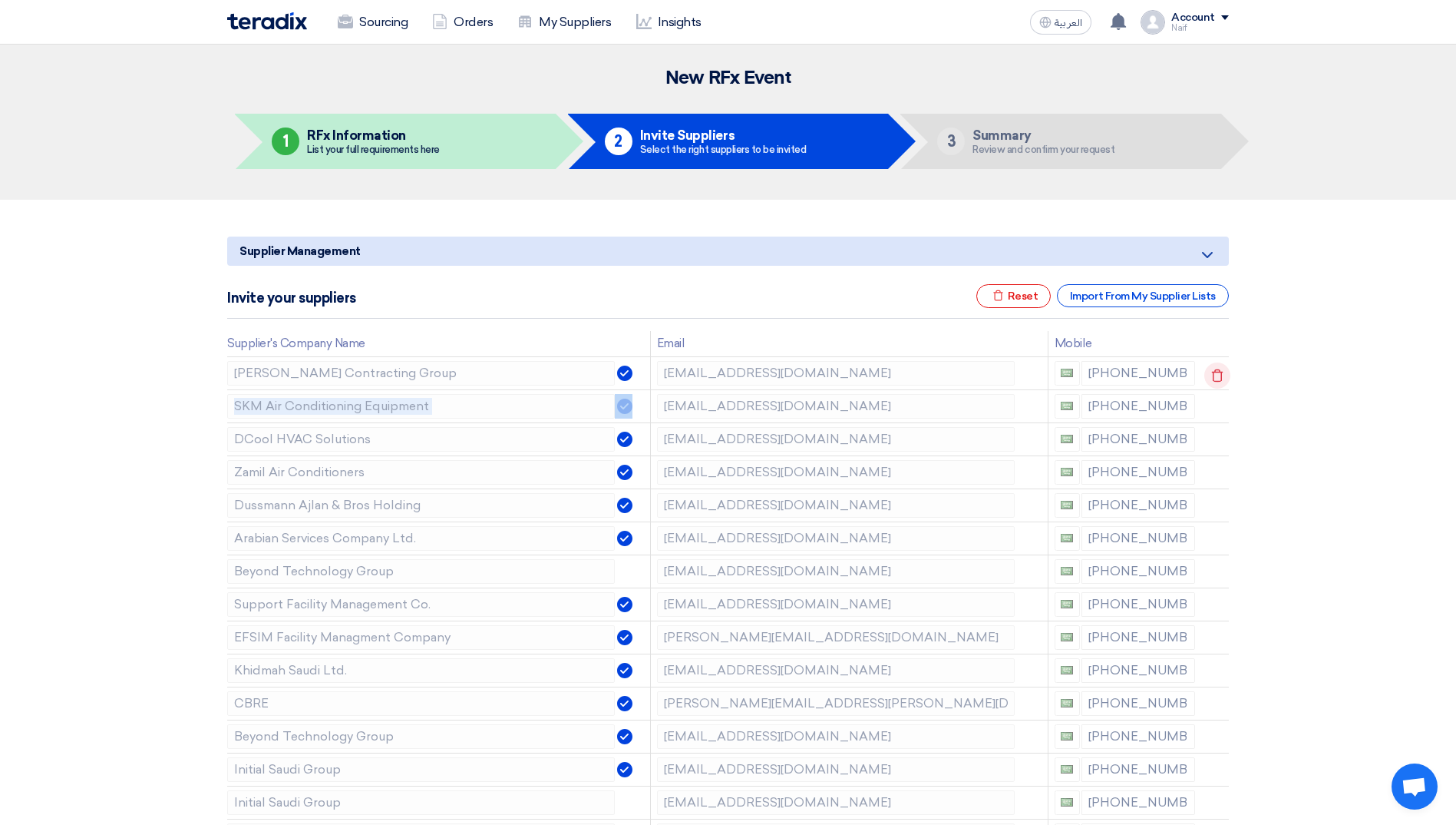
click at [1221, 376] on icon at bounding box center [1217, 375] width 26 height 26
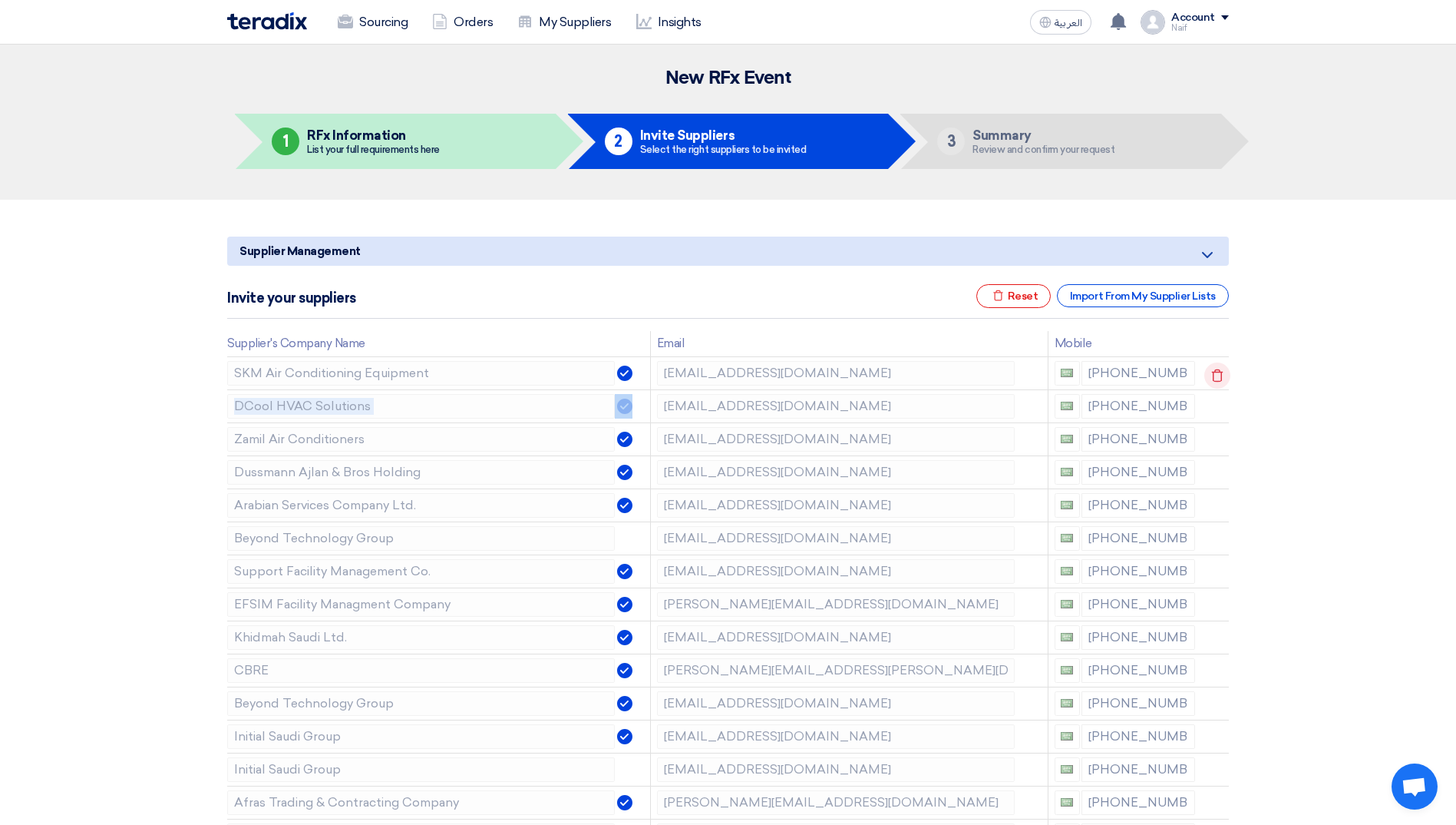
click at [1221, 376] on td at bounding box center [1215, 373] width 27 height 33
click at [1221, 376] on icon at bounding box center [1217, 375] width 26 height 26
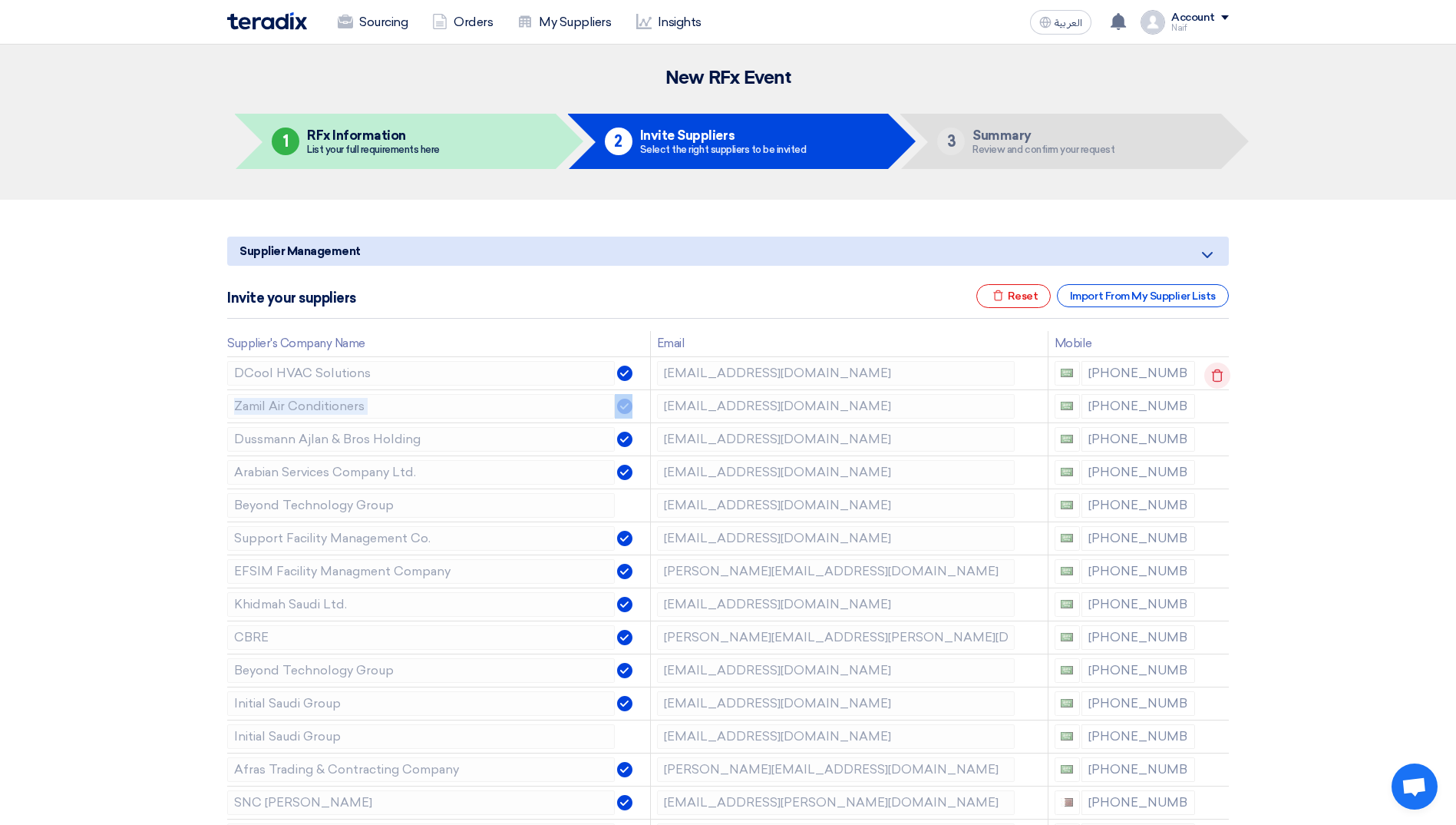
click at [1221, 376] on icon at bounding box center [1217, 375] width 26 height 26
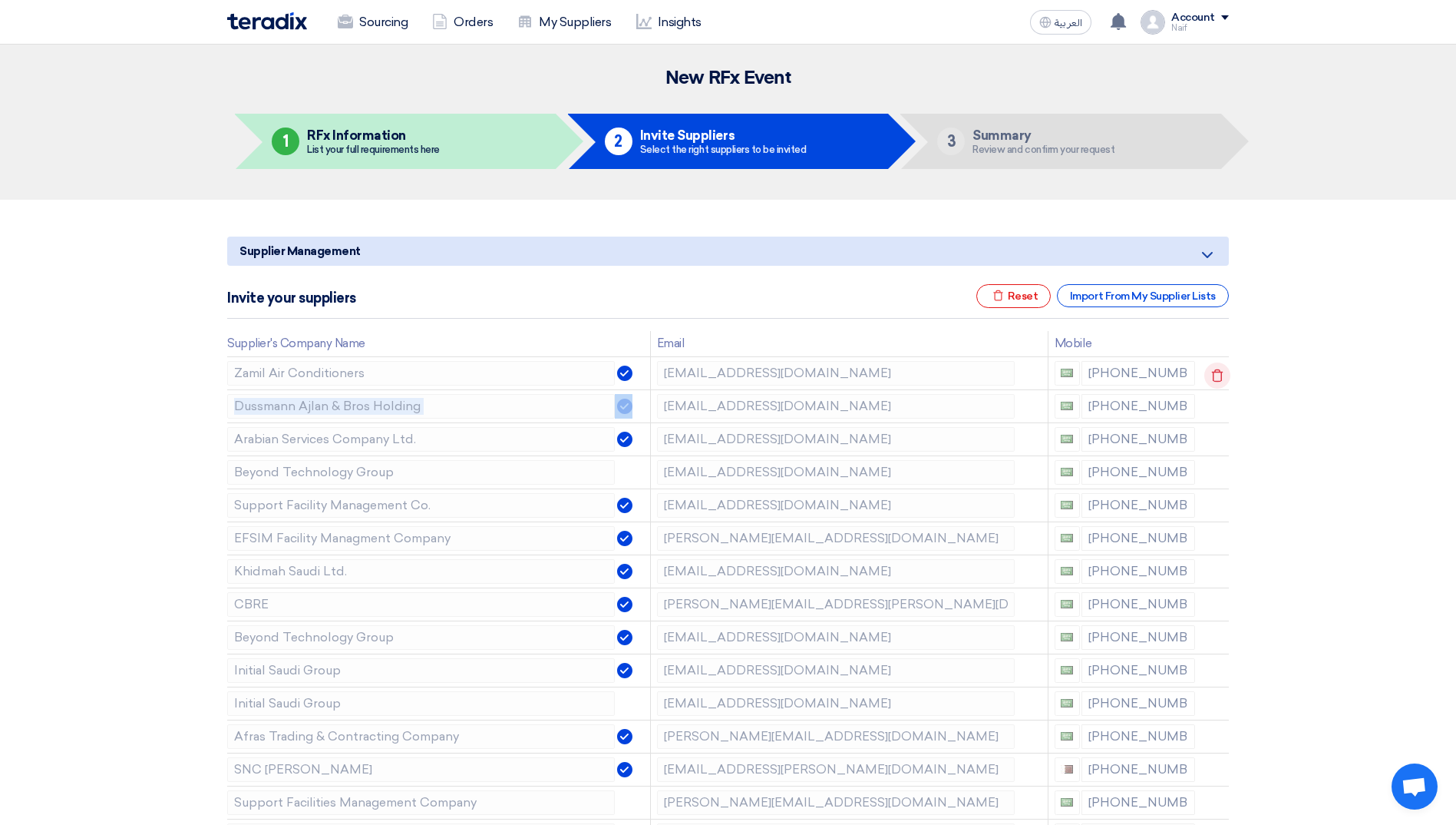
click at [1221, 376] on icon at bounding box center [1217, 375] width 26 height 26
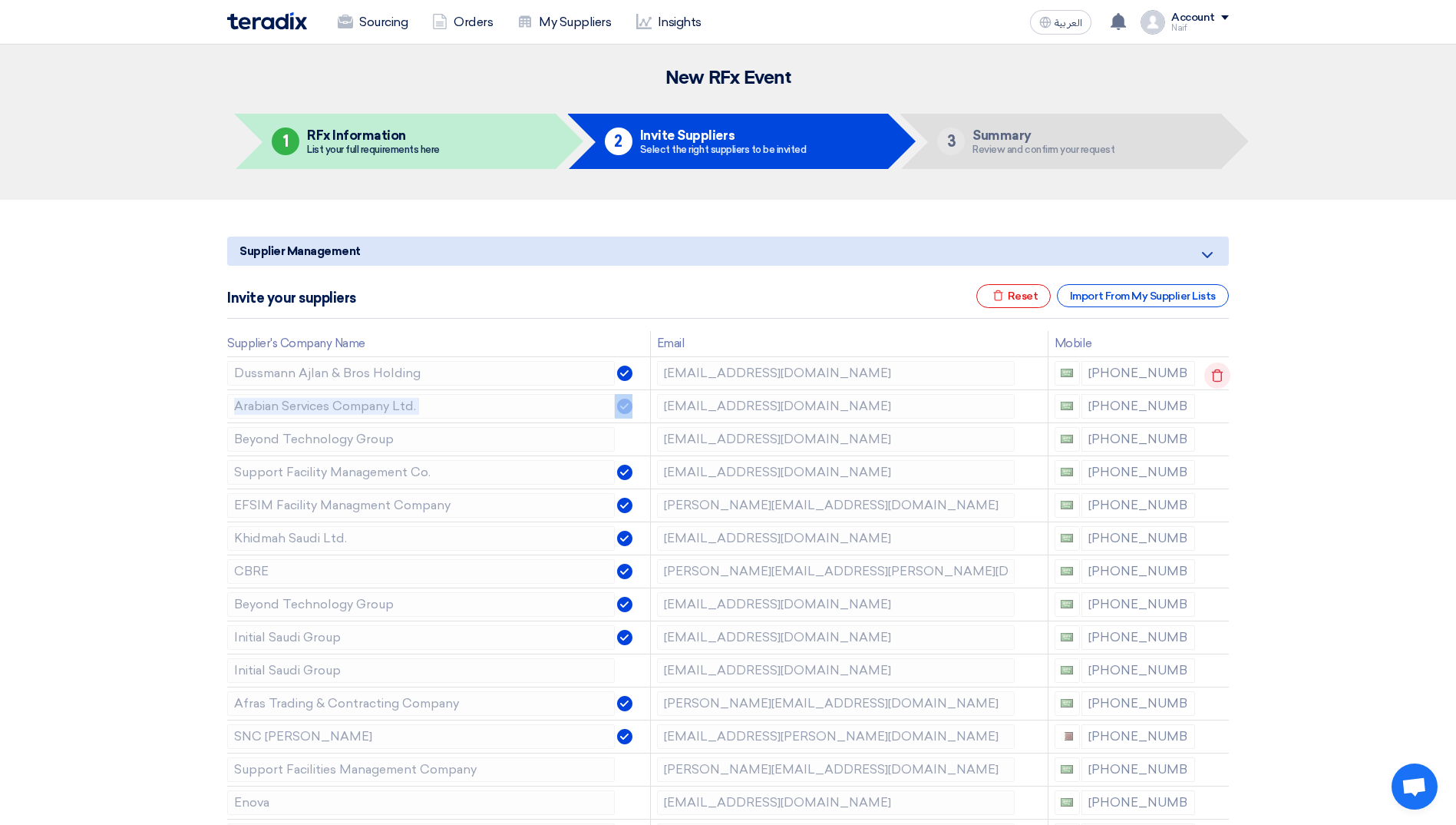
click at [1221, 376] on icon at bounding box center [1217, 375] width 26 height 26
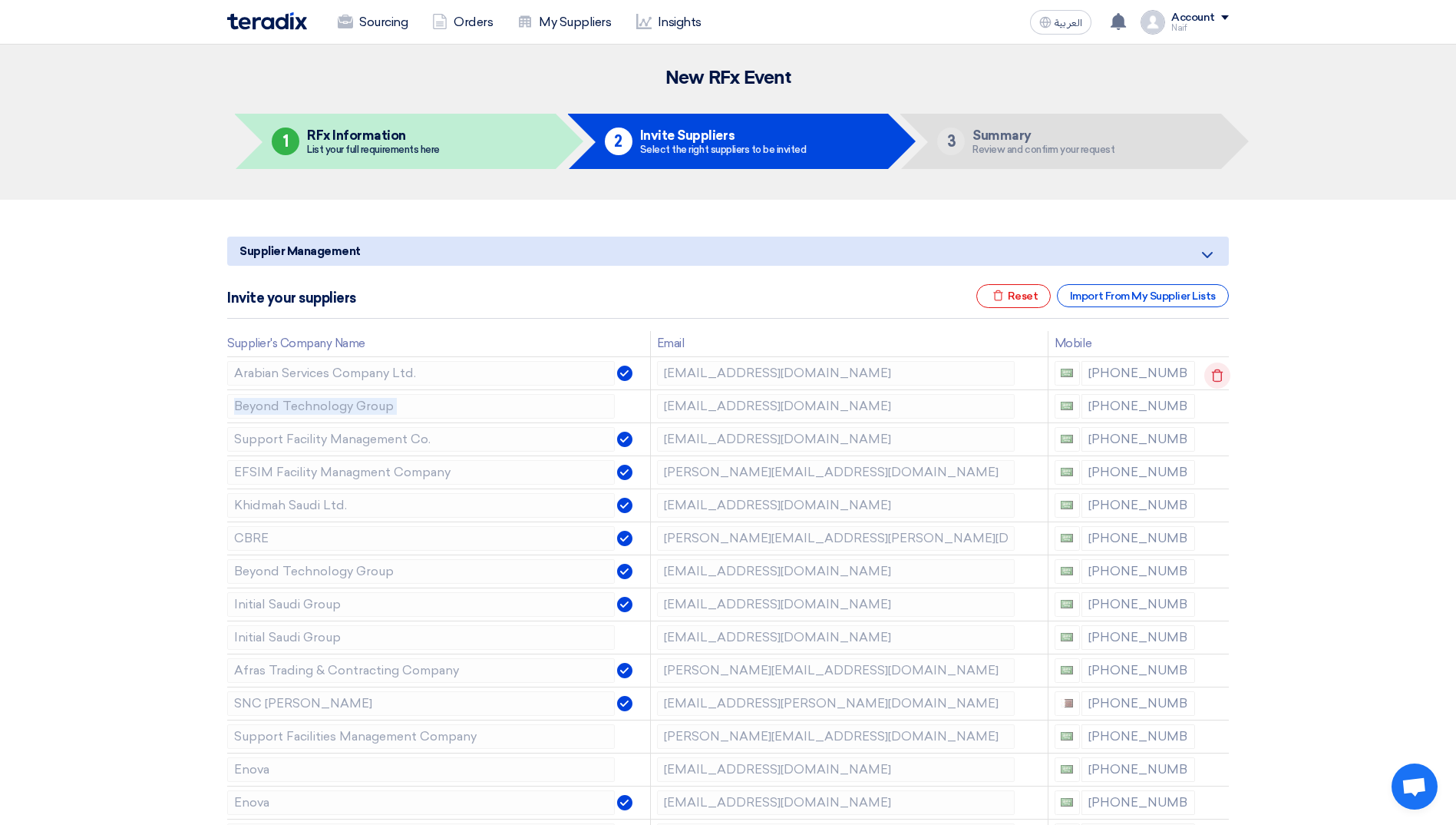
click at [1221, 376] on td at bounding box center [1215, 373] width 27 height 33
click at [1221, 376] on icon at bounding box center [1217, 375] width 26 height 26
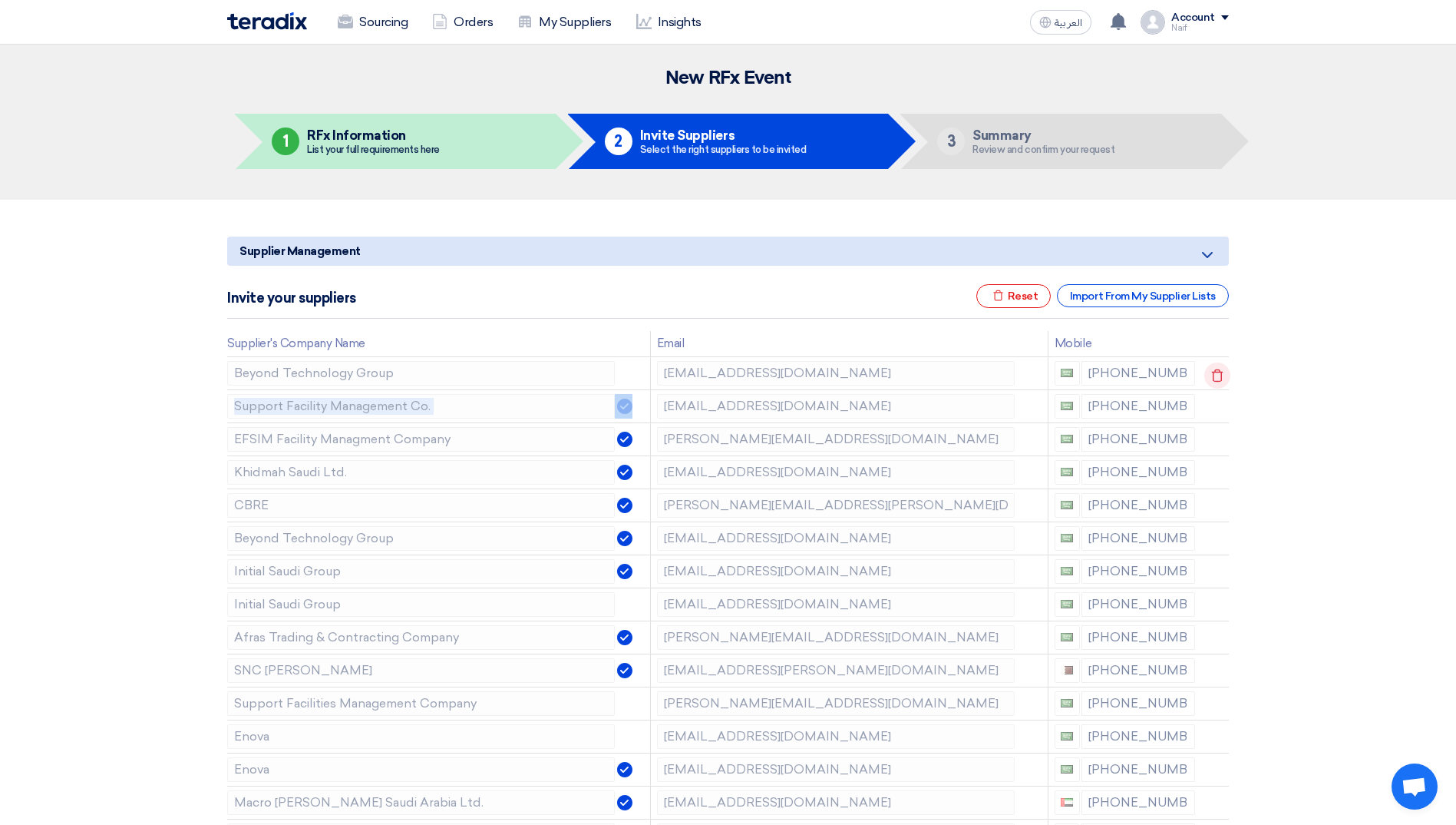
click at [1221, 376] on icon at bounding box center [1217, 375] width 26 height 26
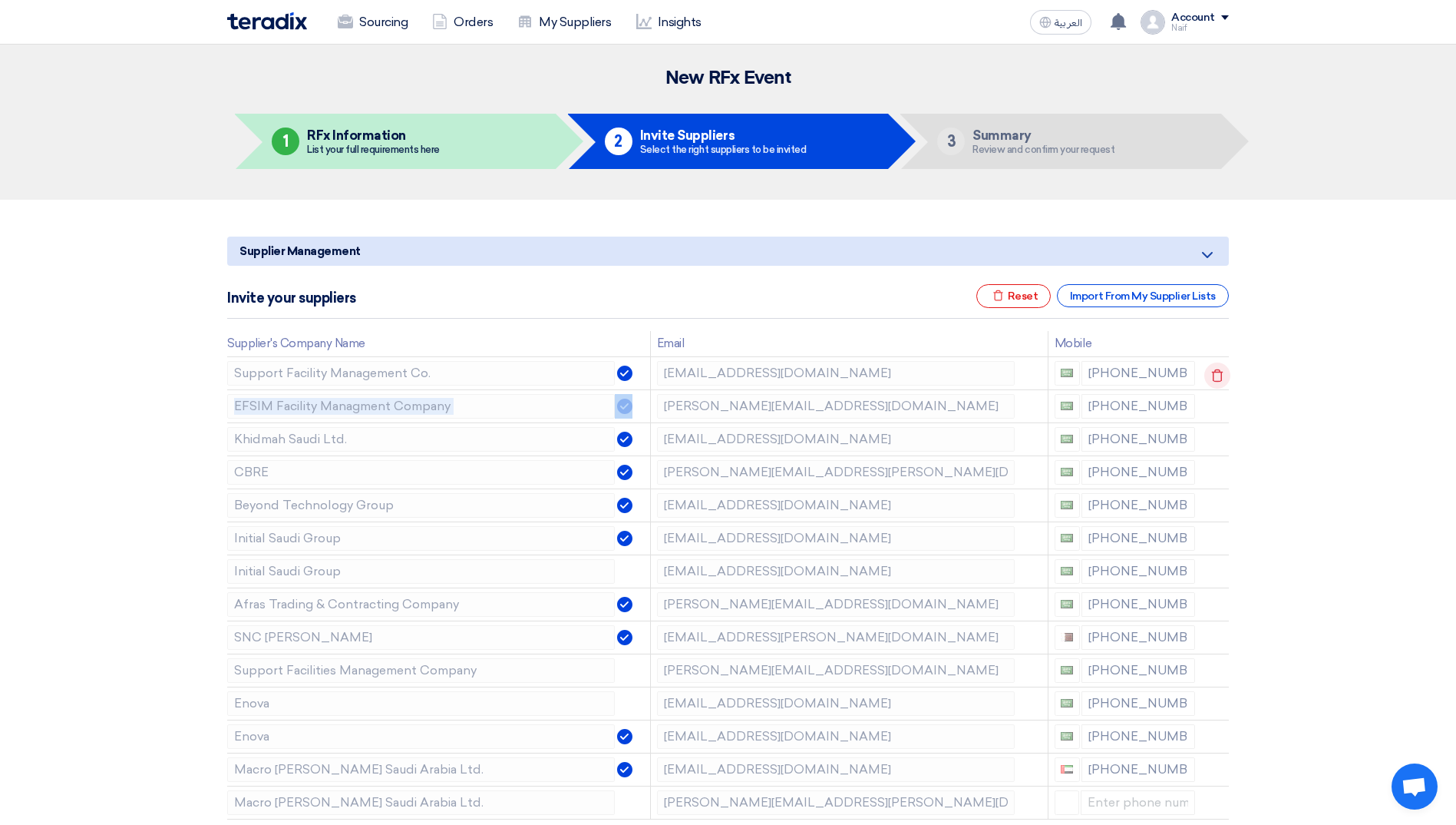
click at [1221, 376] on icon at bounding box center [1217, 375] width 26 height 26
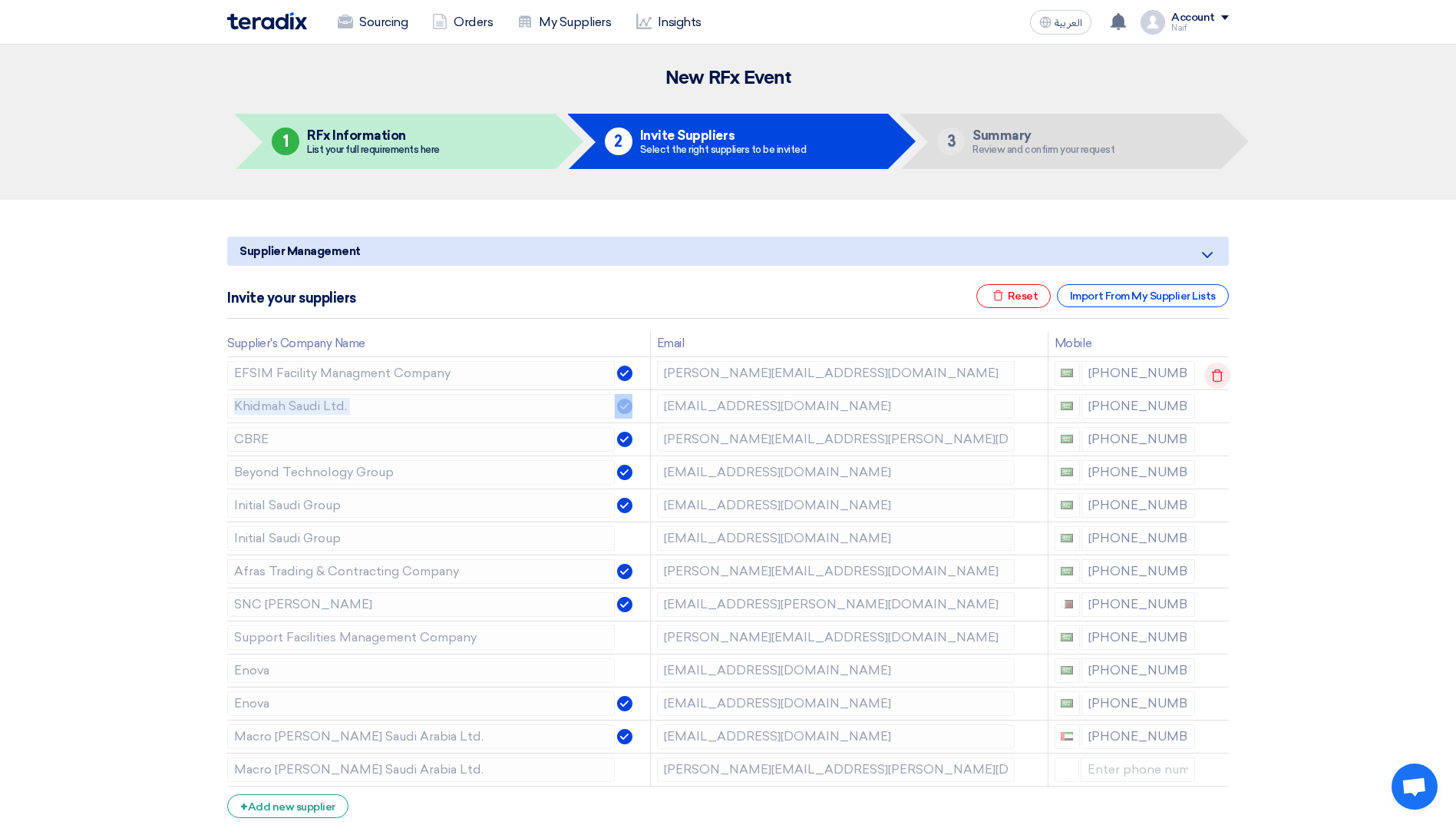
click at [1221, 376] on td at bounding box center [1215, 373] width 27 height 33
click at [1221, 376] on icon at bounding box center [1217, 375] width 26 height 26
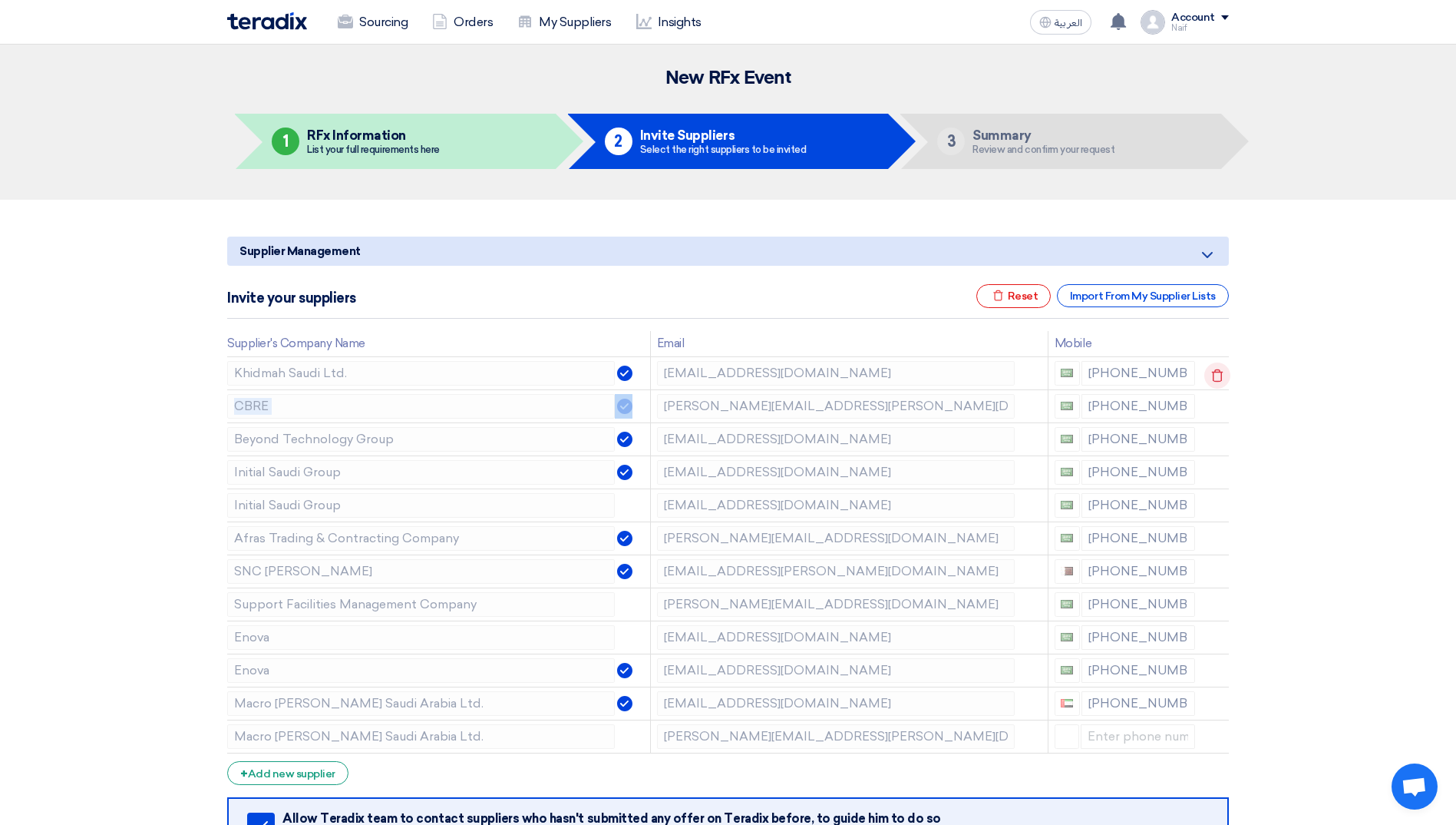
click at [1221, 376] on icon at bounding box center [1217, 375] width 26 height 26
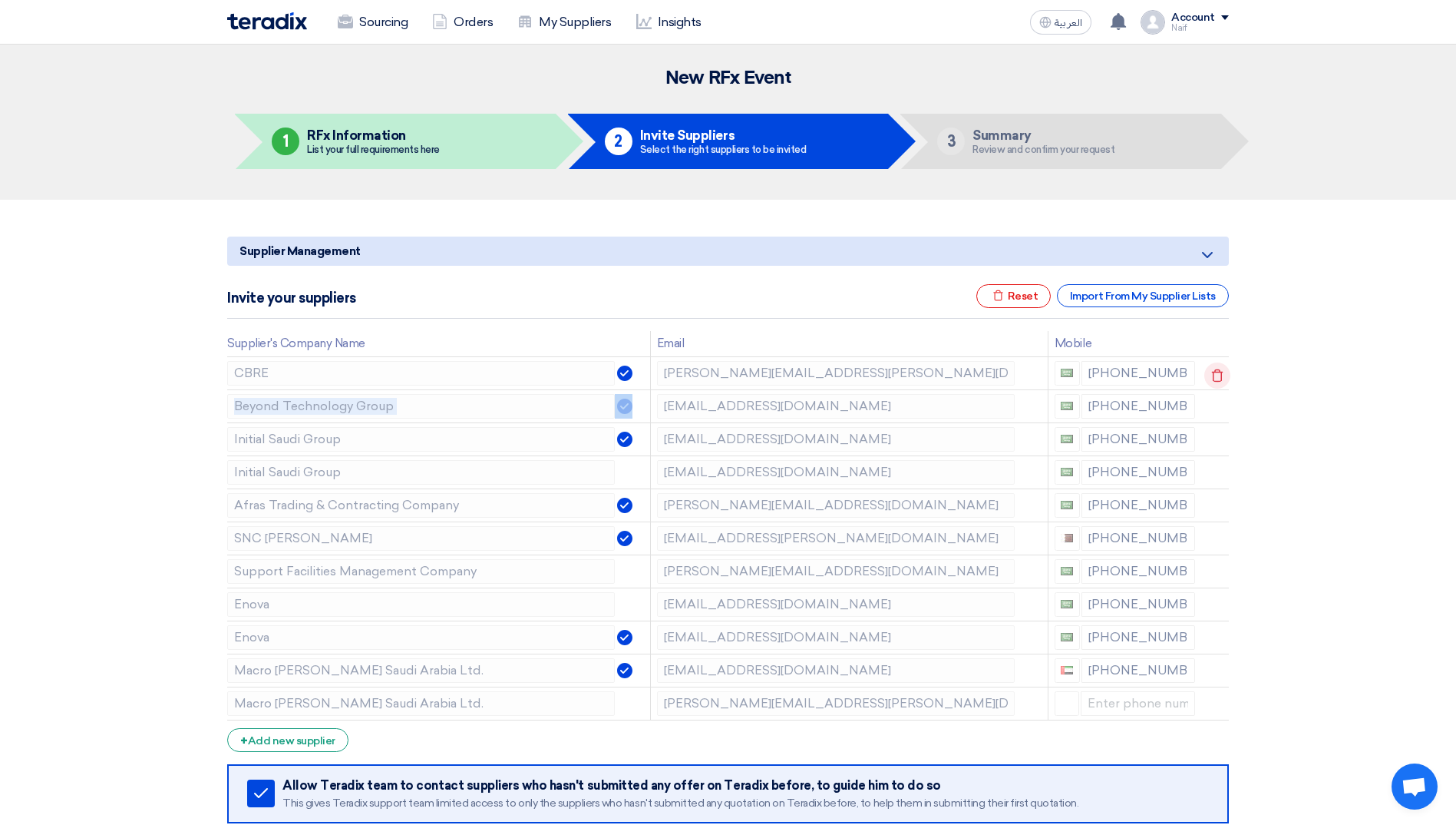
click at [1221, 376] on icon at bounding box center [1217, 375] width 26 height 26
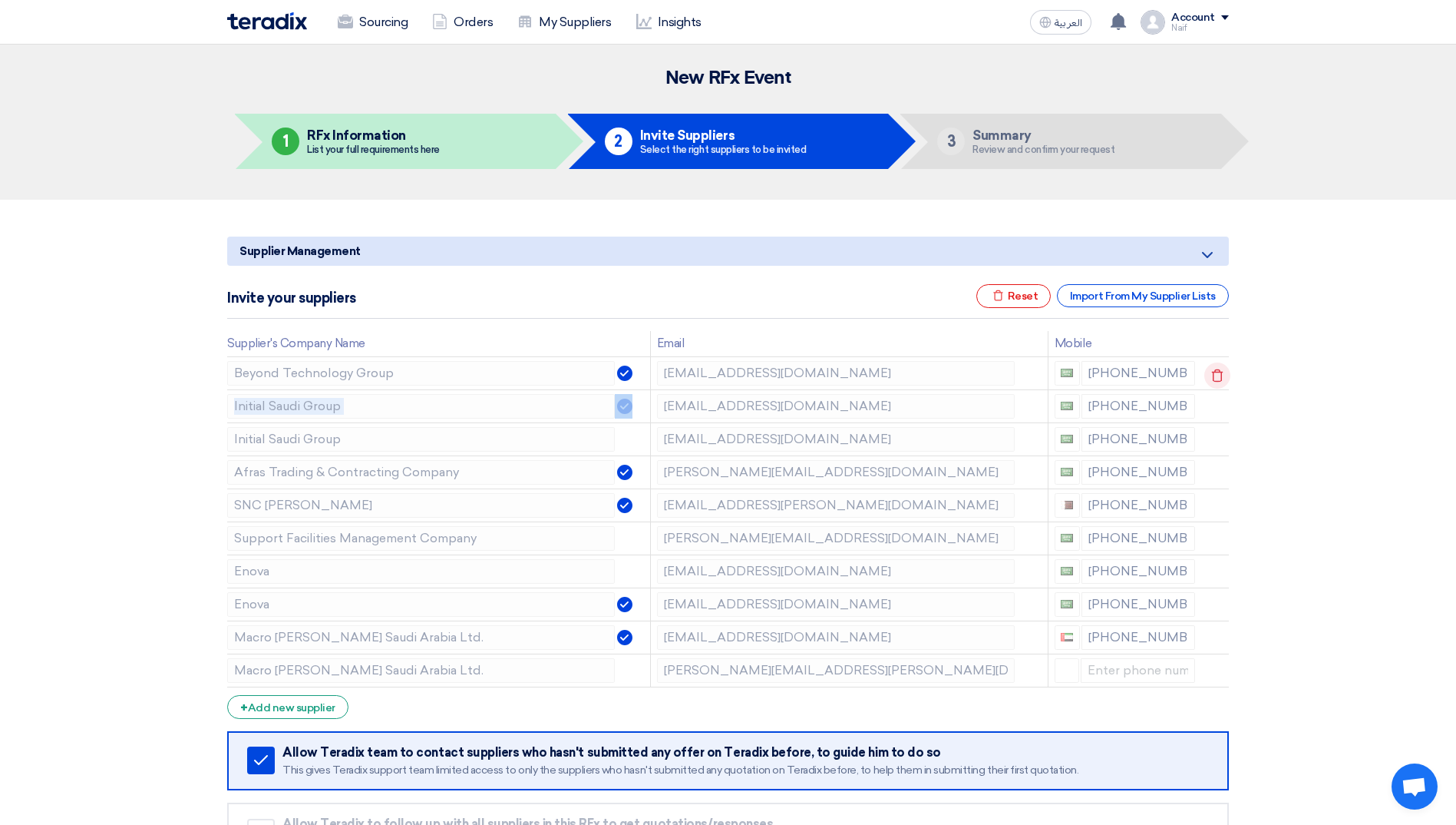
click at [1221, 376] on icon at bounding box center [1217, 375] width 26 height 26
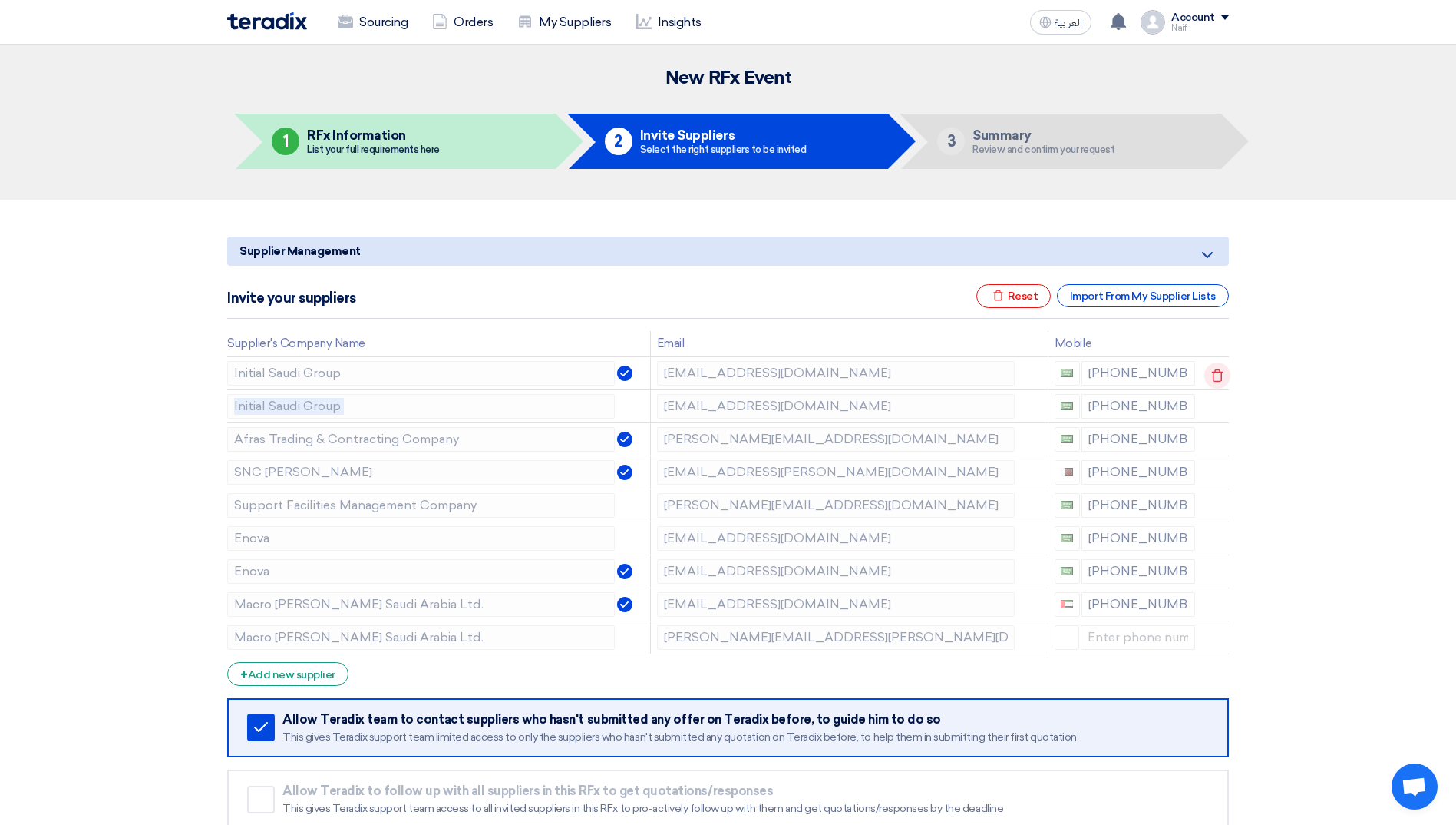
click at [1221, 376] on td at bounding box center [1215, 373] width 27 height 33
click at [1221, 376] on icon at bounding box center [1217, 375] width 26 height 26
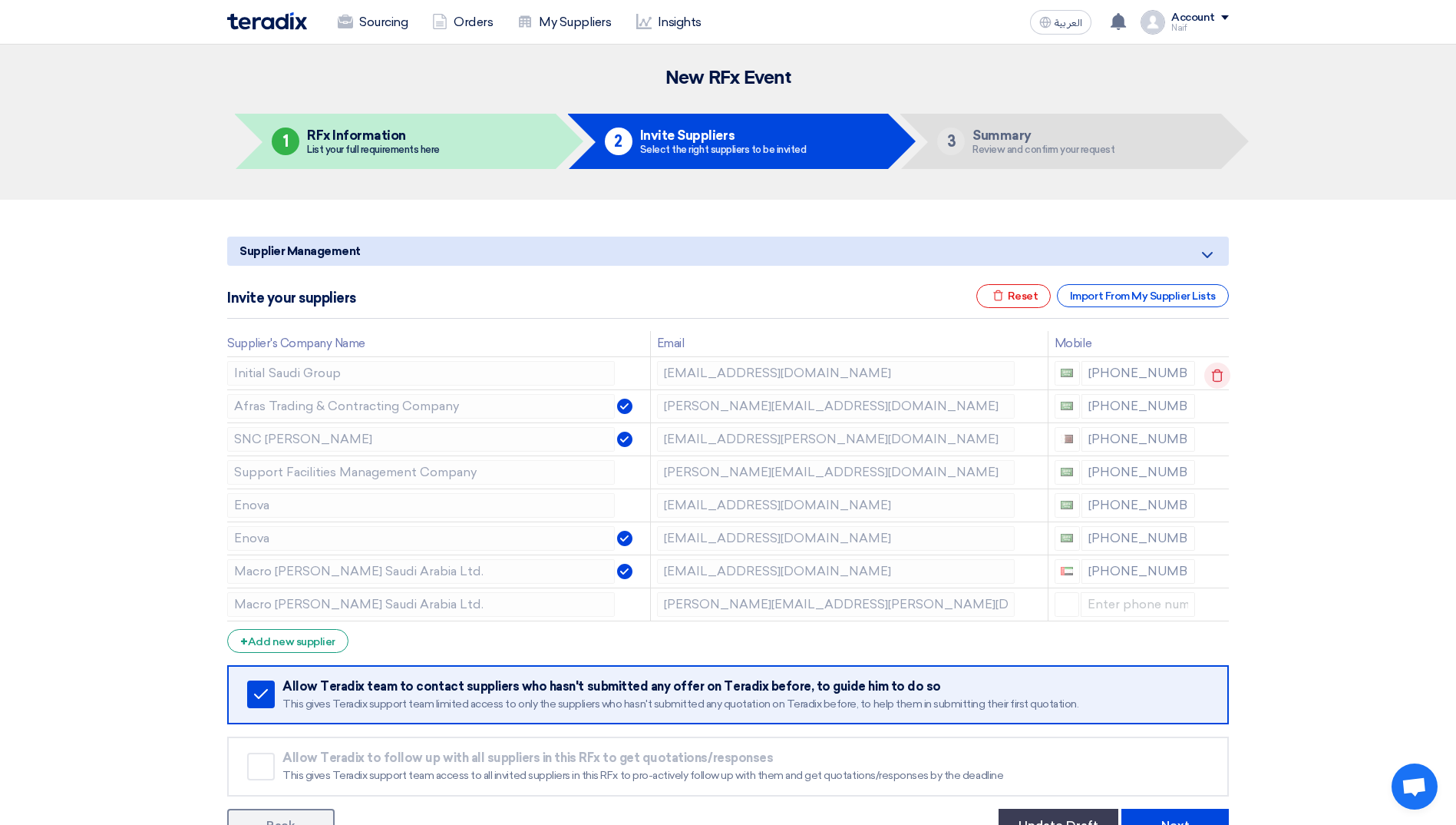
click at [1221, 376] on icon at bounding box center [1217, 375] width 26 height 26
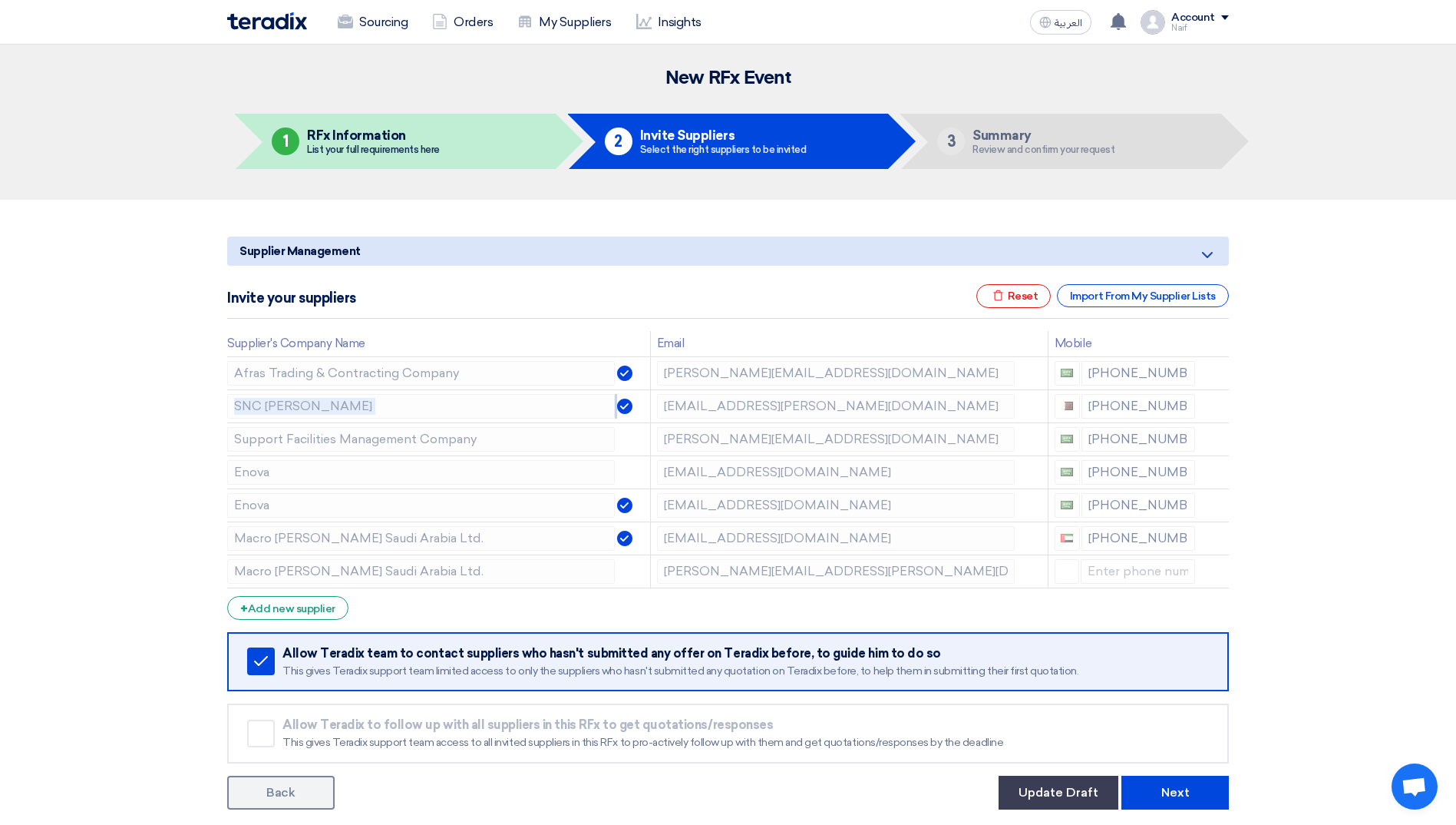
click at [0, 0] on icon at bounding box center [0, 0] width 0 height 0
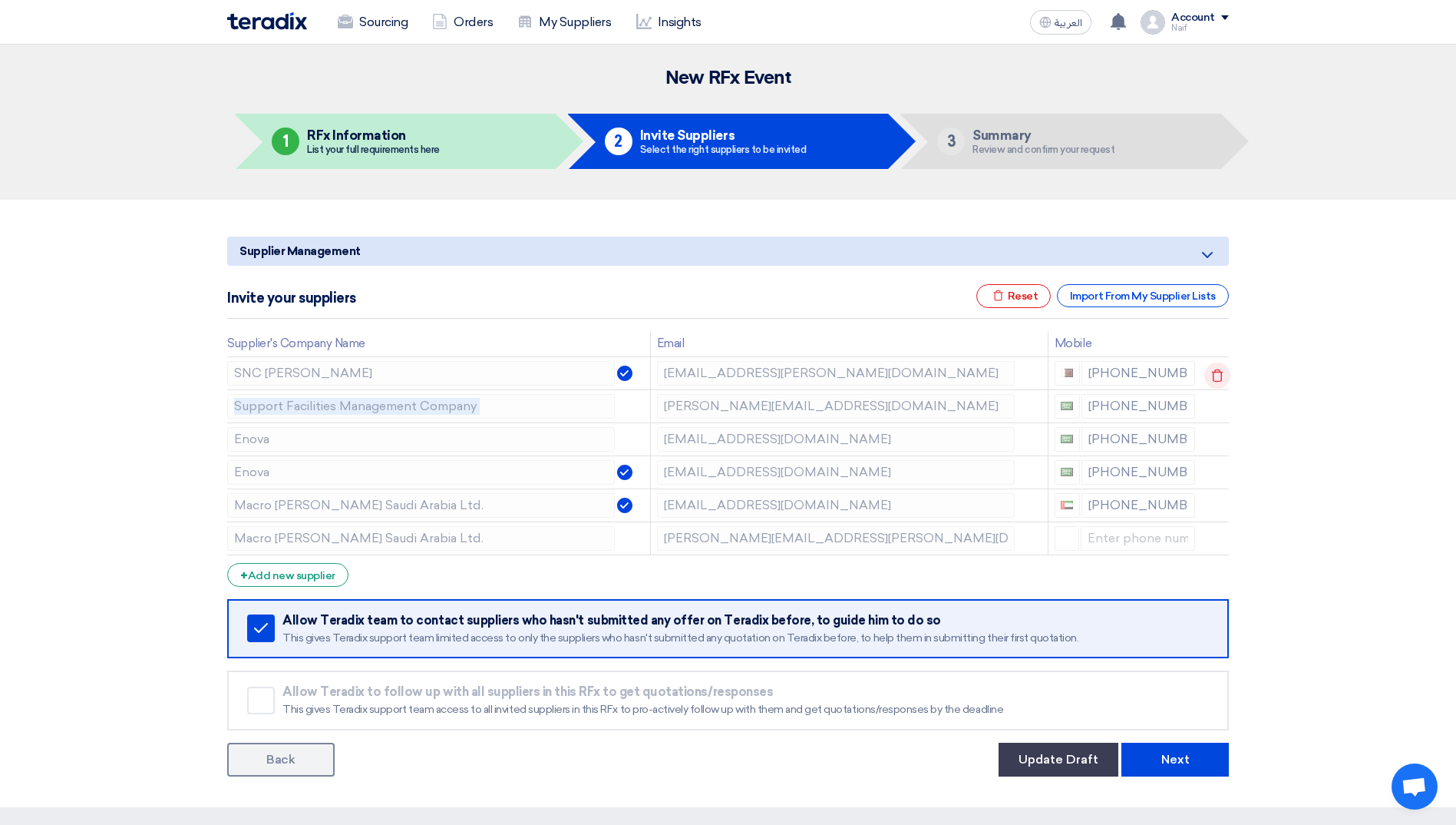
click at [1221, 376] on icon at bounding box center [1217, 375] width 26 height 26
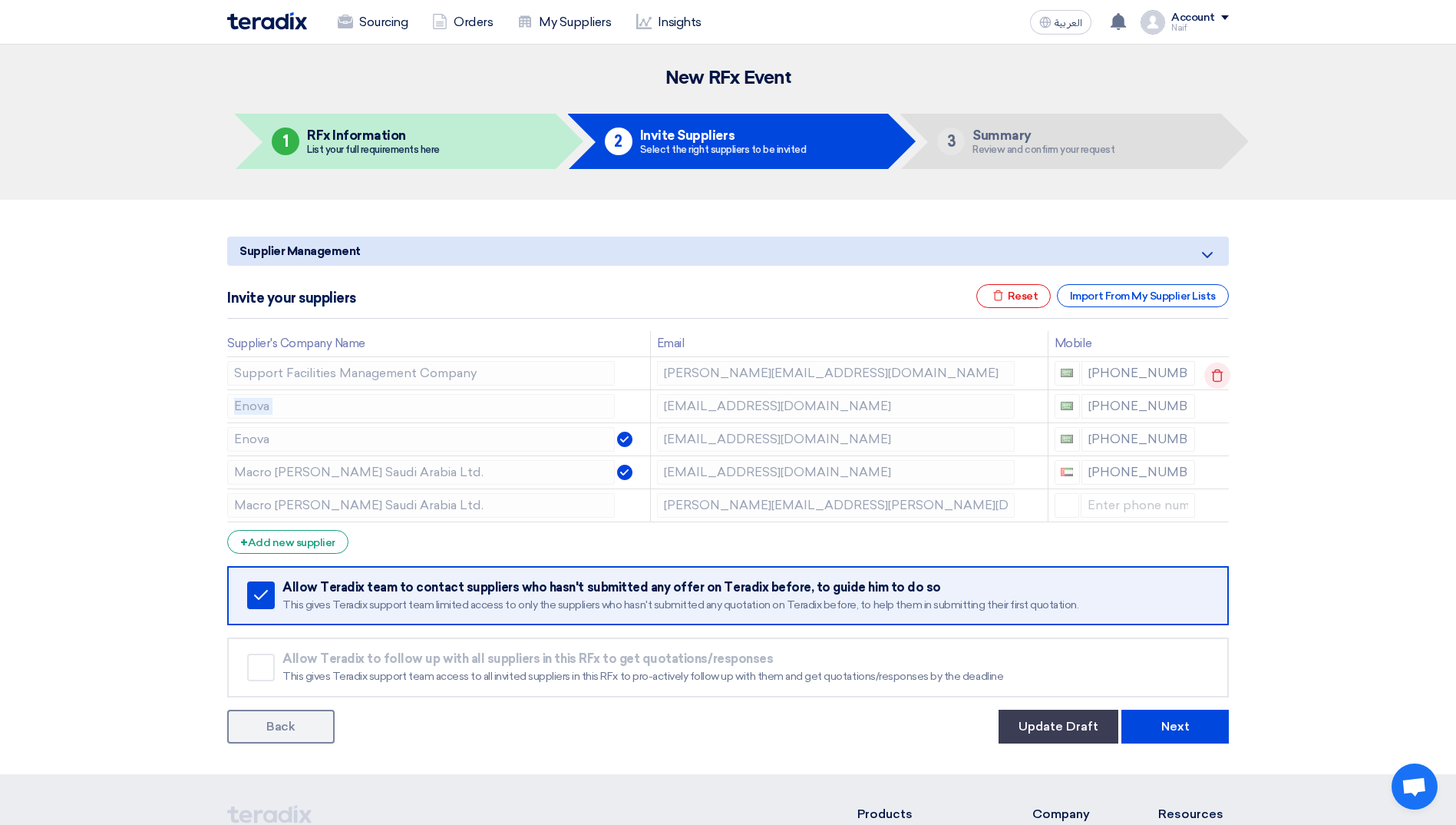
click at [1221, 376] on icon at bounding box center [1217, 375] width 26 height 26
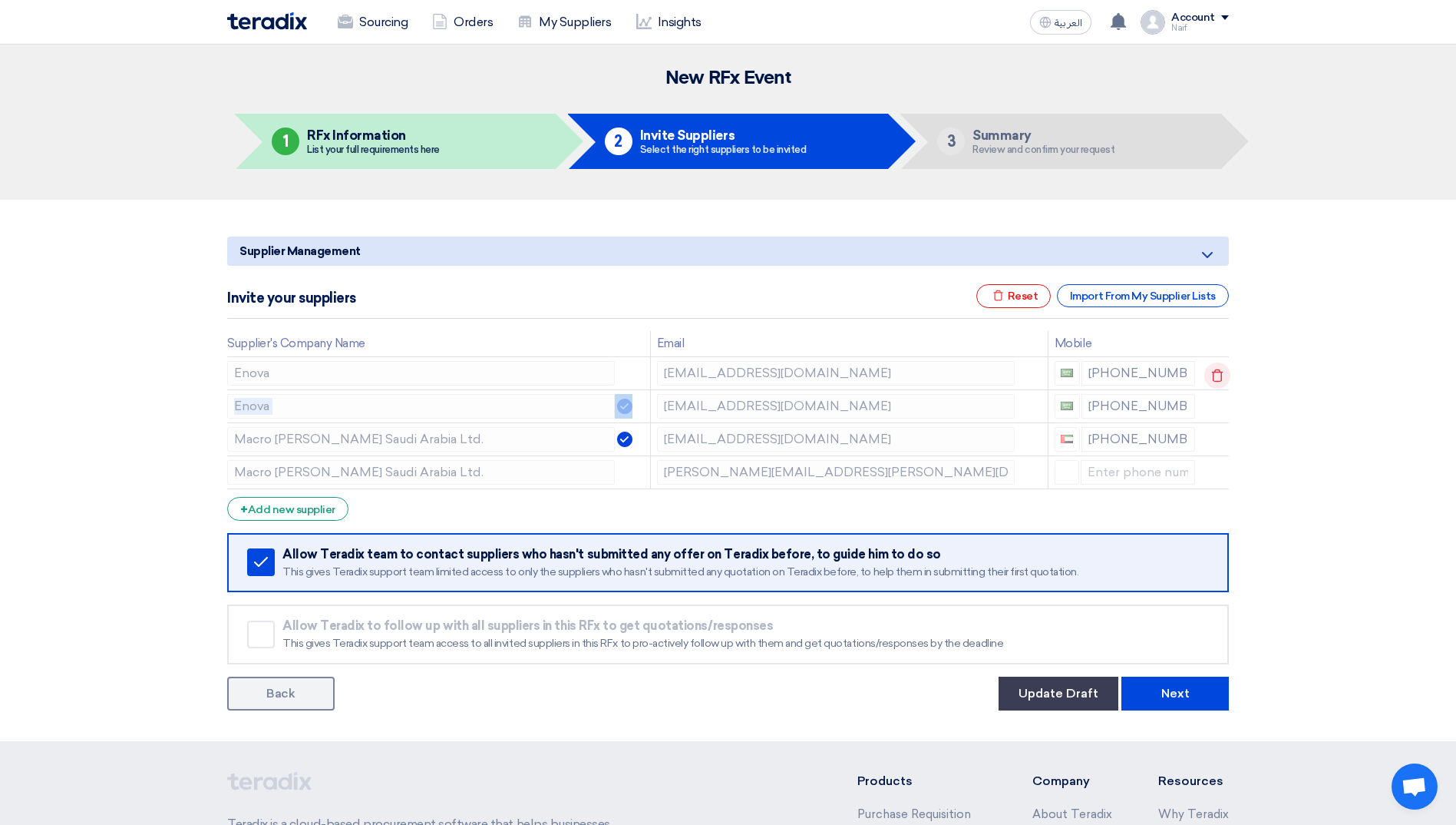
click at [1221, 376] on icon at bounding box center [1217, 375] width 26 height 26
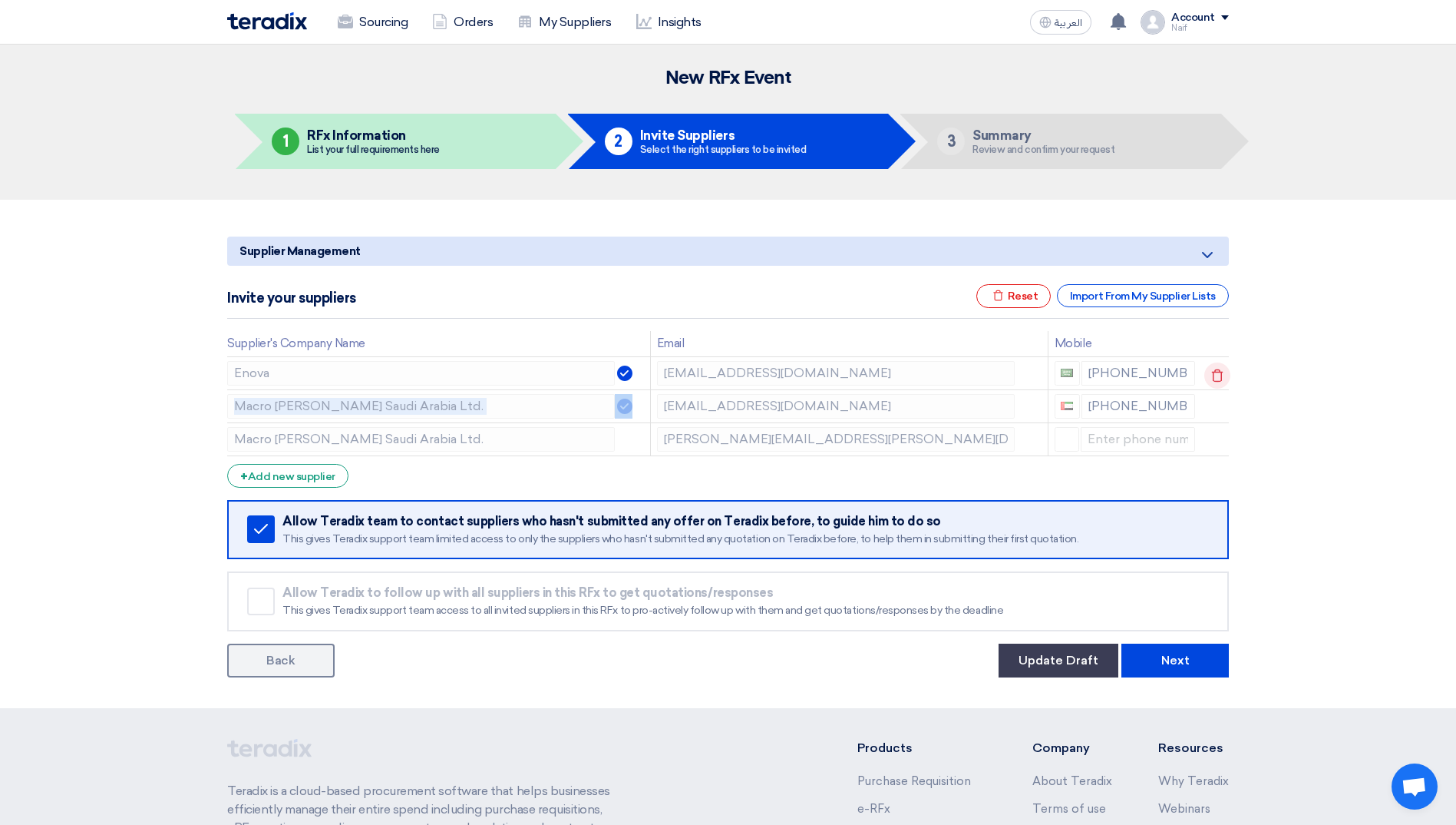
click at [1221, 376] on icon at bounding box center [1217, 375] width 26 height 26
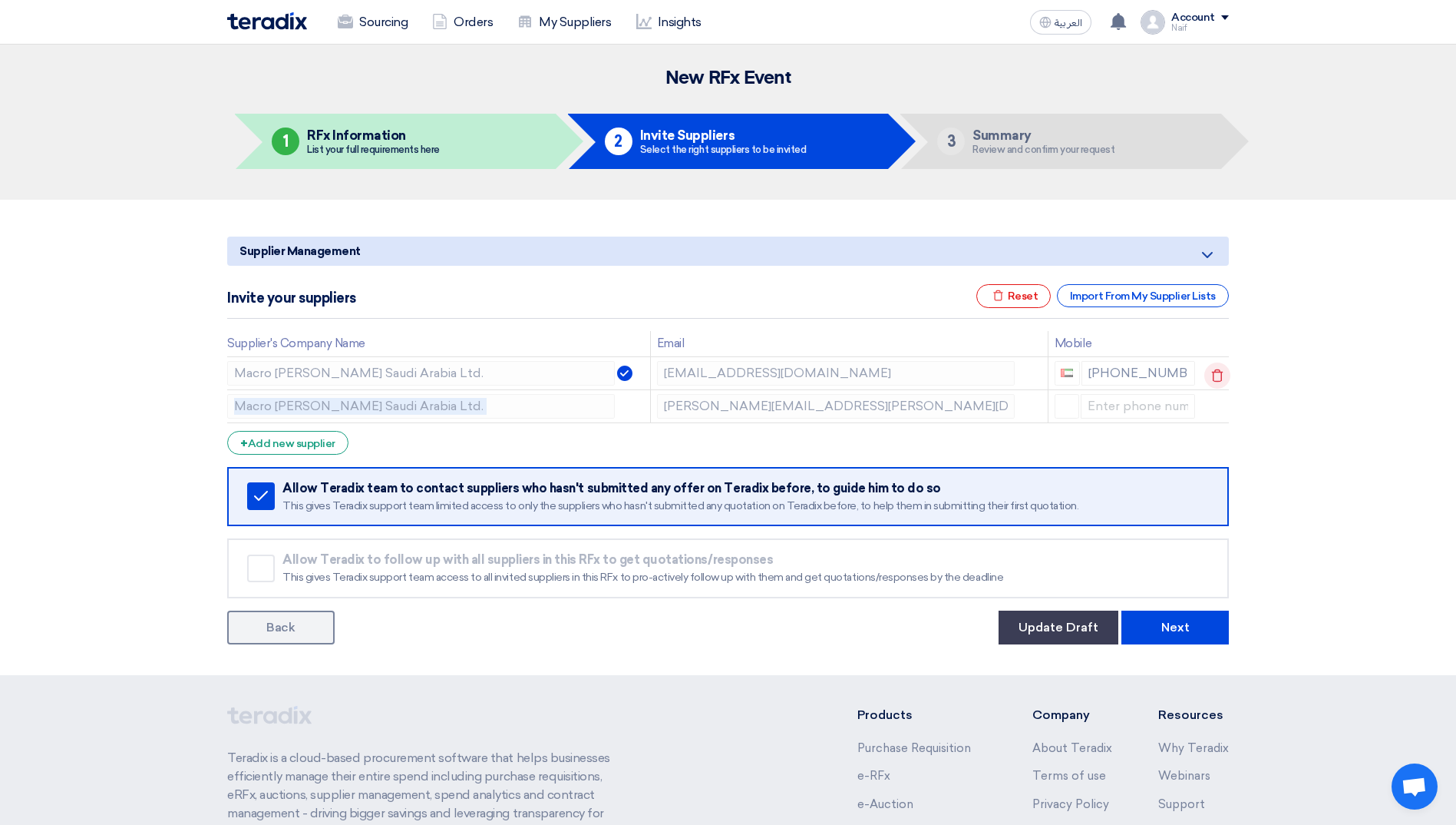
click at [1221, 376] on icon at bounding box center [1217, 375] width 26 height 26
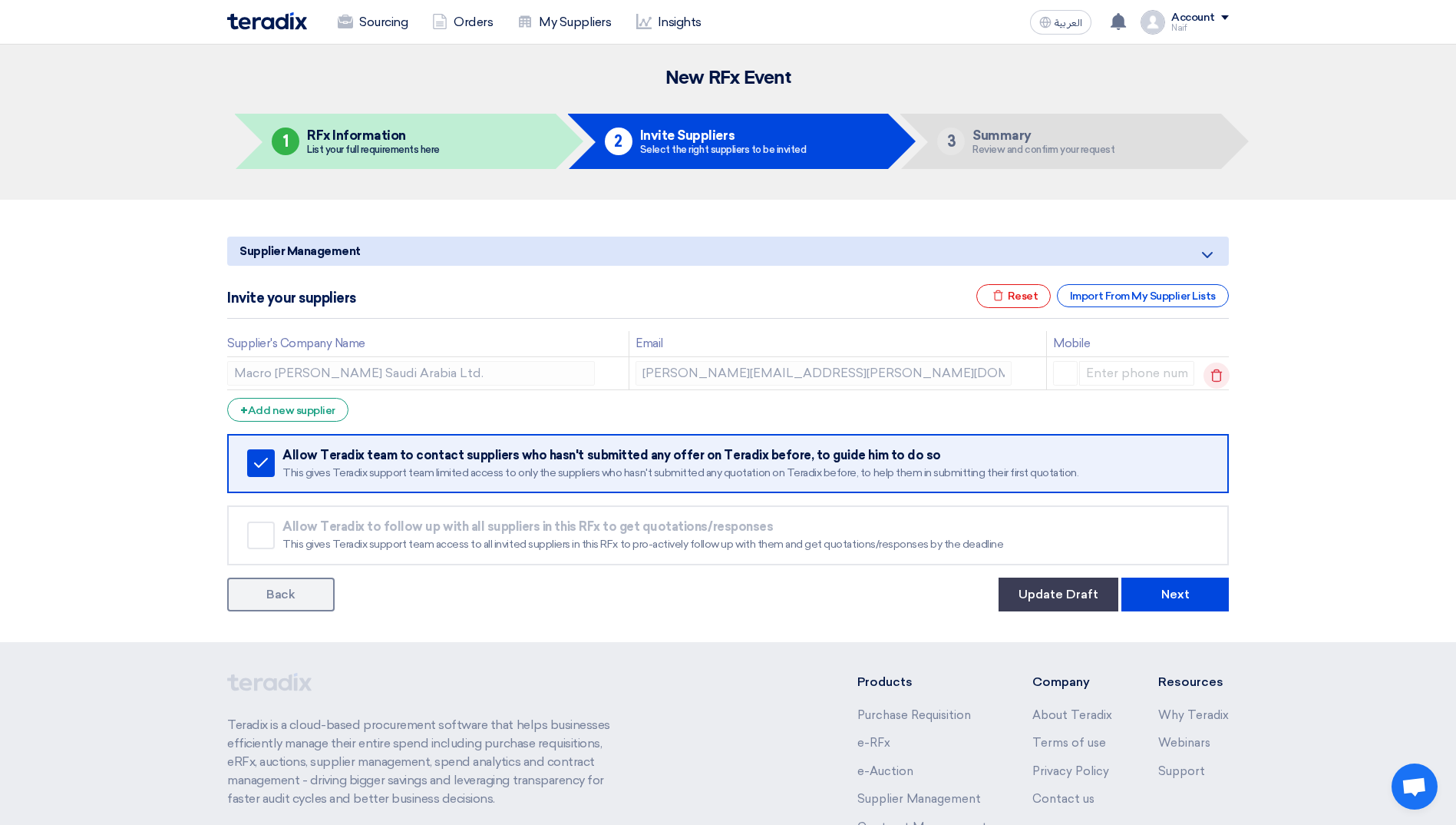
click at [1221, 376] on icon at bounding box center [1217, 375] width 26 height 26
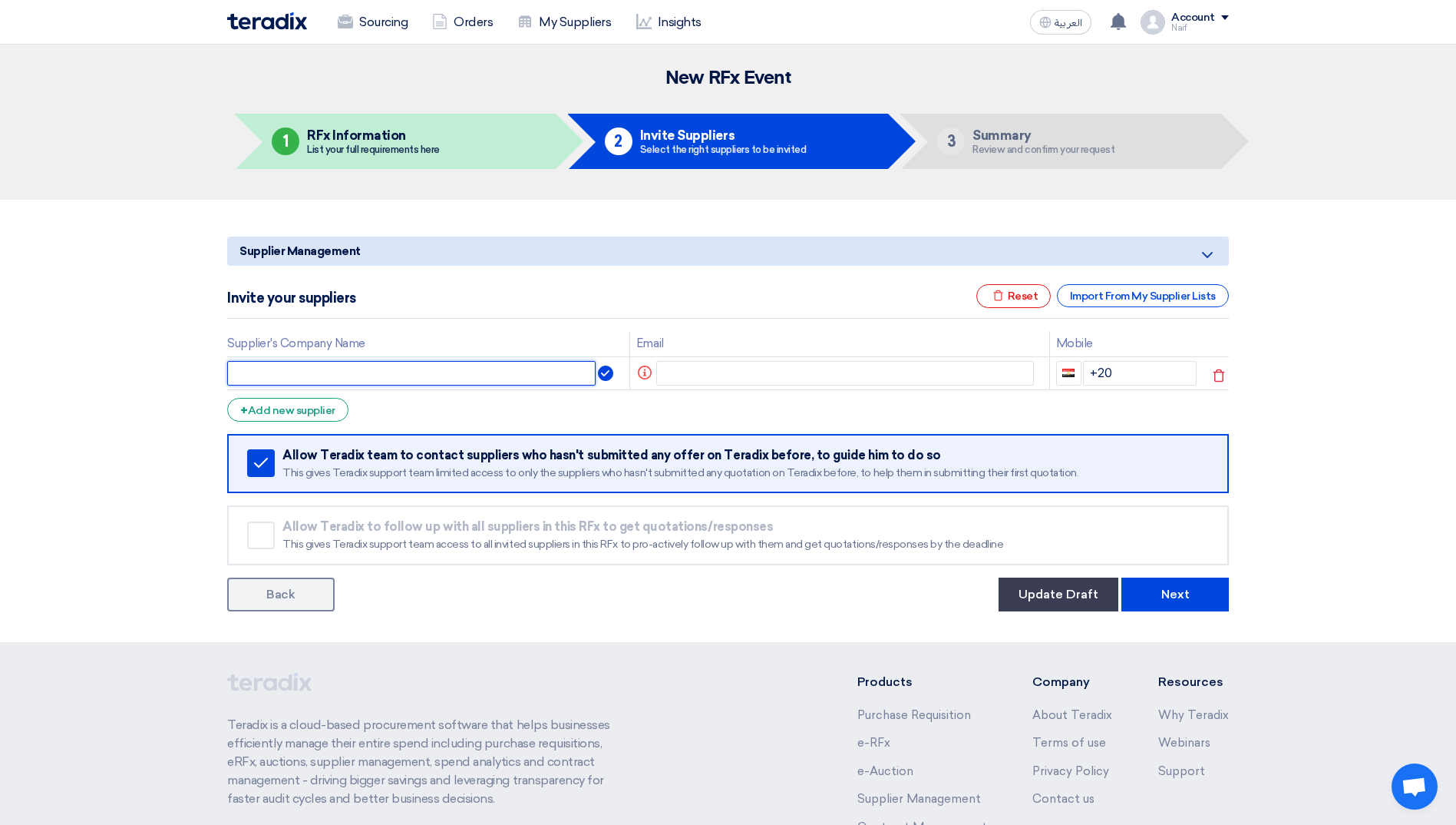
click at [518, 381] on input "text" at bounding box center [411, 373] width 368 height 24
type input "SERGAS CONTRACTING COMPANY"
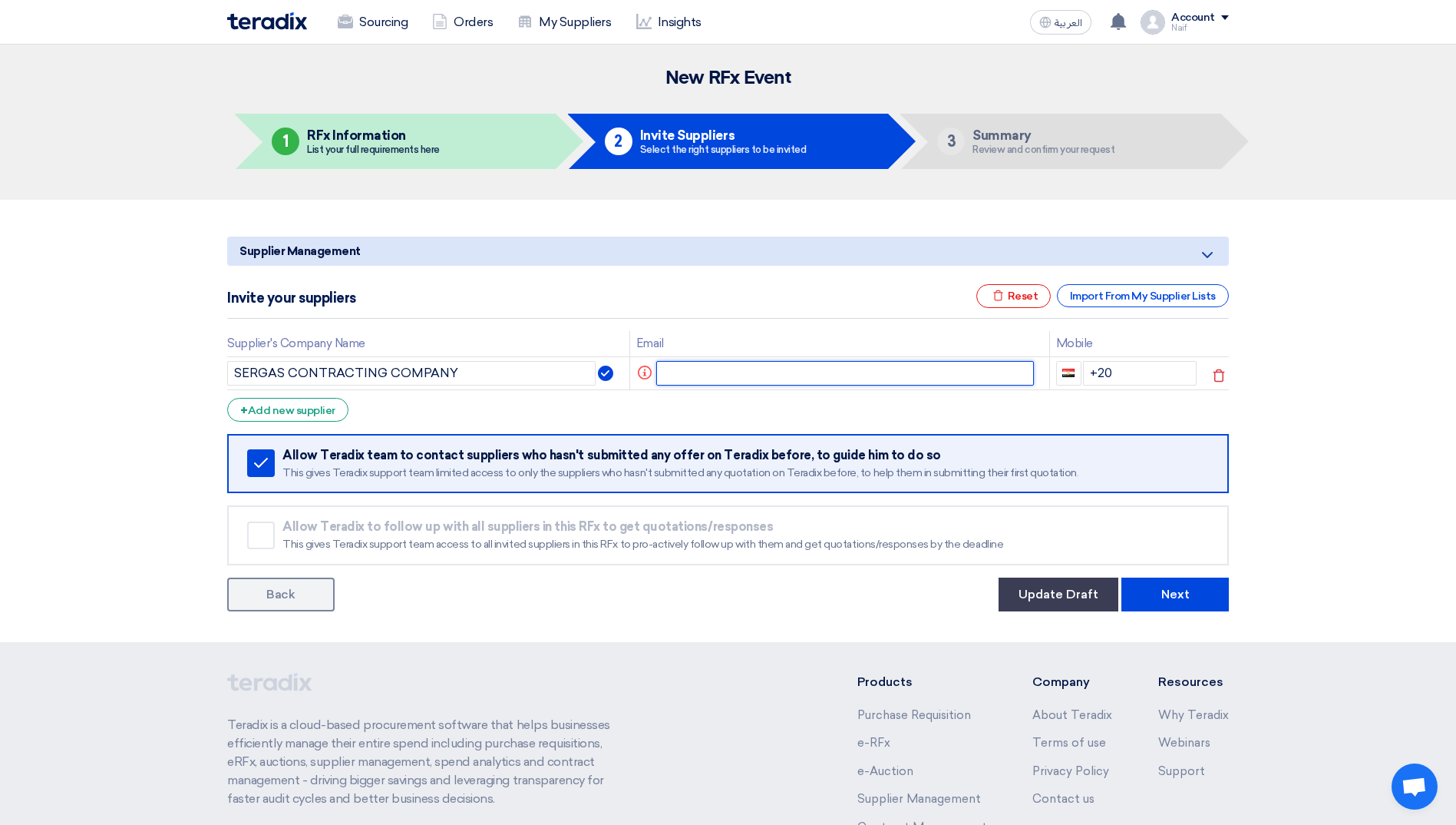
click at [690, 384] on input "text" at bounding box center [845, 373] width 378 height 24
paste input "[EMAIL_ADDRESS][DOMAIN_NAME]"
type input "[EMAIL_ADDRESS][DOMAIN_NAME]"
type input "0"
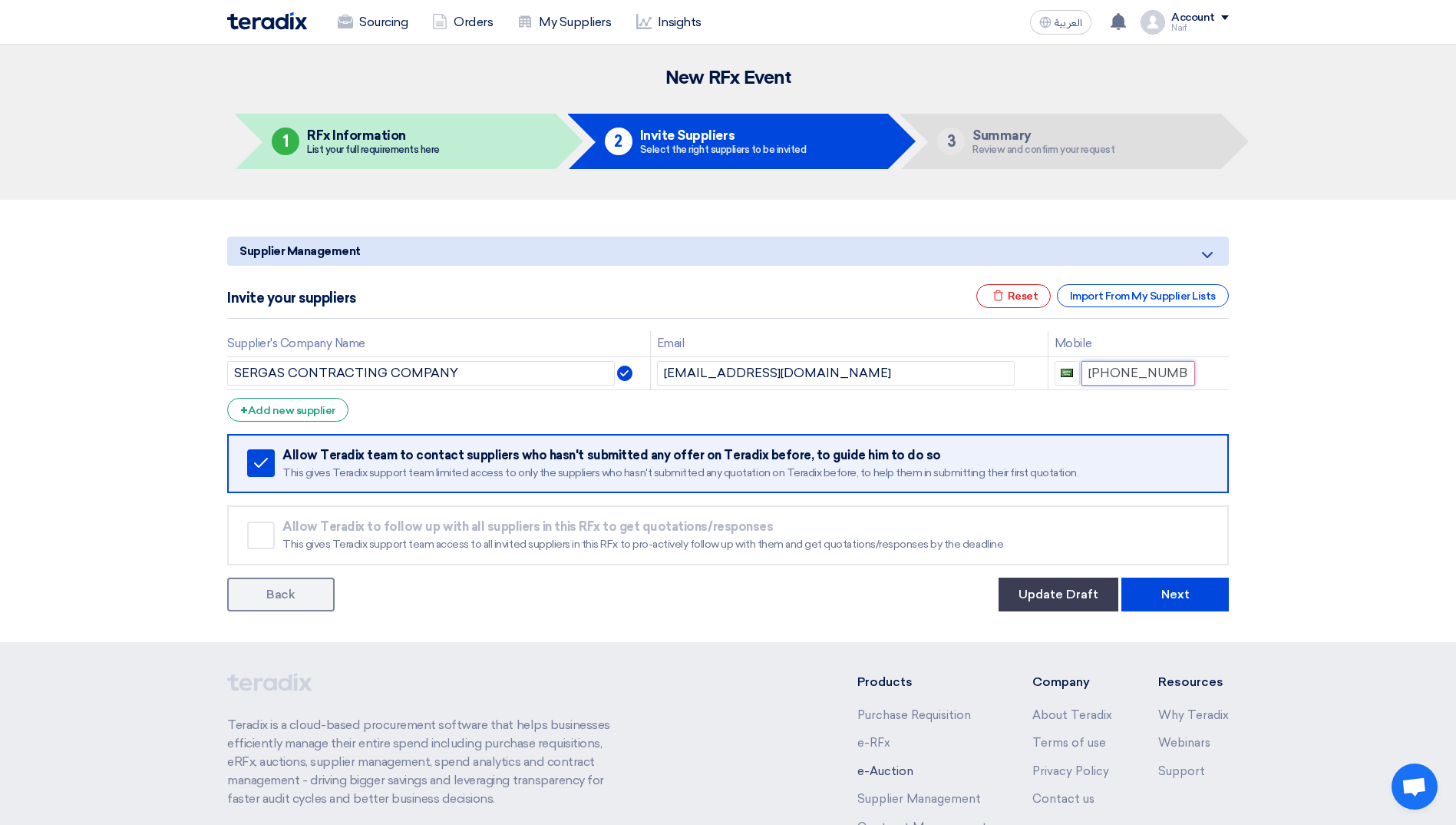
type input "[PHONE_NUMBER]"
click at [1040, 603] on button "Update Draft" at bounding box center [1059, 594] width 120 height 34
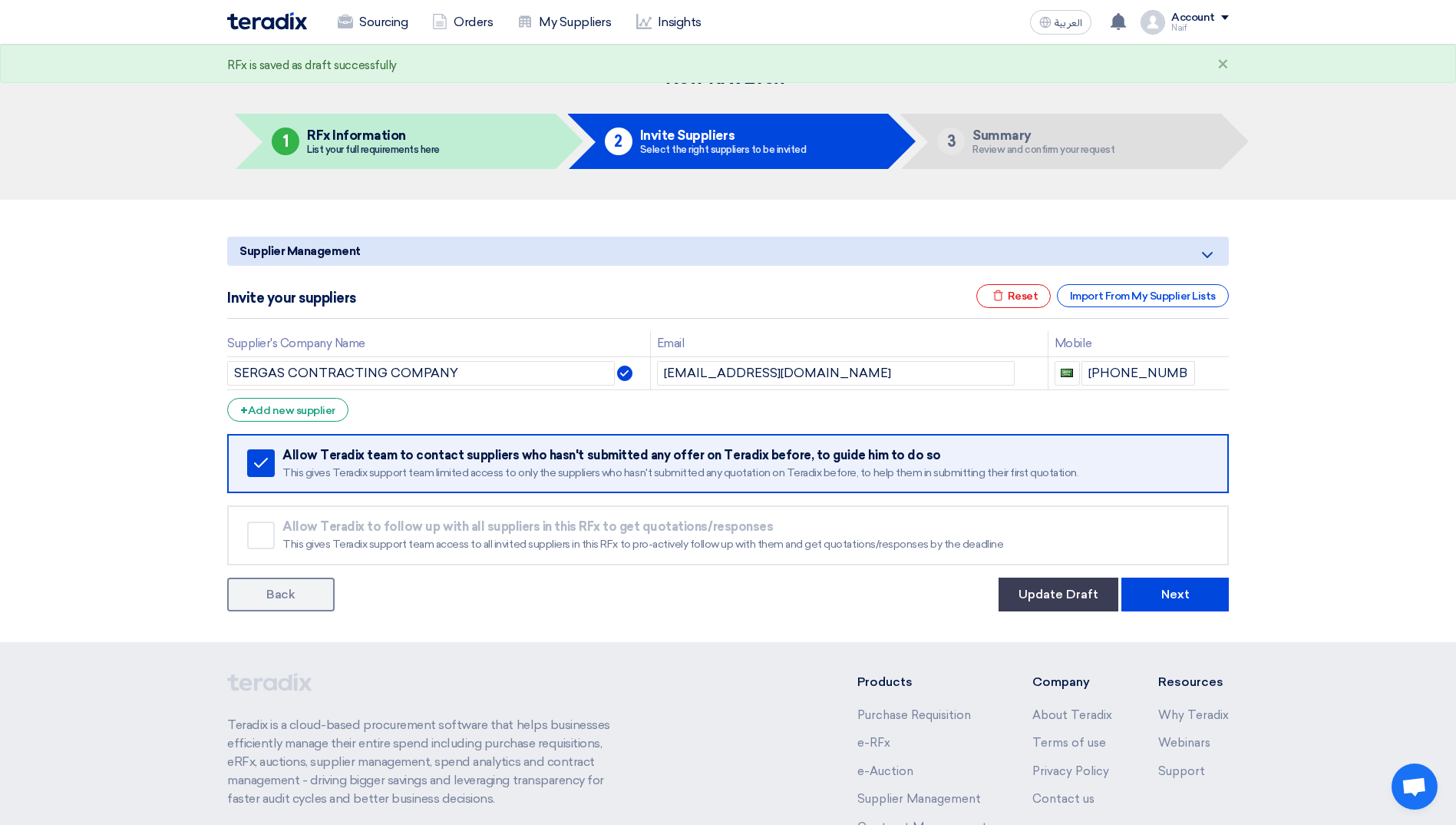
click at [243, 13] on img at bounding box center [267, 21] width 80 height 18
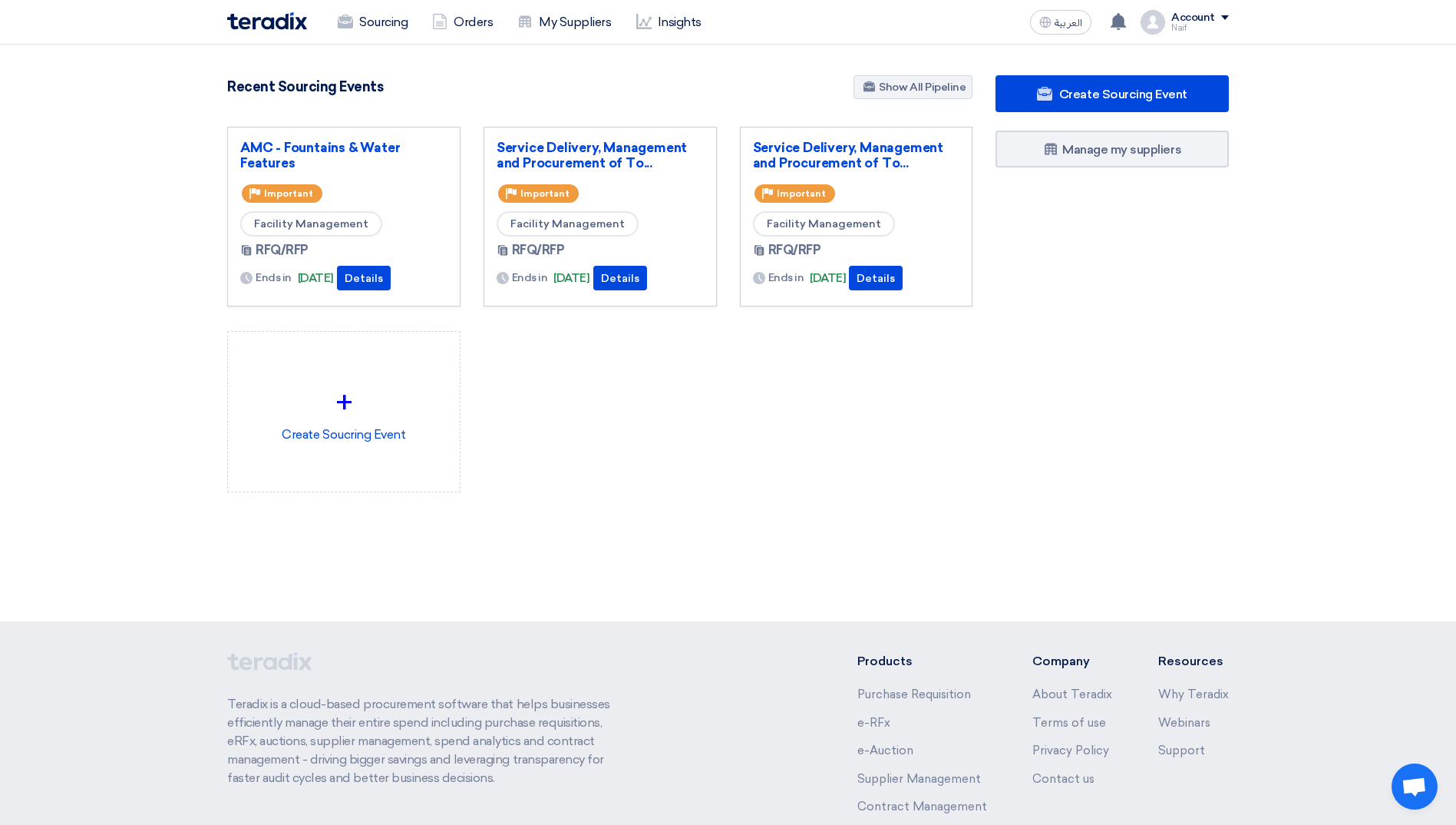
click at [258, 30] on div "Sourcing Orders My Suppliers Insights" at bounding box center [528, 23] width 601 height 34
click at [257, 19] on img at bounding box center [267, 21] width 80 height 18
